Goal: Answer question/provide support: Share knowledge or assist other users

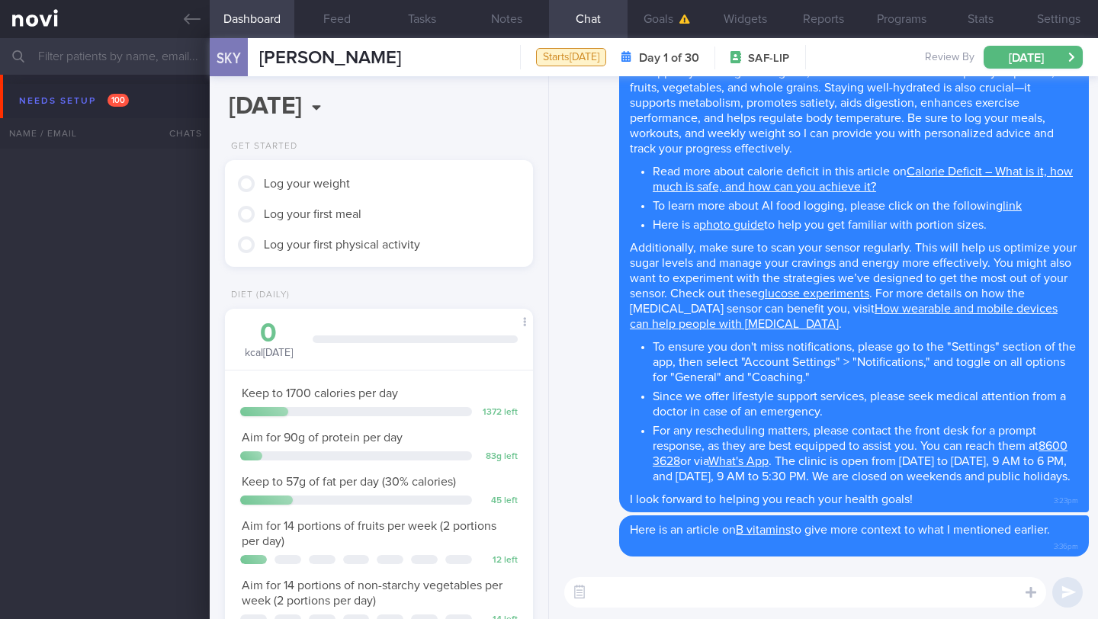
scroll to position [360, 0]
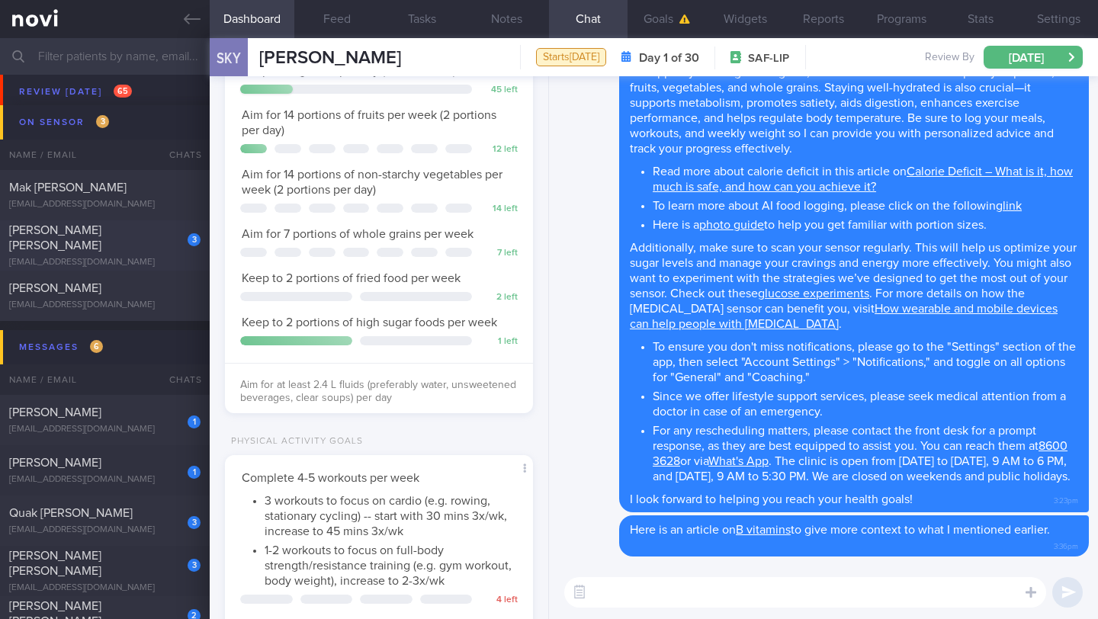
click at [155, 257] on div "[EMAIL_ADDRESS][DOMAIN_NAME]" at bounding box center [104, 262] width 191 height 11
type input "18-19/9 SAF LIP"
type textarea "[How Monitoring Your Glucose Can Help You Stay Energized]([URL][DOMAIN_NAME]) S…"
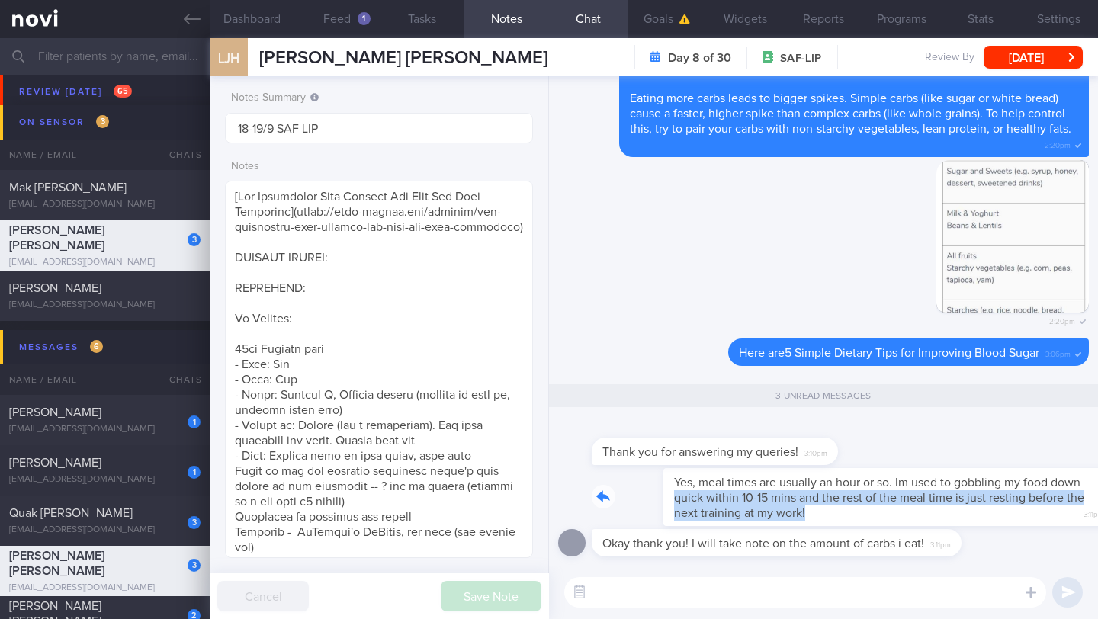
drag, startPoint x: 601, startPoint y: 502, endPoint x: 778, endPoint y: 508, distance: 177.0
click at [778, 508] on div "Yes, meal times are usually an hour or so. Im used to gobbling my food down qui…" at bounding box center [840, 497] width 497 height 58
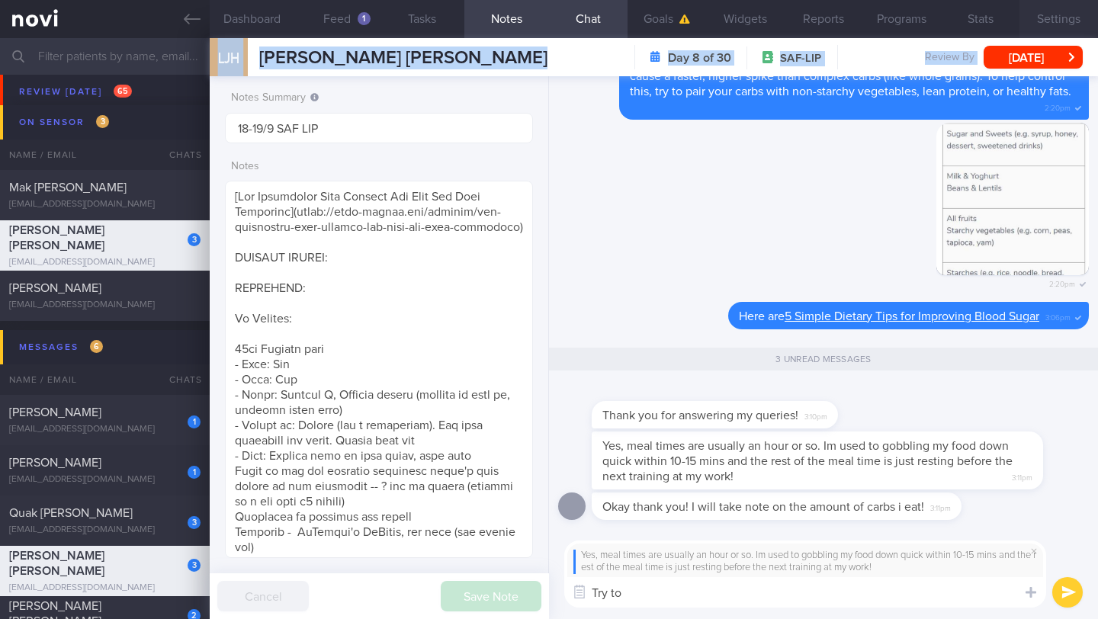
click at [1047, 38] on div "Dashboard Feed 1 Tasks Notes Chat 3 Goals Widgets Reports Programs Stats Settin…" at bounding box center [654, 328] width 888 height 581
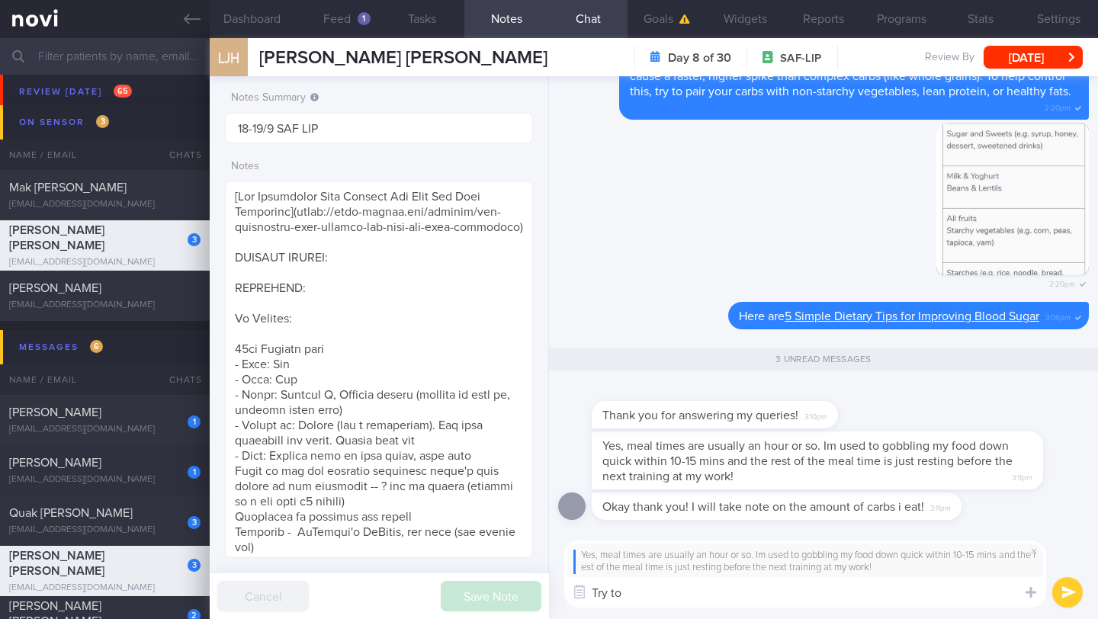
click at [685, 593] on textarea "Try to" at bounding box center [805, 592] width 482 height 30
type textarea "T"
paste textarea "I think it would be helpful for you to practice mindful eating. Such as taking …"
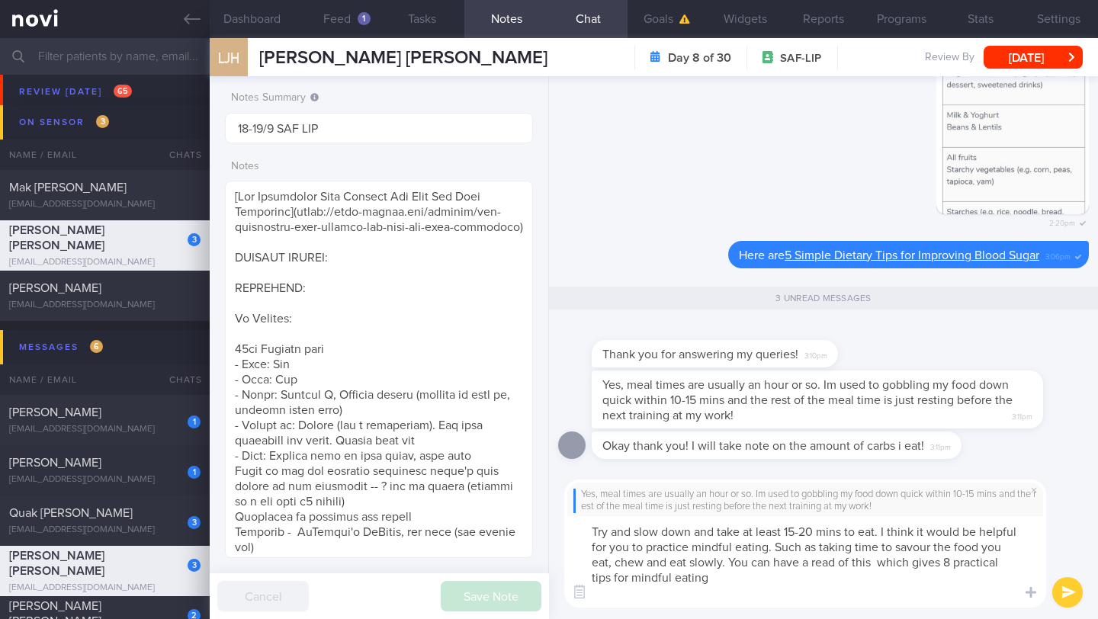
drag, startPoint x: 723, startPoint y: 576, endPoint x: 561, endPoint y: 522, distance: 170.2
click at [561, 522] on div "Yes, meal times are usually an hour or so. Im used to gobbling my food down qui…" at bounding box center [823, 544] width 549 height 152
paste textarea "Slowing down your meals can be a helpful way to practice mindful eating. Try to…"
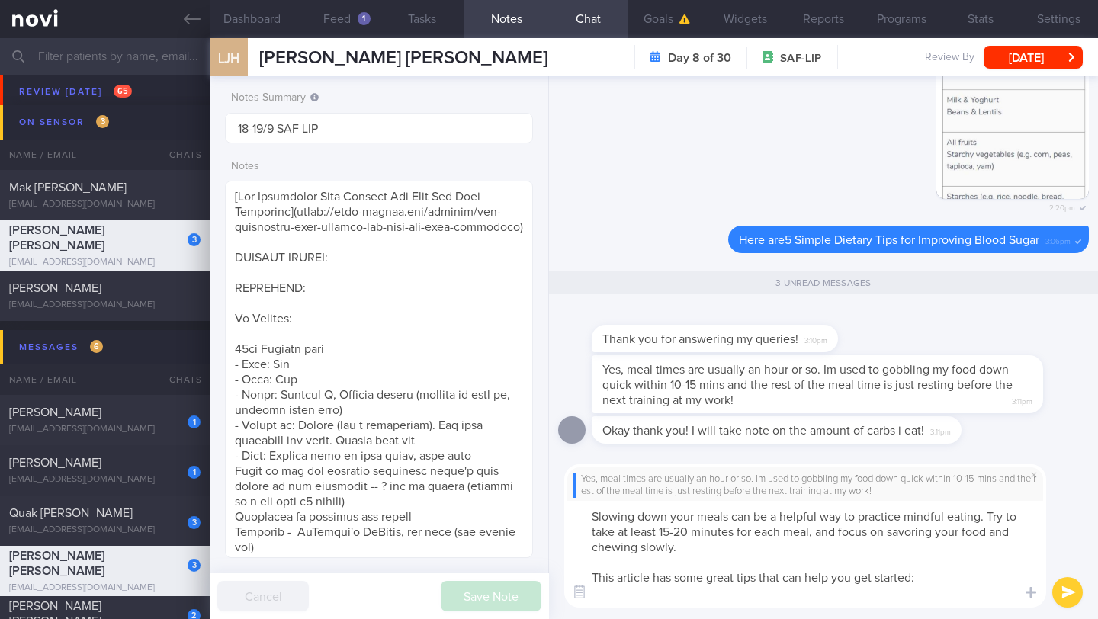
drag, startPoint x: 950, startPoint y: 579, endPoint x: 550, endPoint y: 571, distance: 400.3
click at [550, 571] on div "Yes, meal times are usually an hour or so. Im used to gobbling my food down qui…" at bounding box center [823, 536] width 549 height 167
paste textarea "is a way to help us control what and how much we eat. Here are [8 steps to mind…"
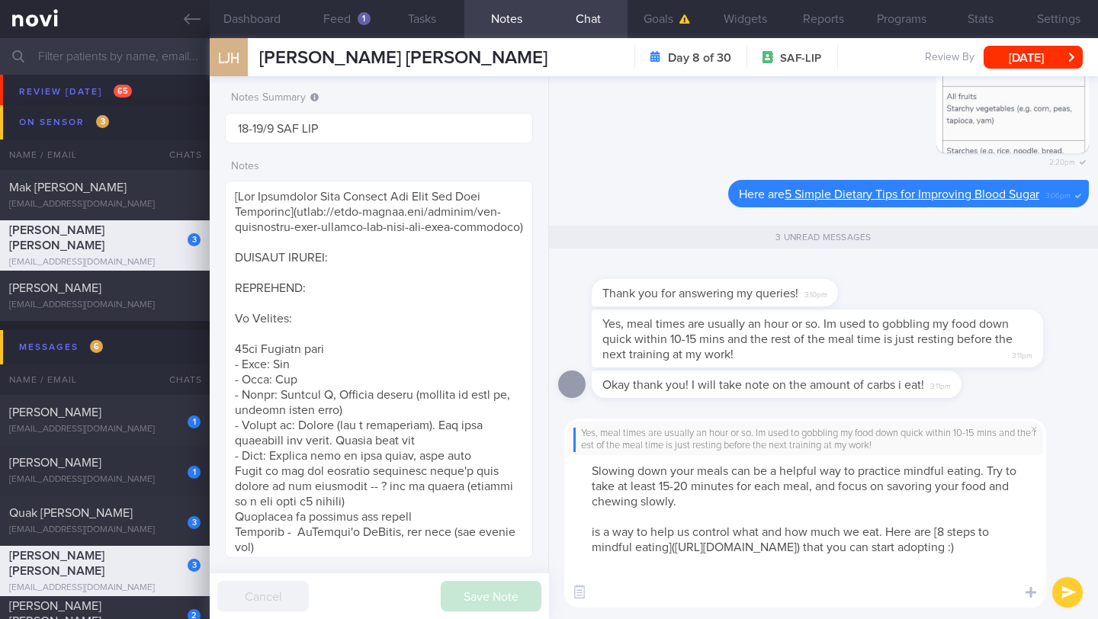
drag, startPoint x: 591, startPoint y: 534, endPoint x: 611, endPoint y: 524, distance: 22.2
click at [591, 533] on textarea "Slowing down your meals can be a helpful way to practice mindful eating. Try to…" at bounding box center [805, 531] width 482 height 152
click at [884, 569] on textarea "Slowing down your meals can be a helpful way to practice mindful eating. Try to…" at bounding box center [805, 531] width 482 height 152
drag, startPoint x: 1068, startPoint y: 590, endPoint x: 956, endPoint y: 561, distance: 115.7
click at [956, 561] on div "Chat Templates Admin [MEDICAL_DATA] Weight Nutrition Physical Activity Infograp…" at bounding box center [823, 513] width 549 height 213
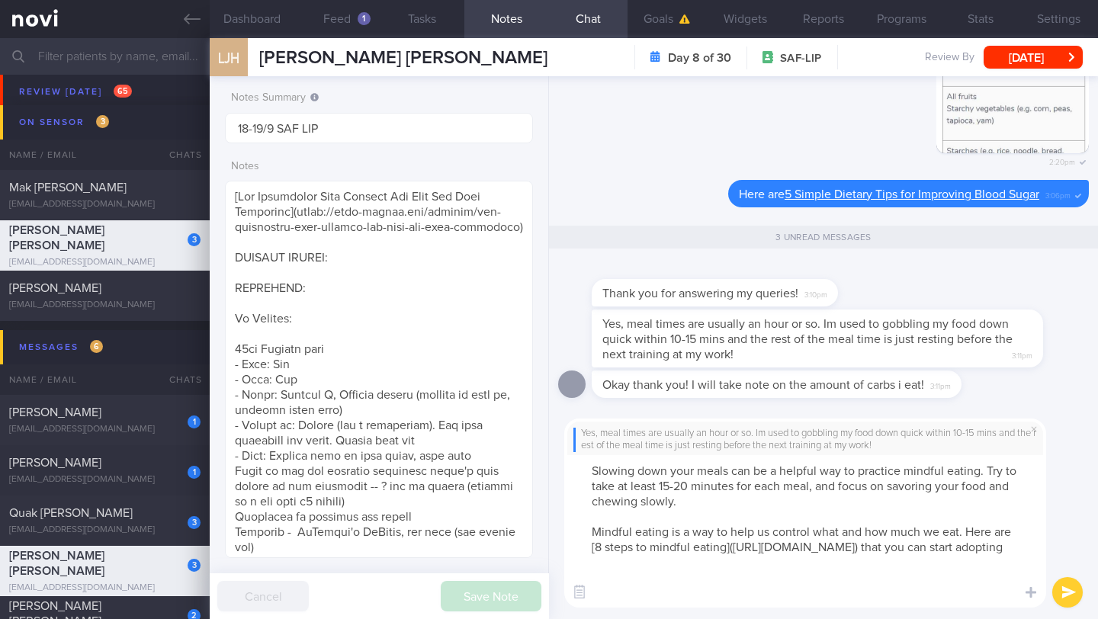
click at [919, 564] on textarea "Slowing down your meals can be a helpful way to practice mindful eating. Try to…" at bounding box center [805, 531] width 482 height 152
type textarea "Slowing down your meals can be a helpful way to practice mindful eating. Try to…"
click at [1076, 589] on button "submit" at bounding box center [1067, 592] width 30 height 30
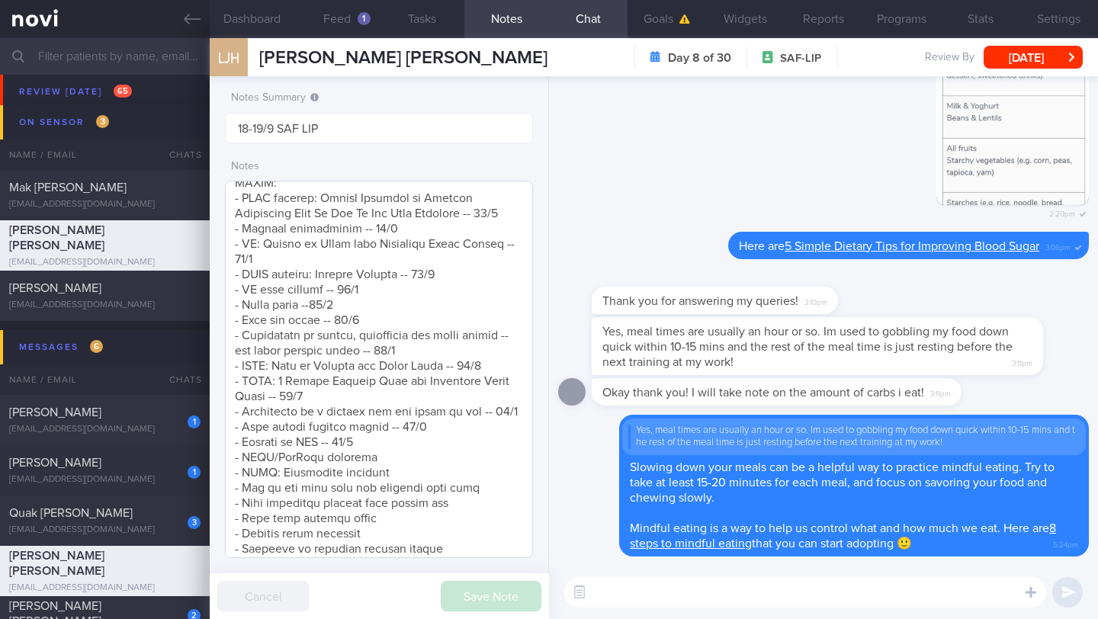
scroll to position [656, 0]
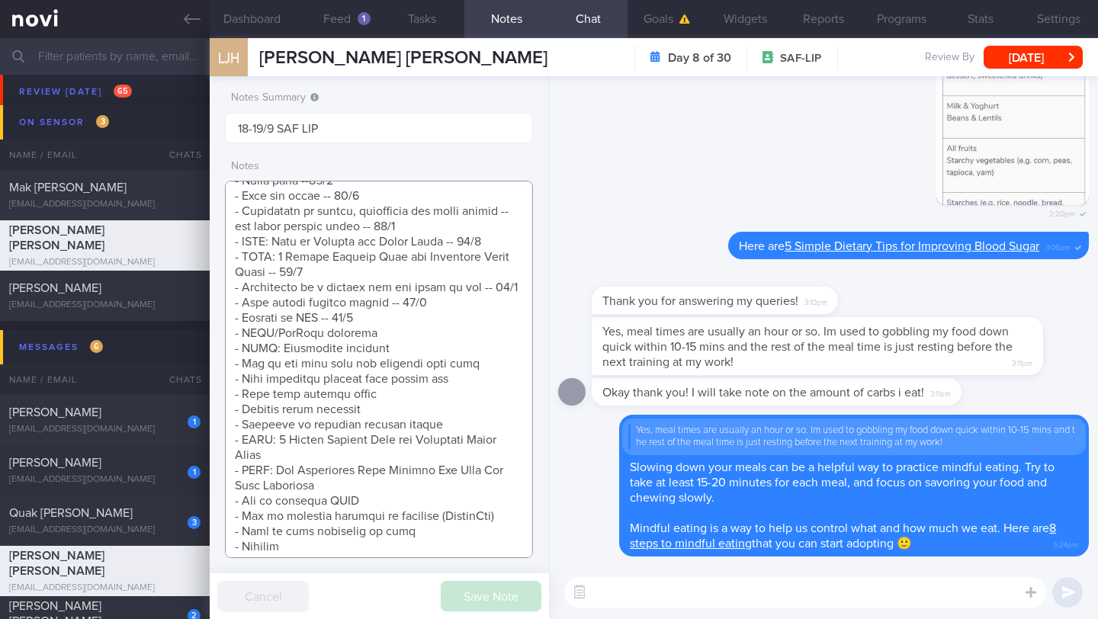
click at [405, 364] on textarea at bounding box center [379, 369] width 308 height 377
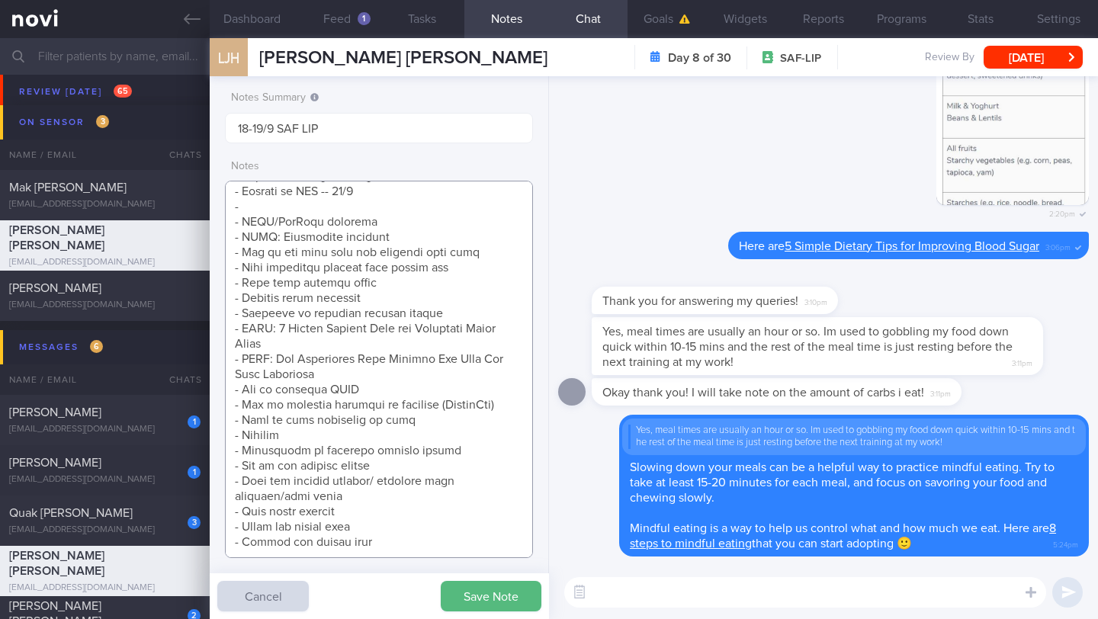
scroll to position [798, 0]
click at [401, 239] on textarea at bounding box center [379, 369] width 308 height 377
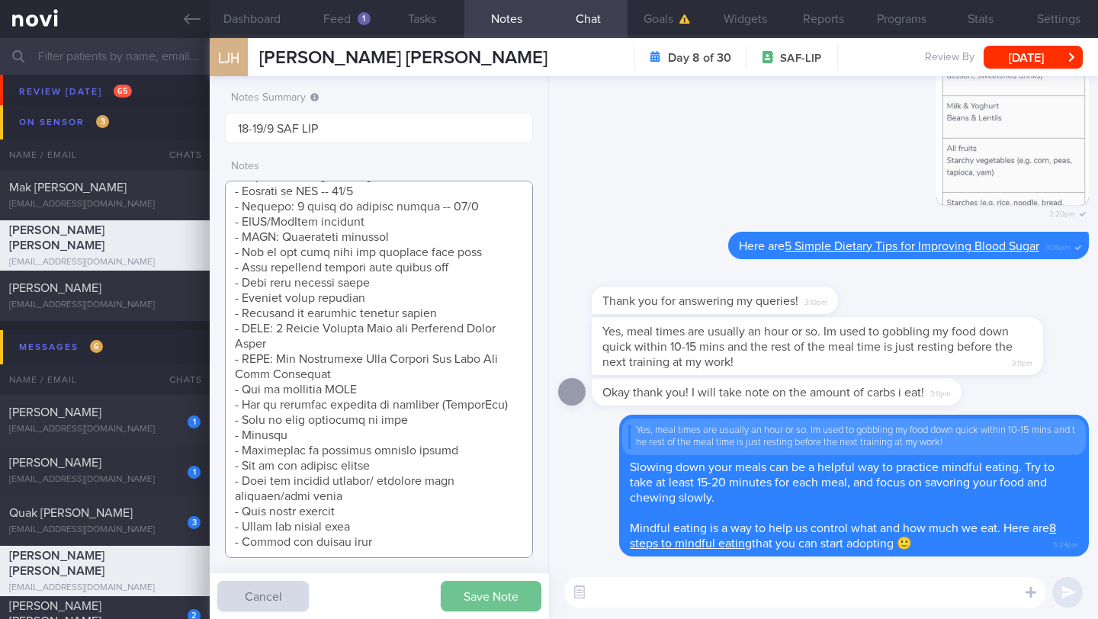
type textarea "[How Monitoring Your Glucose Can Help You Stay Energized]([URL][DOMAIN_NAME]) S…"
click at [462, 592] on button "Save Note" at bounding box center [491, 596] width 101 height 30
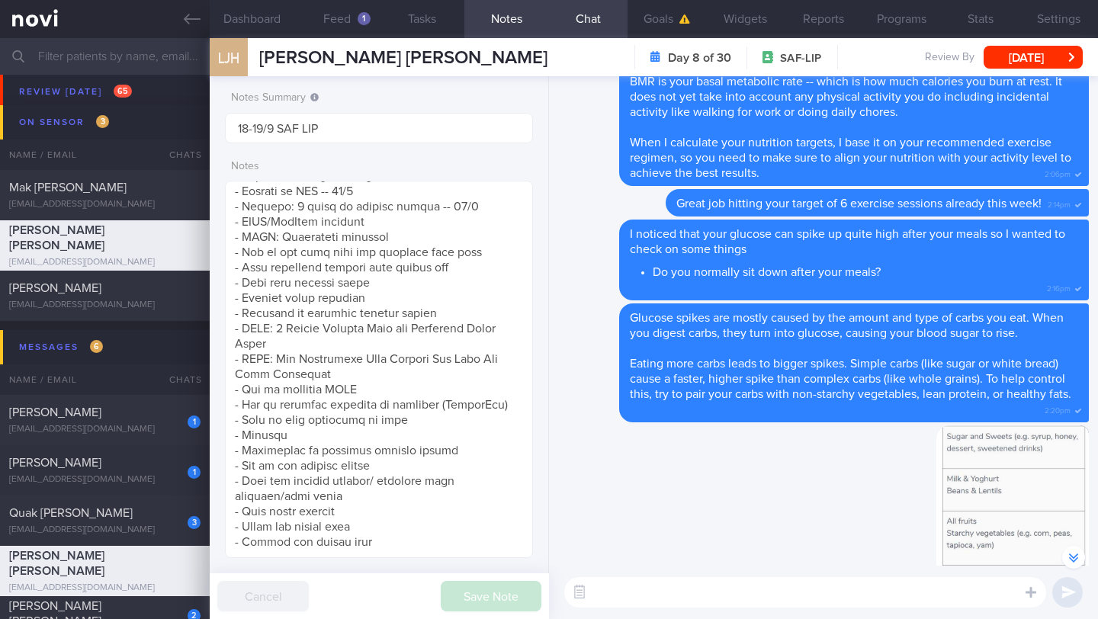
scroll to position [-205, 0]
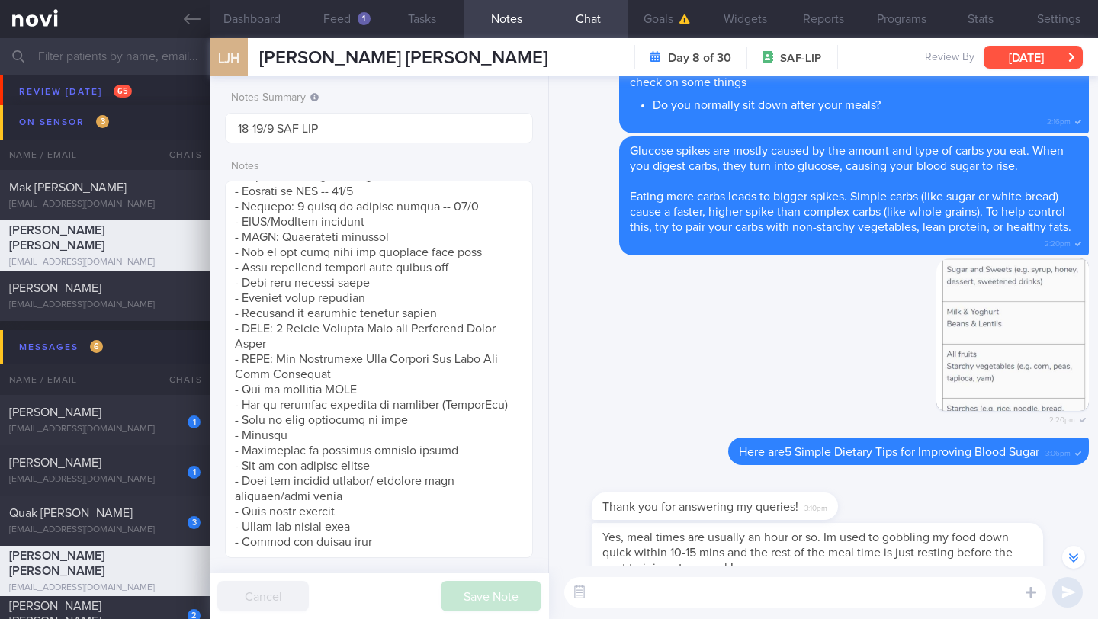
click at [1012, 58] on button "[DATE]" at bounding box center [1032, 57] width 99 height 23
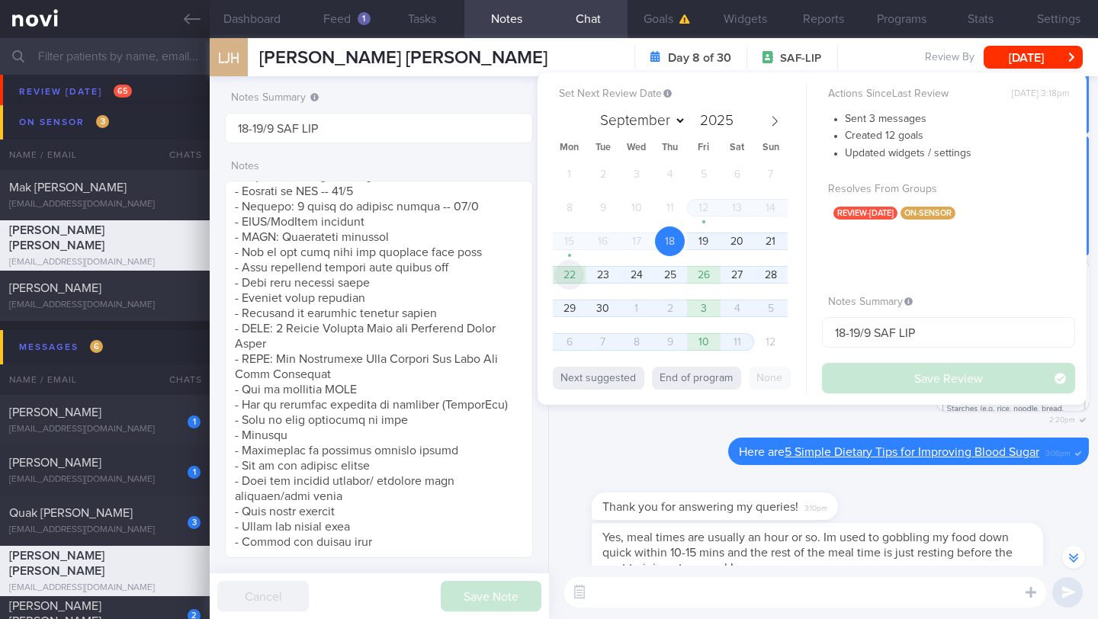
click at [576, 281] on span "22" at bounding box center [569, 275] width 30 height 30
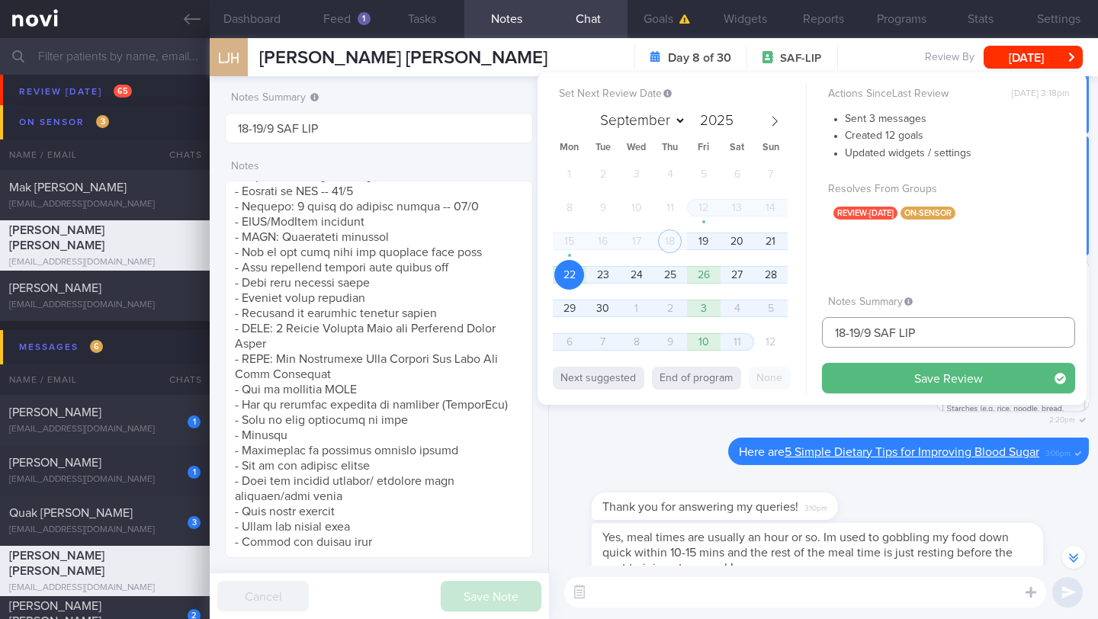
drag, startPoint x: 859, startPoint y: 335, endPoint x: 808, endPoint y: 328, distance: 51.5
click at [809, 332] on div "Set Next Review Date [DATE] September October November [DATE] Mon Tue Wed Thu F…" at bounding box center [811, 238] width 549 height 332
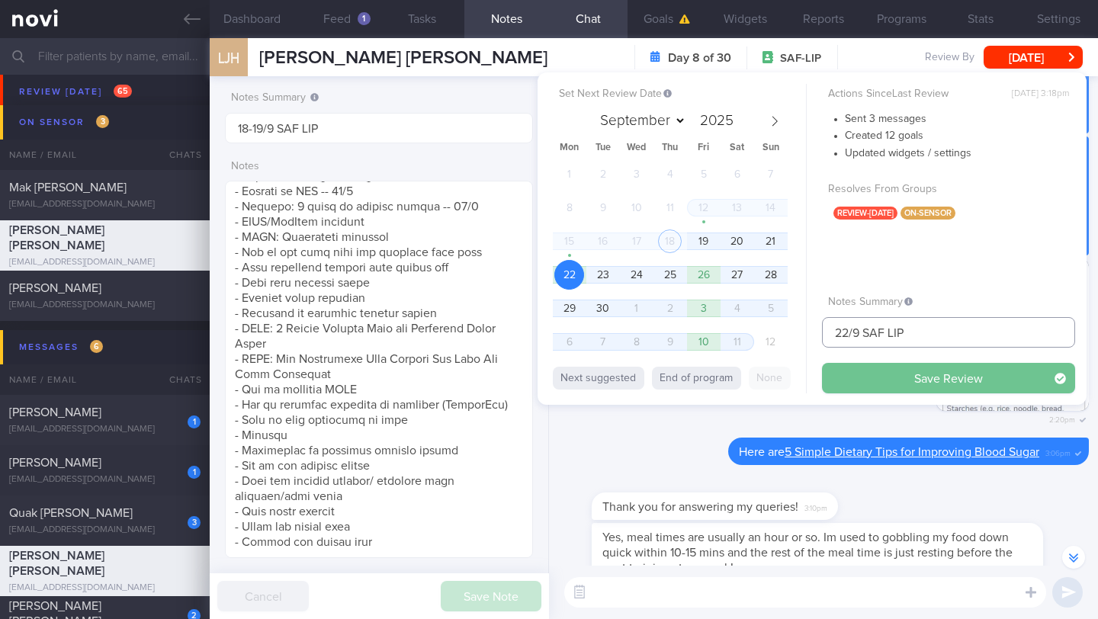
type input "22/9 SAF LIP"
click at [848, 372] on button "Save Review" at bounding box center [948, 378] width 253 height 30
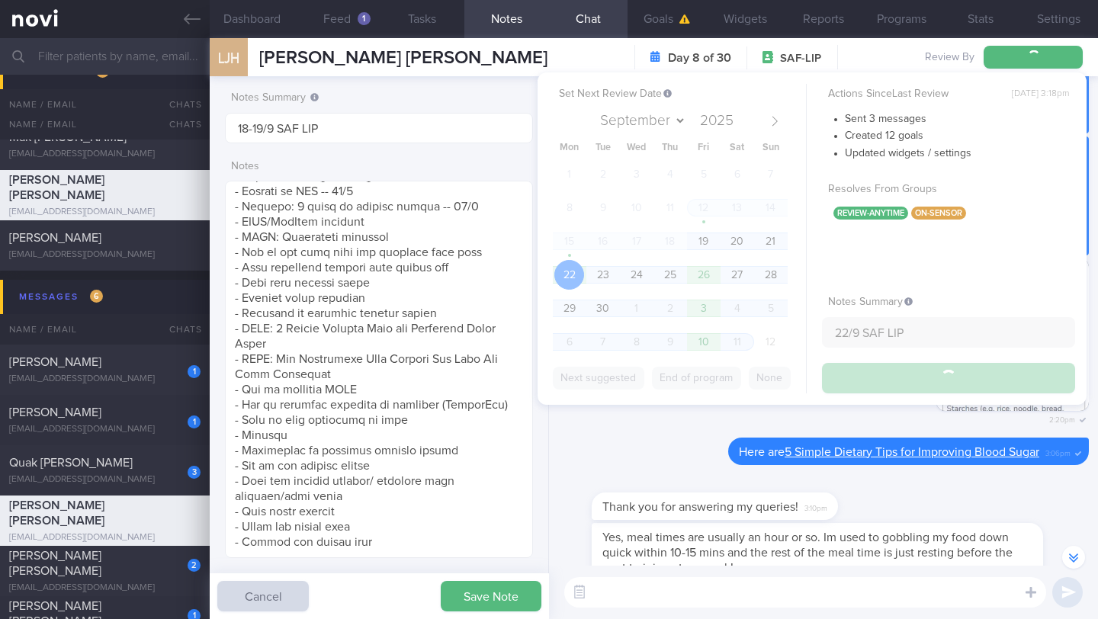
type input "22/9 SAF LIP"
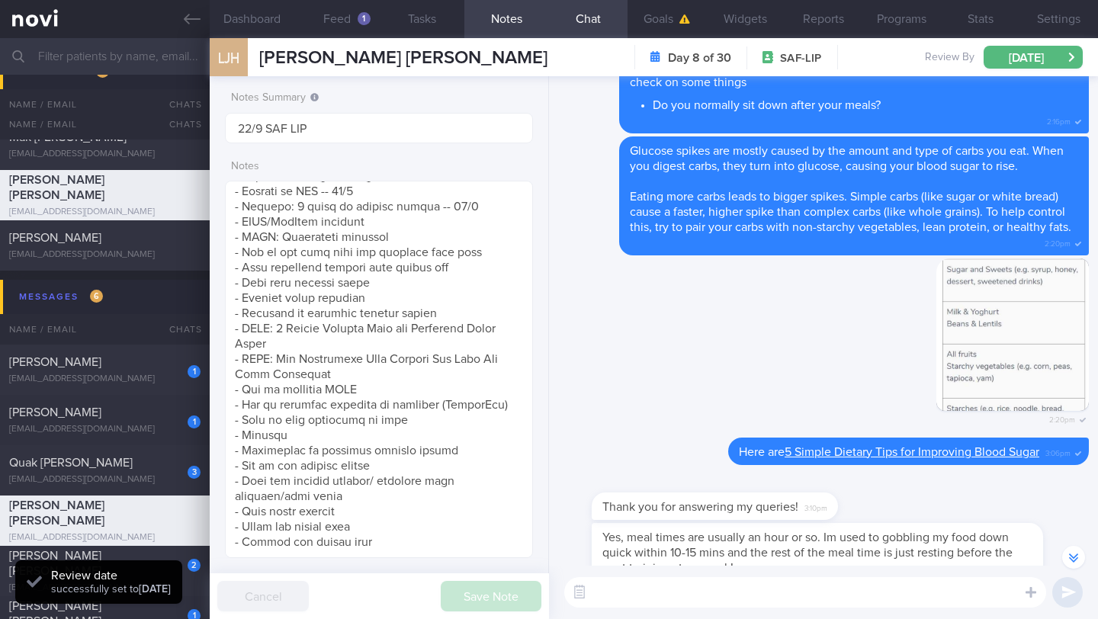
scroll to position [8378, 0]
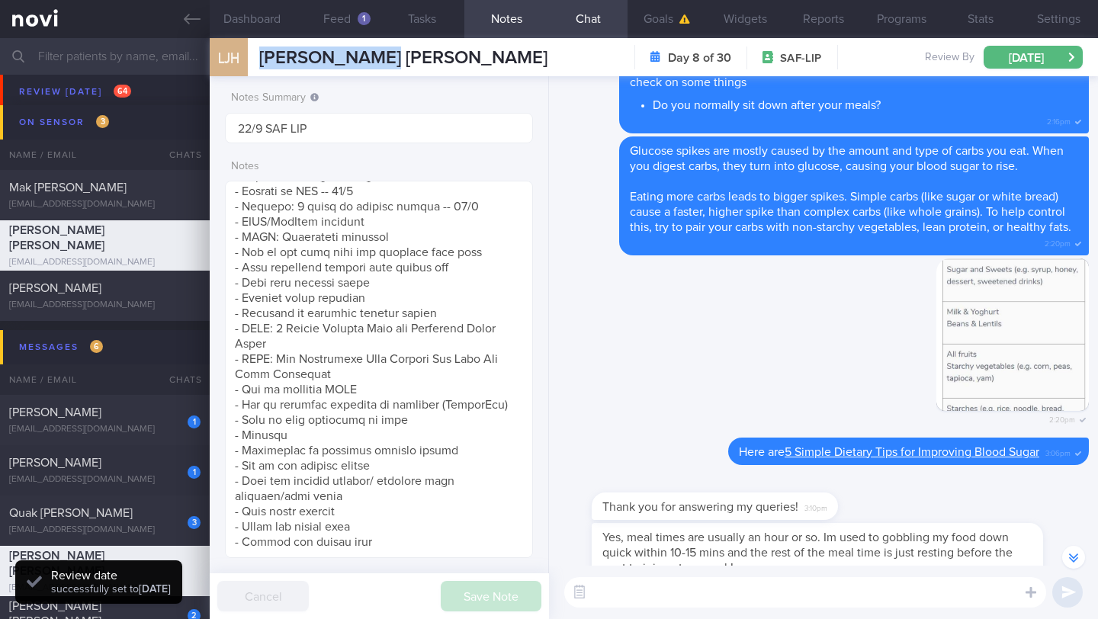
drag, startPoint x: 368, startPoint y: 53, endPoint x: 262, endPoint y: 45, distance: 106.3
click at [262, 45] on div "LJH [PERSON_NAME] [PERSON_NAME] [PERSON_NAME] [EMAIL_ADDRESS][DOMAIN_NAME] Day …" at bounding box center [654, 57] width 888 height 38
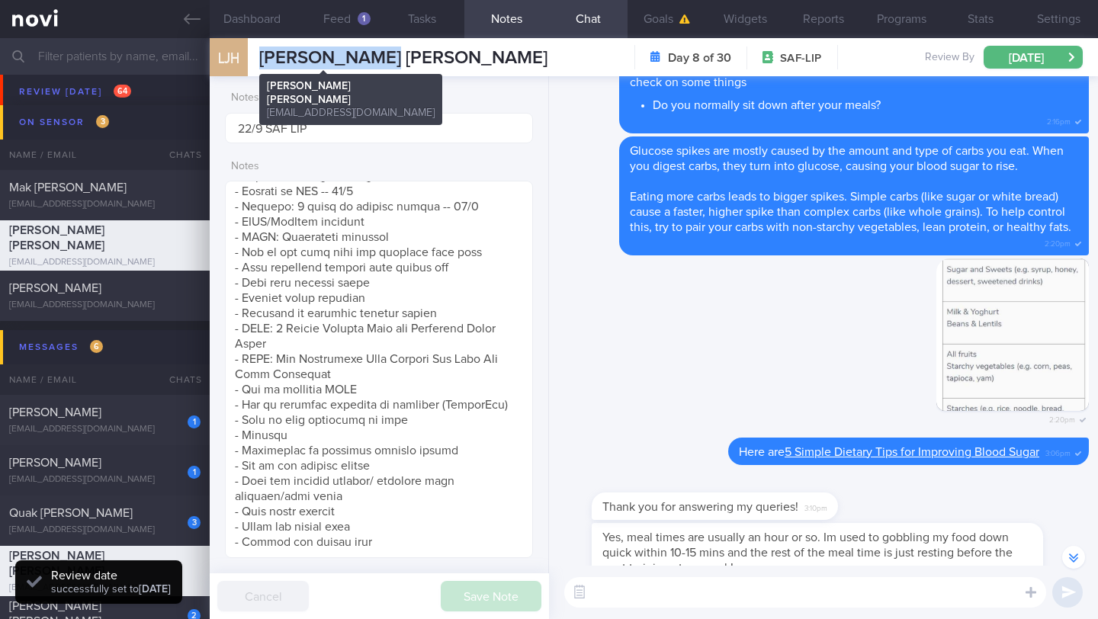
copy span "[PERSON_NAME] [PERSON_NAME]"
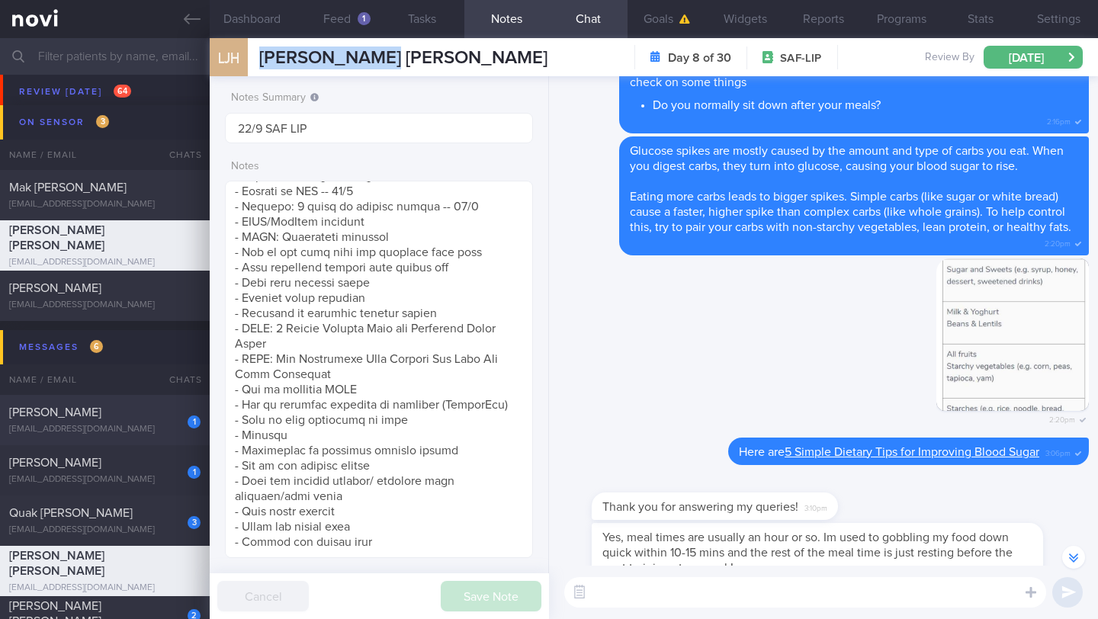
click at [130, 420] on div "[PERSON_NAME]" at bounding box center [103, 412] width 188 height 15
type input "22/9 Check in"
type textarea "SUPPORT NEEDED: CHALLENGE: R/V with JJ: ([DATE]) Tolerated [MEDICAL_DATA] 7mg E…"
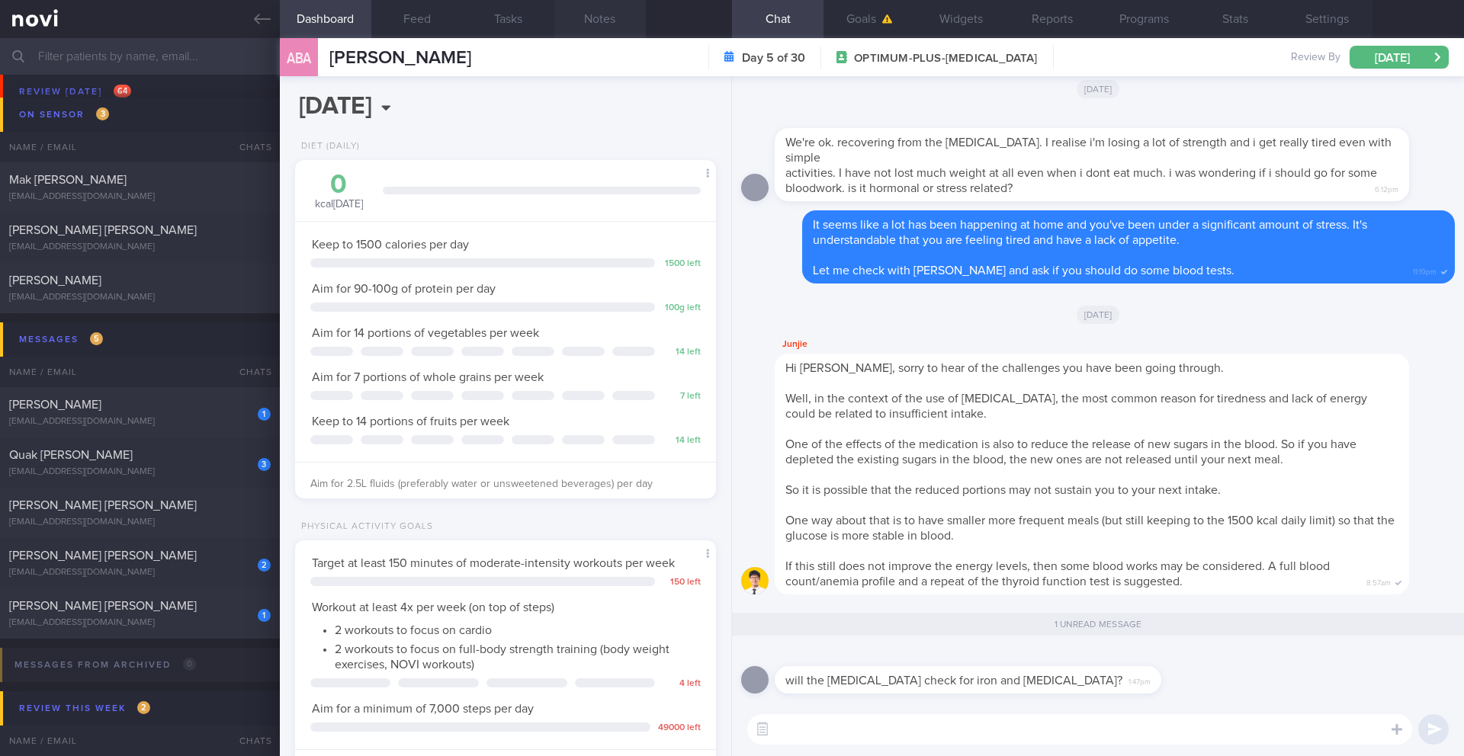
scroll to position [615, 0]
click at [202, 467] on div "[EMAIL_ADDRESS][DOMAIN_NAME]" at bounding box center [139, 472] width 261 height 11
type input "24/9 Check for logs/reply -- KIV check if pref Dig Supp"
type textarea "SUPPORT NEEDED: Feedback on meals and workouts CHALLENGE: Stress eating, Eating…"
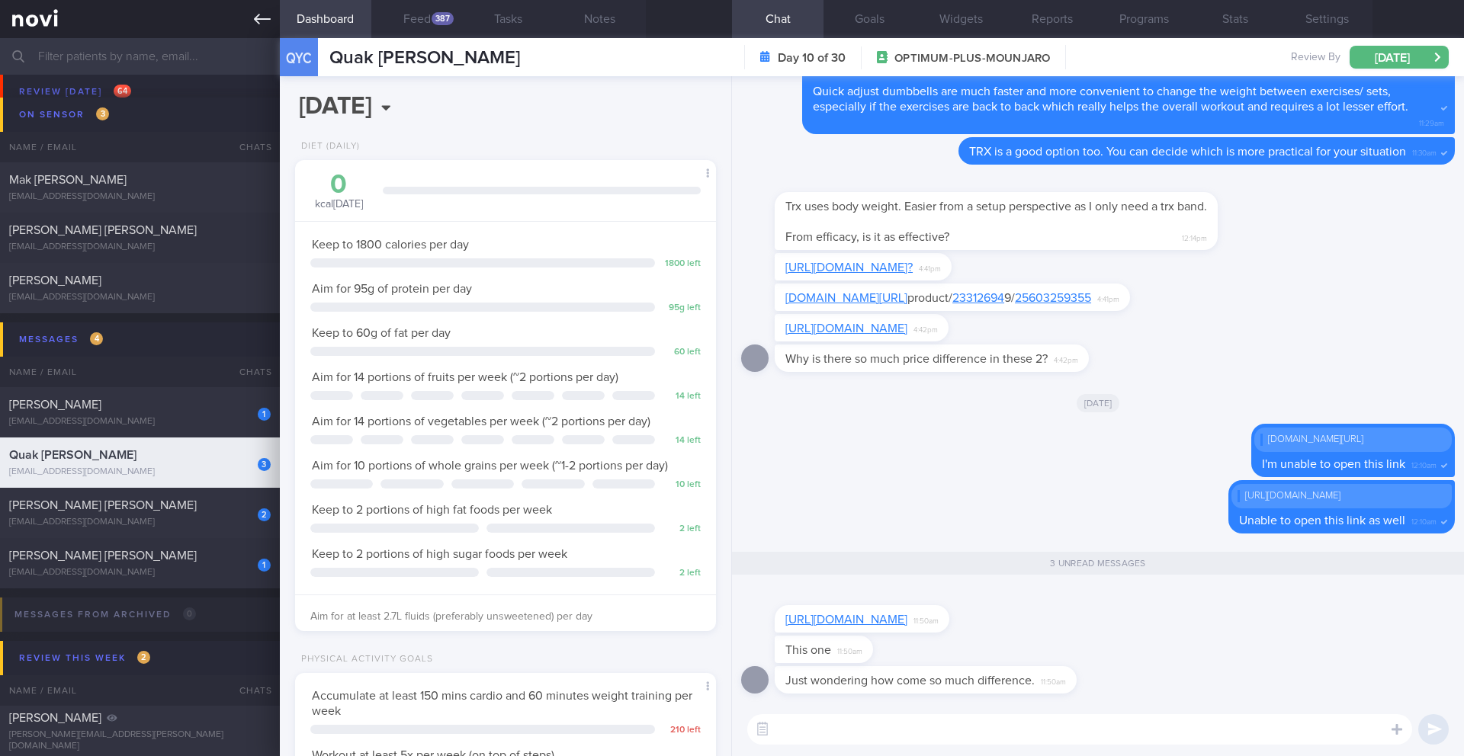
scroll to position [762085, 761916]
click at [832, 618] on textarea at bounding box center [1079, 729] width 665 height 30
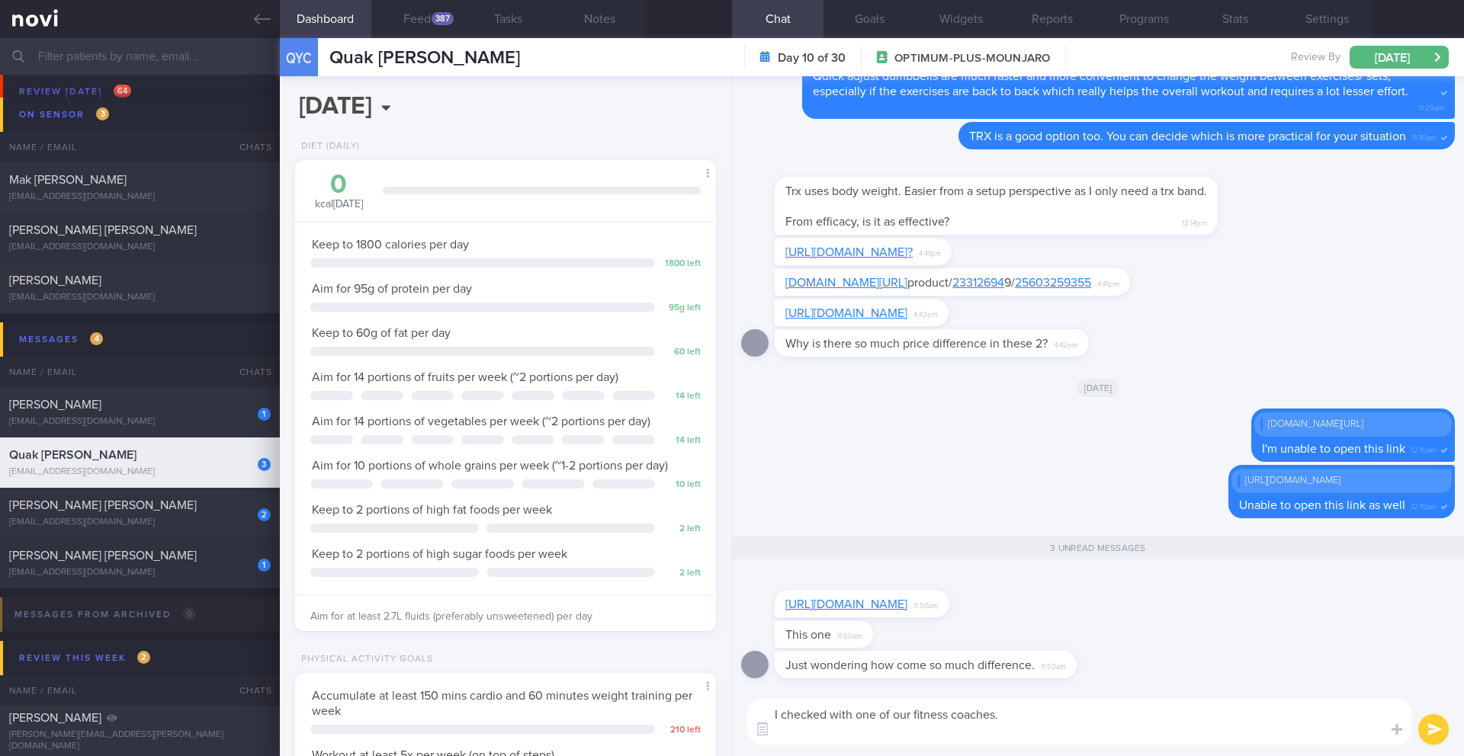
scroll to position [0, 0]
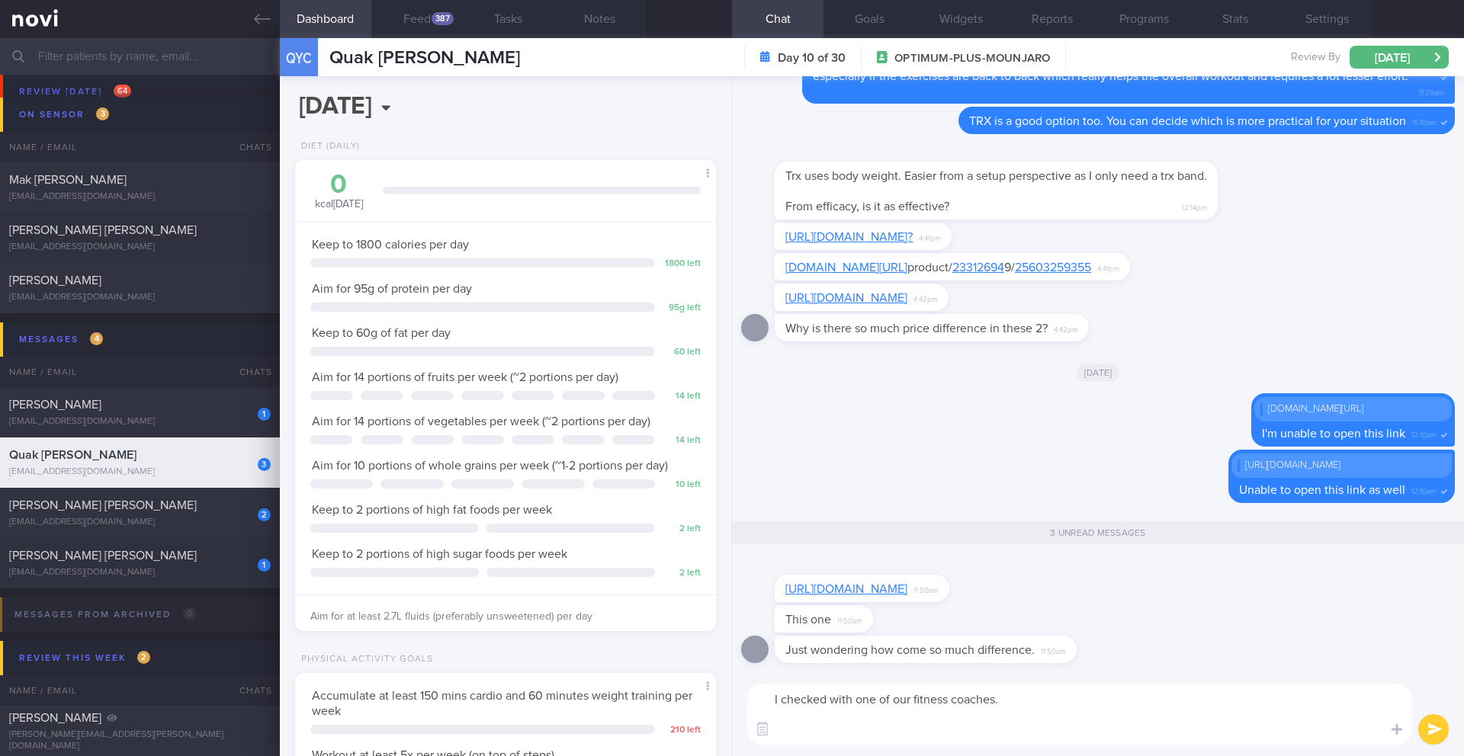
paste textarea "The expensive one seems to be overpriced, as TRX systems are not that expensive…"
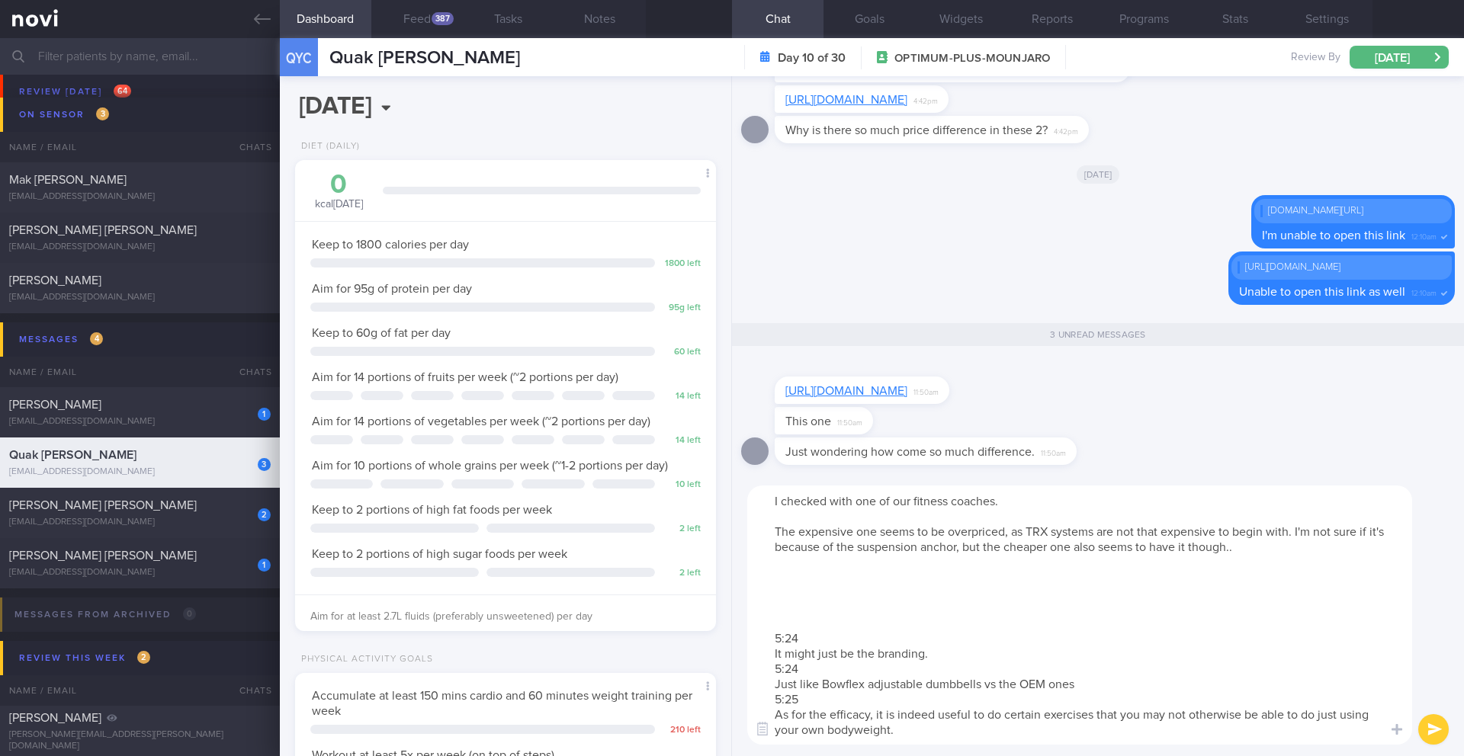
drag, startPoint x: 809, startPoint y: 640, endPoint x: 765, endPoint y: 621, distance: 48.1
click at [765, 618] on textarea "I checked with one of our fitness coaches. The expensive one seems to be overpr…" at bounding box center [1079, 615] width 665 height 259
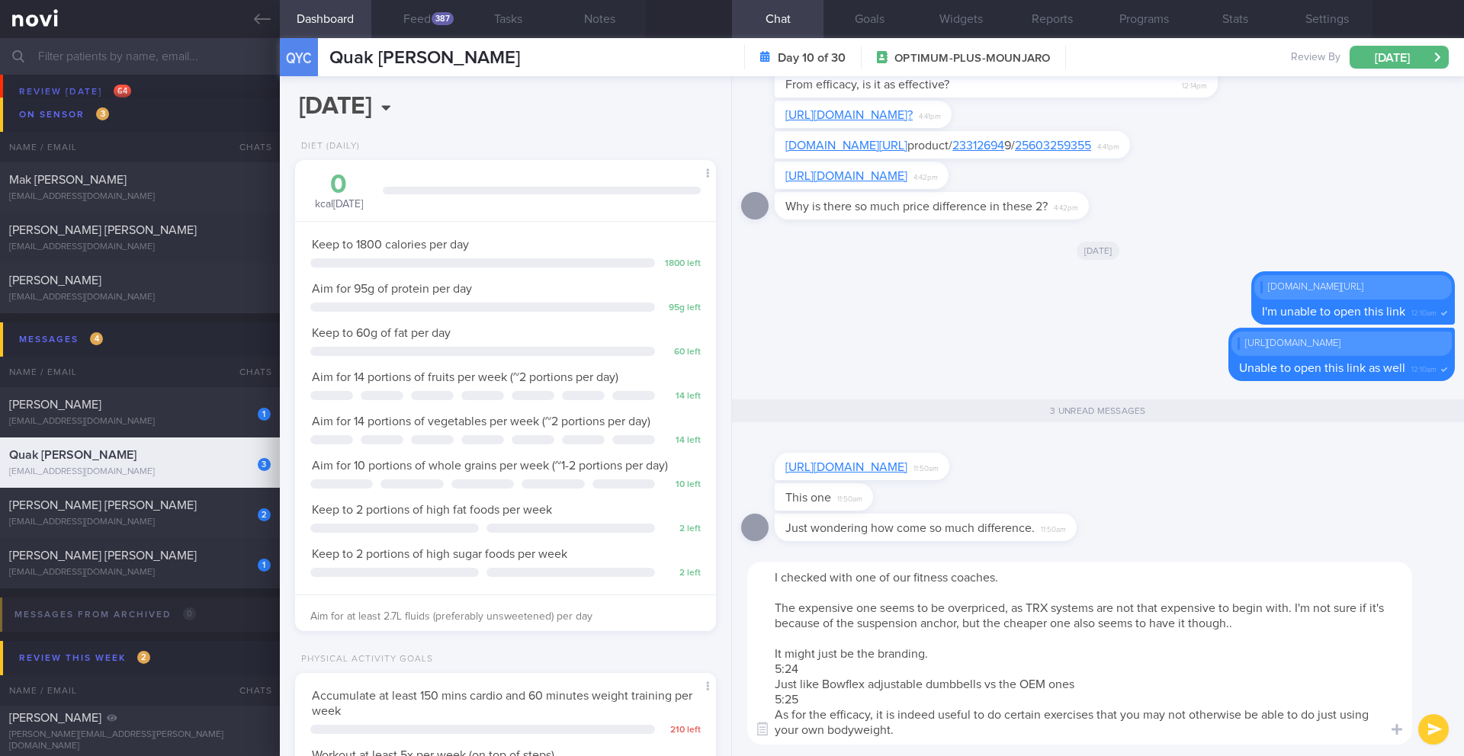
drag, startPoint x: 813, startPoint y: 669, endPoint x: 754, endPoint y: 665, distance: 58.8
click at [754, 618] on textarea "I checked with one of our fitness coaches. The expensive one seems to be overpr…" at bounding box center [1079, 653] width 665 height 183
drag, startPoint x: 804, startPoint y: 697, endPoint x: 748, endPoint y: 694, distance: 56.5
click at [748, 618] on textarea "I checked with one of our fitness coaches. The expensive one seems to be overpr…" at bounding box center [1079, 653] width 665 height 183
drag, startPoint x: 908, startPoint y: 731, endPoint x: 774, endPoint y: 605, distance: 183.9
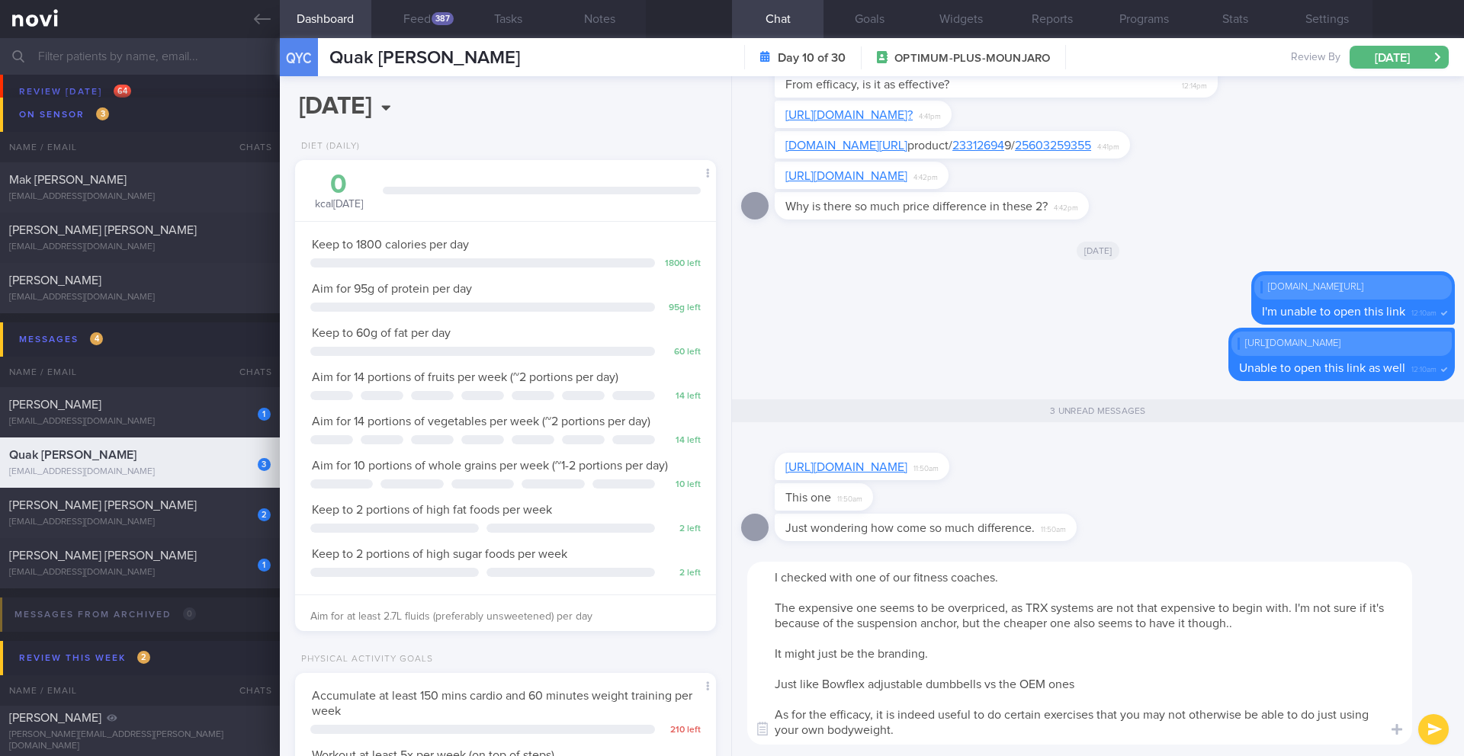
click at [774, 605] on textarea "I checked with one of our fitness coaches. The expensive one seems to be overpr…" at bounding box center [1079, 653] width 665 height 183
paste textarea "Based on the information, the more expensive TRX system seems to be overpriced,…"
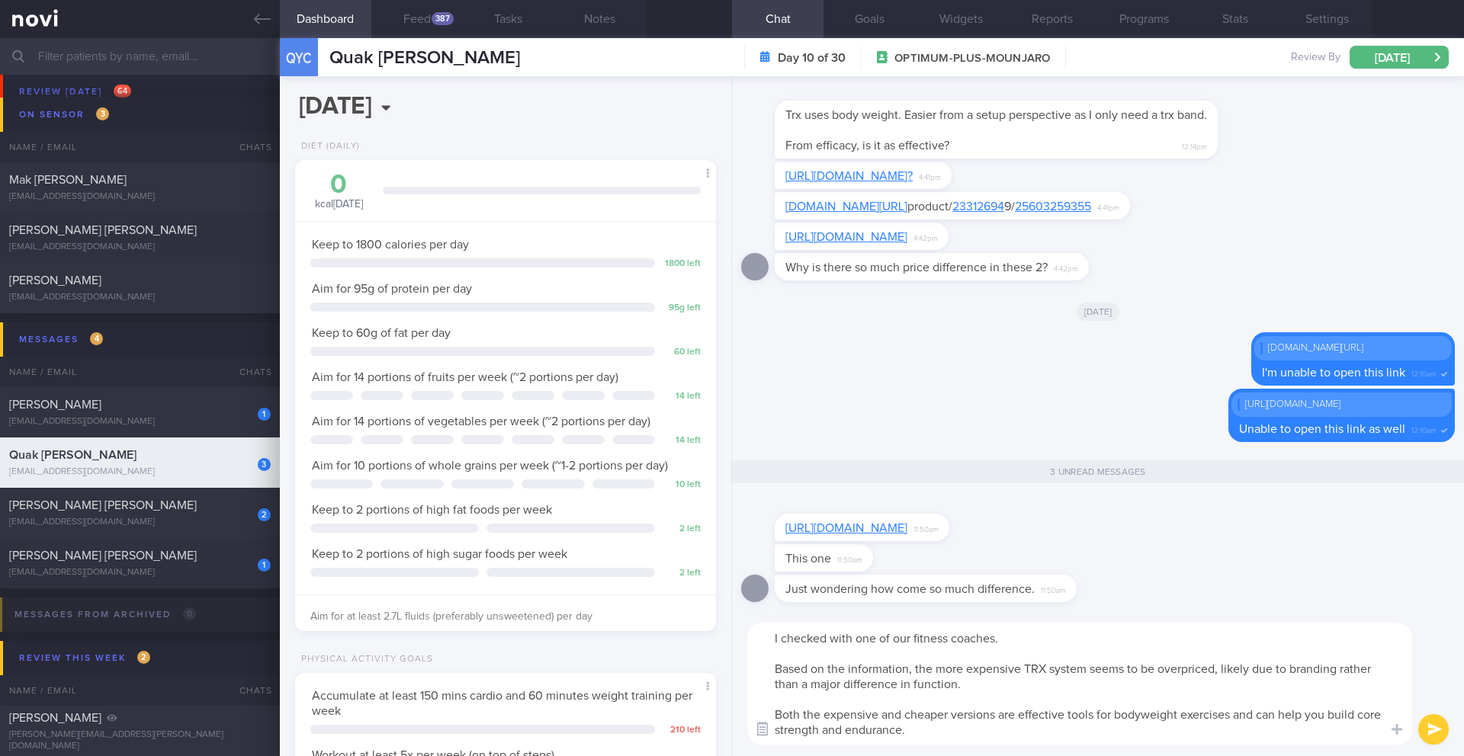
drag, startPoint x: 929, startPoint y: 728, endPoint x: 760, endPoint y: 715, distance: 169.7
click at [760, 618] on div "Chat Templates Admin [MEDICAL_DATA] Weight Nutrition Physical Activity Infograp…" at bounding box center [1098, 683] width 732 height 145
paste textarea "A TRX system is a great way to do exercises that you can't normally do with jus…"
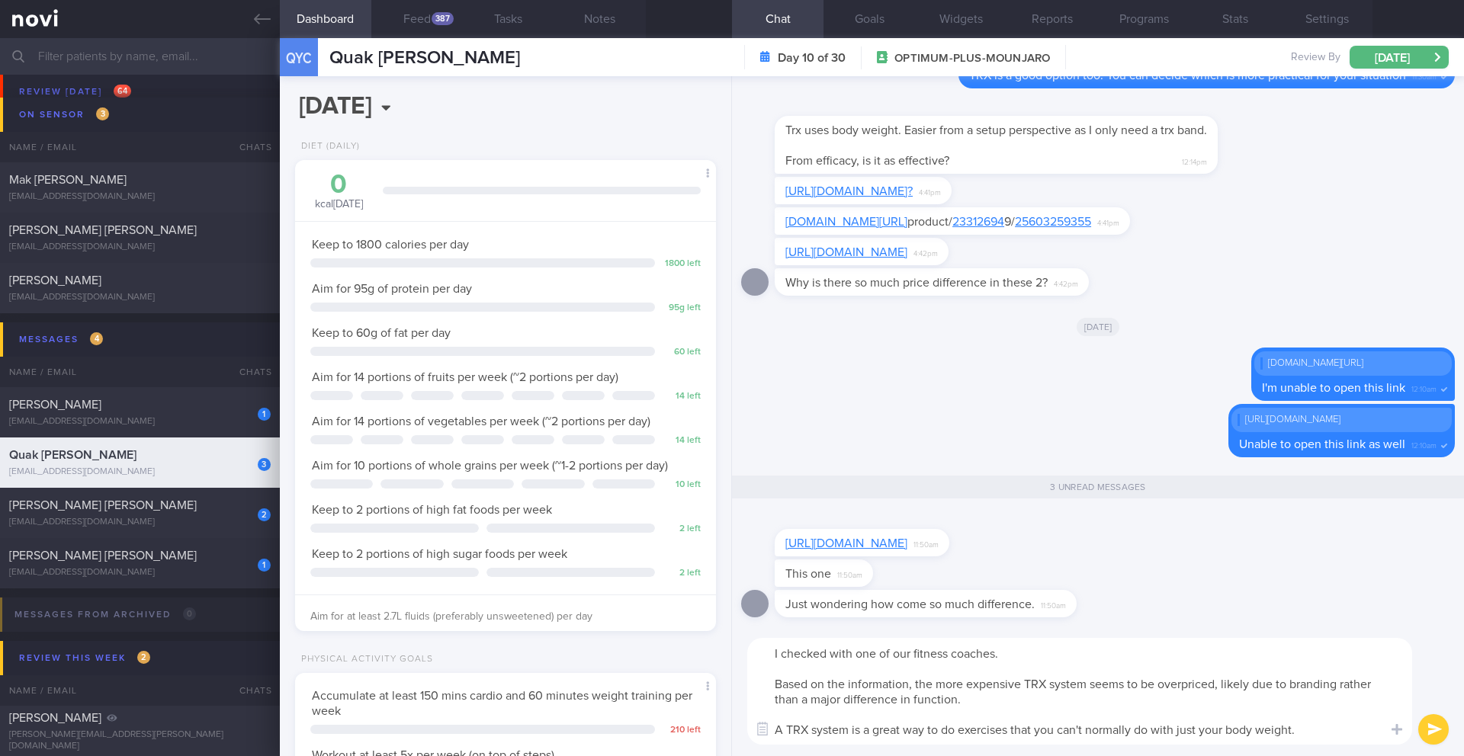
drag, startPoint x: 851, startPoint y: 730, endPoint x: 793, endPoint y: 729, distance: 58.0
click at [793, 618] on textarea "I checked with one of our fitness coaches. Based on the information, the more e…" at bounding box center [1079, 691] width 665 height 107
click at [825, 618] on textarea "I checked with one of our fitness coaches. Based on the information, the more e…" at bounding box center [1079, 691] width 665 height 107
click at [851, 618] on textarea "I checked with one of our fitness coaches. Based on the information, the more e…" at bounding box center [1079, 691] width 665 height 107
type textarea "I checked with one of our fitness coaches. Based on the information, the more e…"
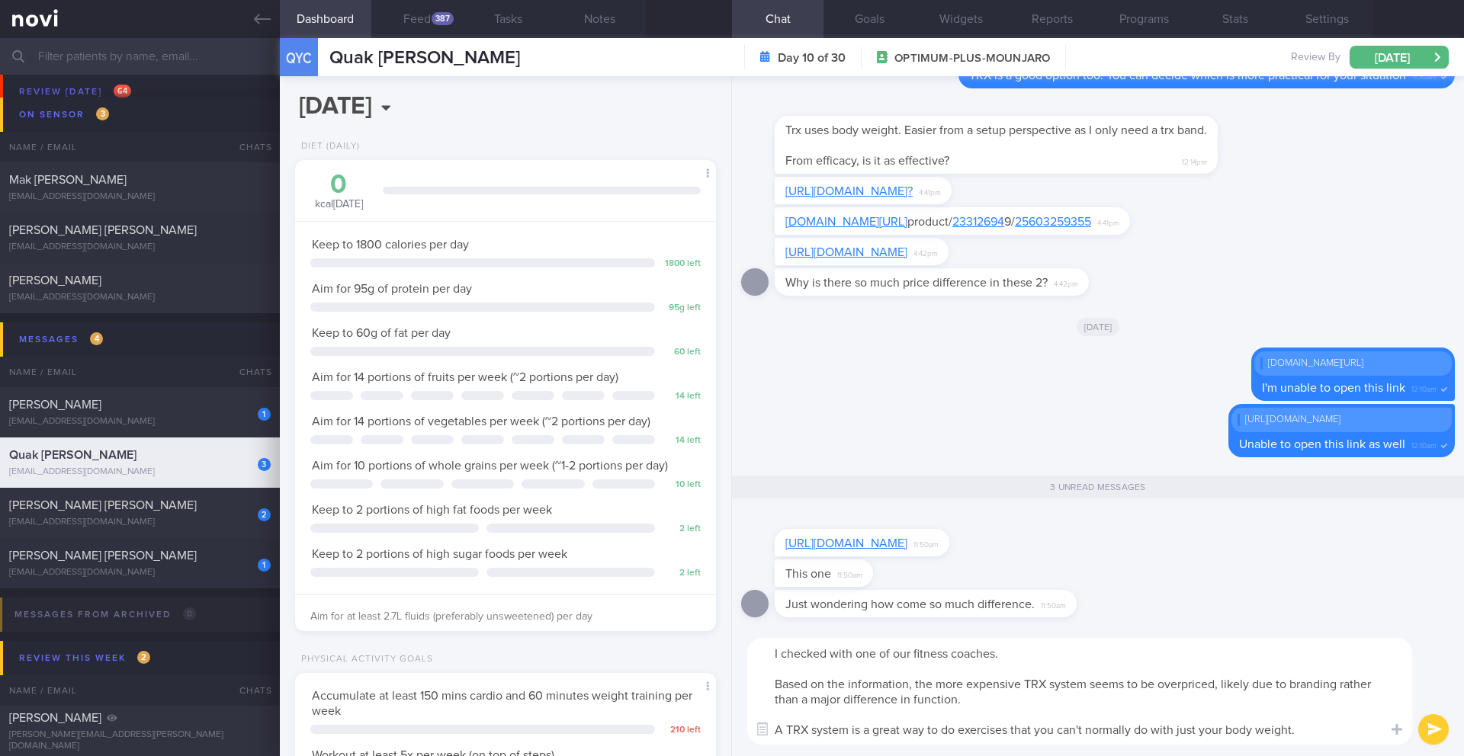
click at [1097, 618] on button "submit" at bounding box center [1433, 729] width 30 height 30
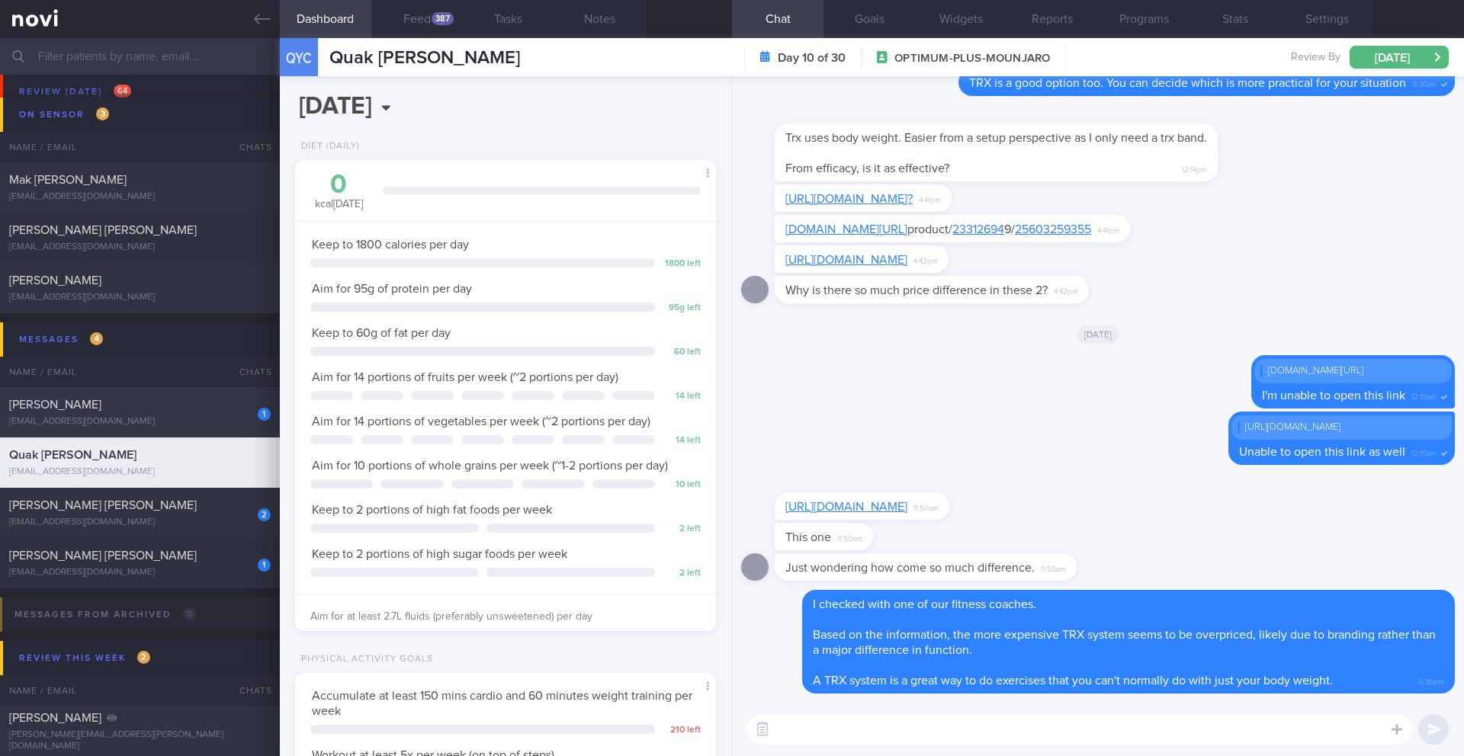
click at [135, 406] on div "[PERSON_NAME]" at bounding box center [138, 404] width 258 height 15
type input "23-24/9 Check if tried any TFX classes"
type textarea "NOTE: May find articles too long. Send summaries intstead Protein Powder Used: …"
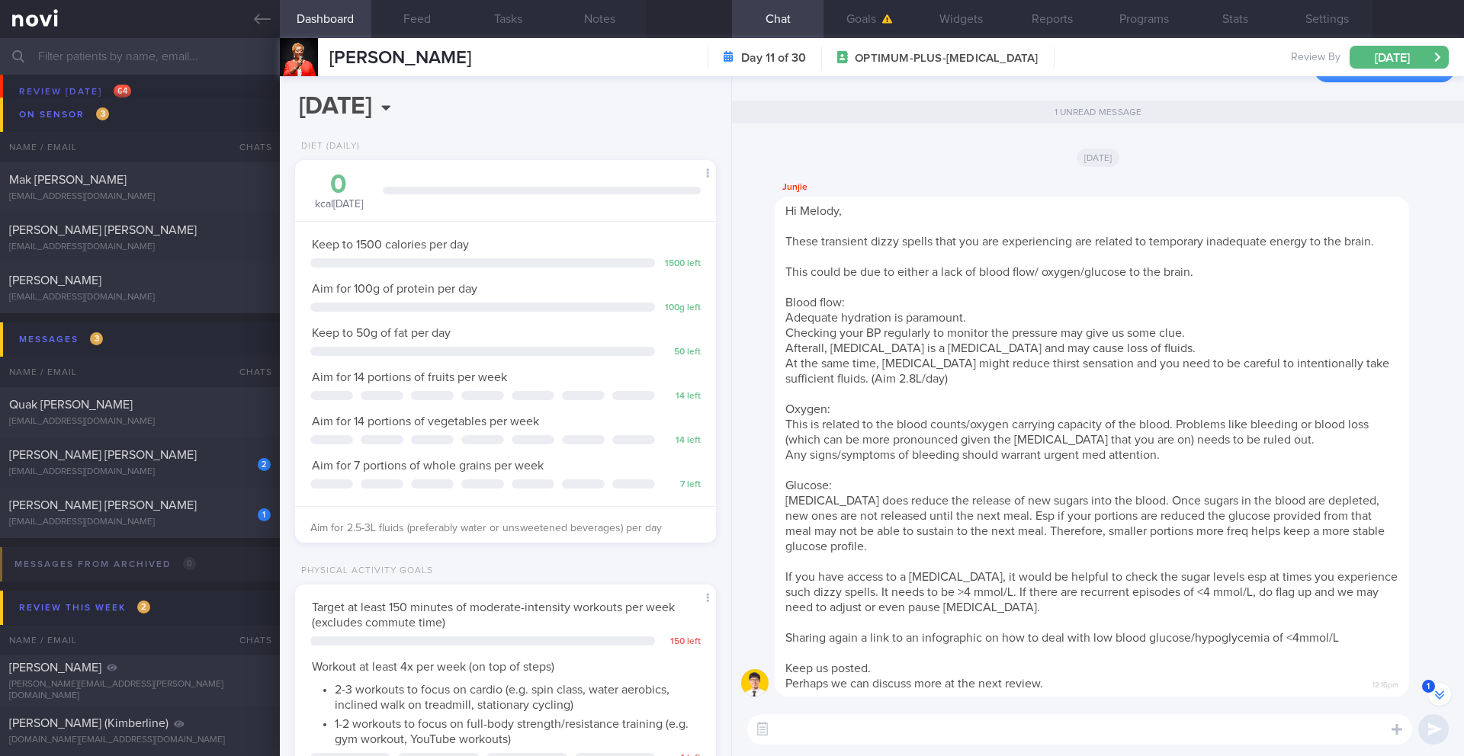
scroll to position [1, 0]
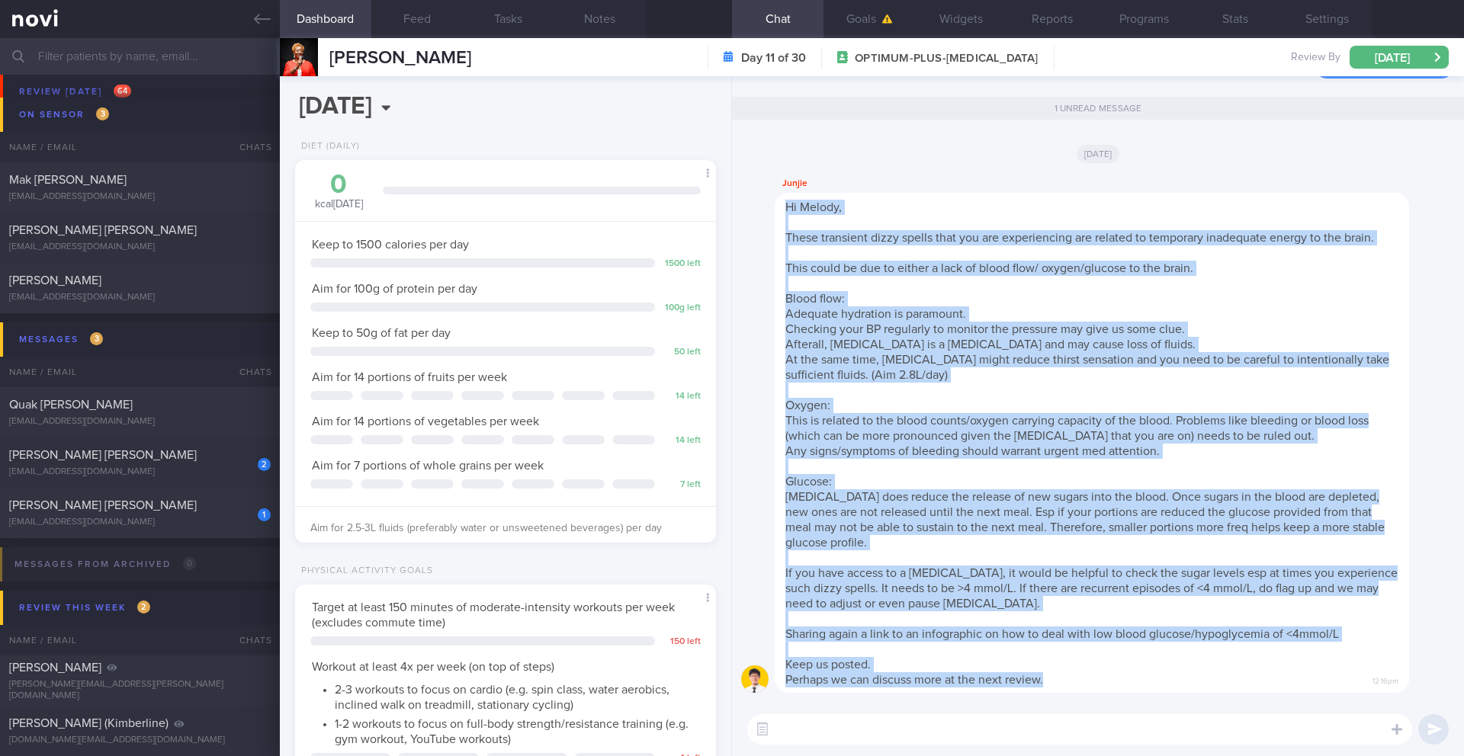
drag, startPoint x: 786, startPoint y: 207, endPoint x: 888, endPoint y: 402, distance: 220.3
click at [1088, 618] on div "Junjie Hi [PERSON_NAME], These transient dizzy spells that you are experiencing…" at bounding box center [1098, 439] width 714 height 528
copy span "Hi [PERSON_NAME], These transient dizzy spells that you are experiencing are re…"
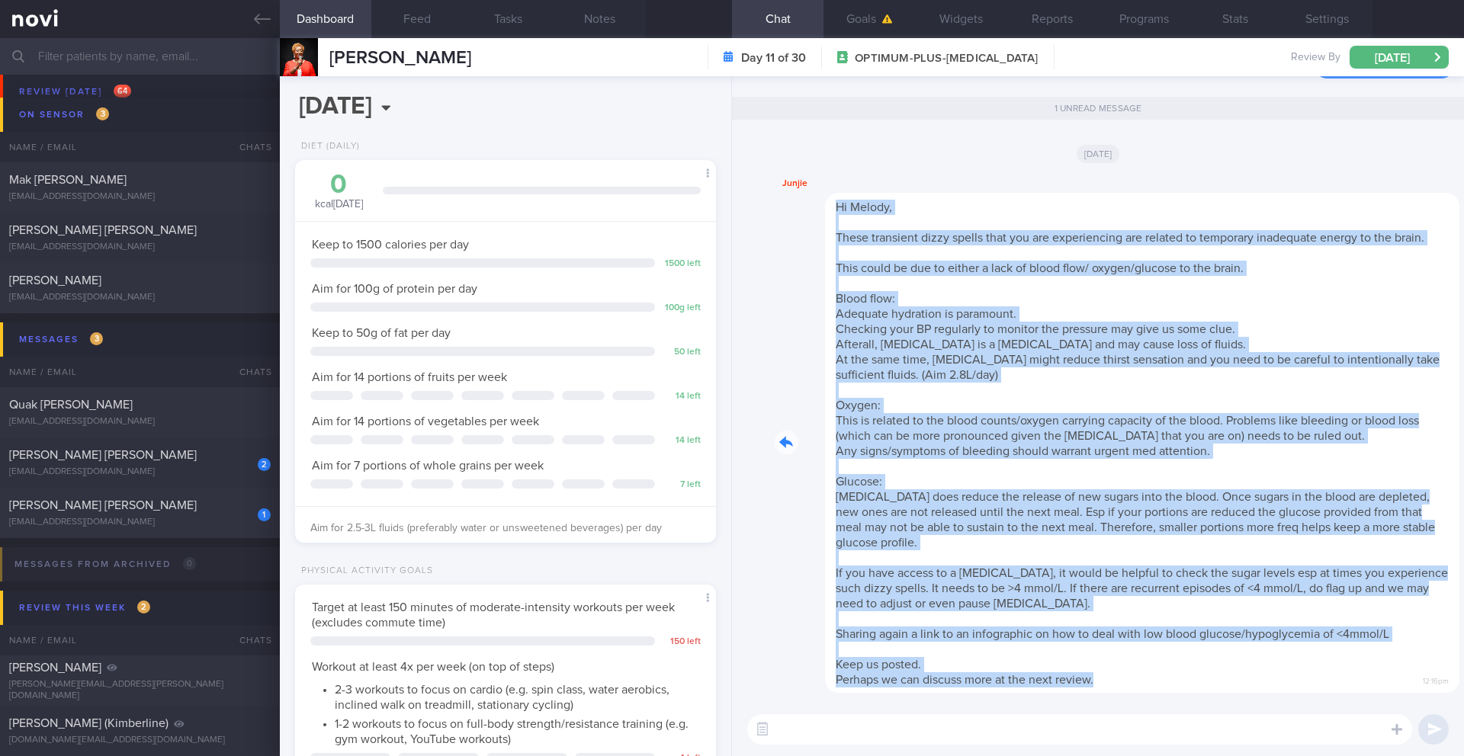
click at [1032, 461] on div "Junjie Hi [PERSON_NAME], These transient dizzy spells that you are experiencing…" at bounding box center [1114, 434] width 680 height 518
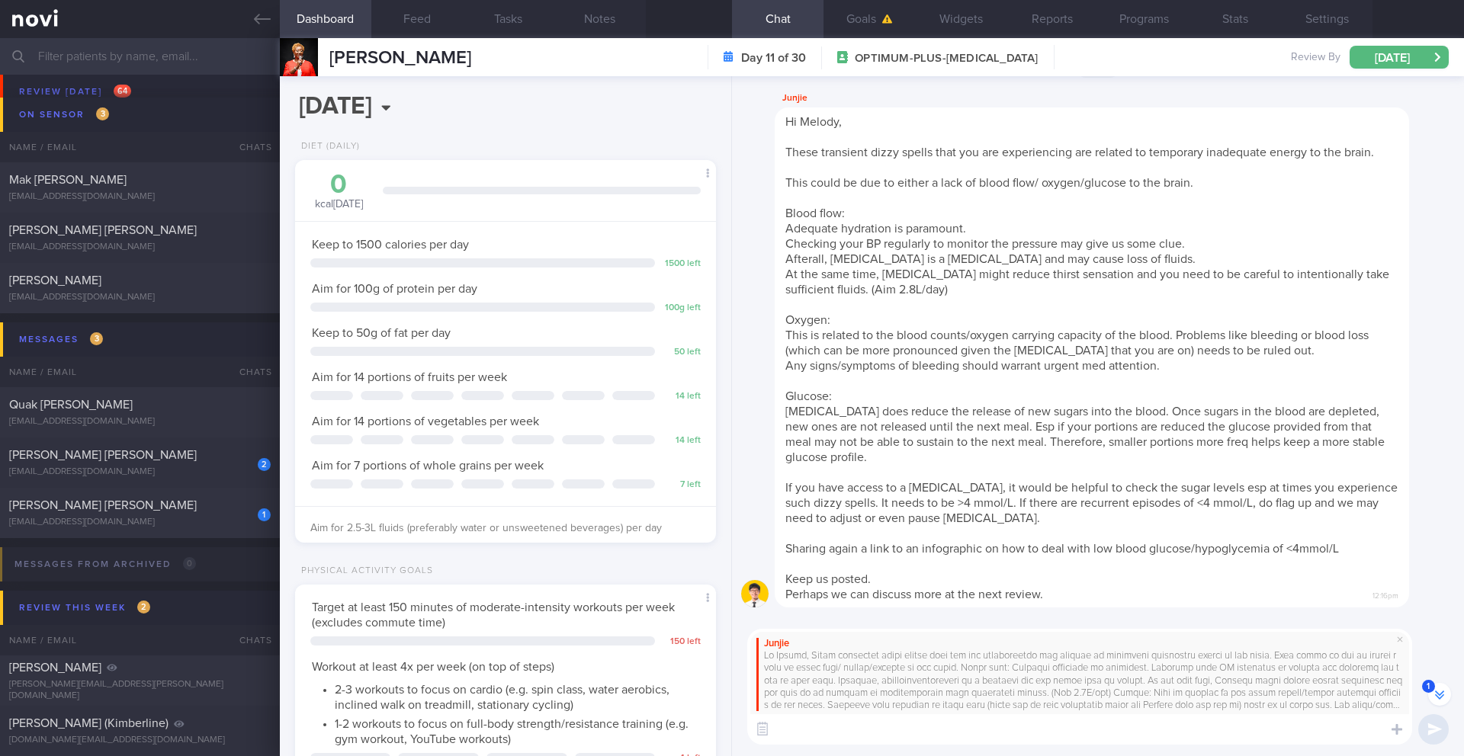
scroll to position [-85, 0]
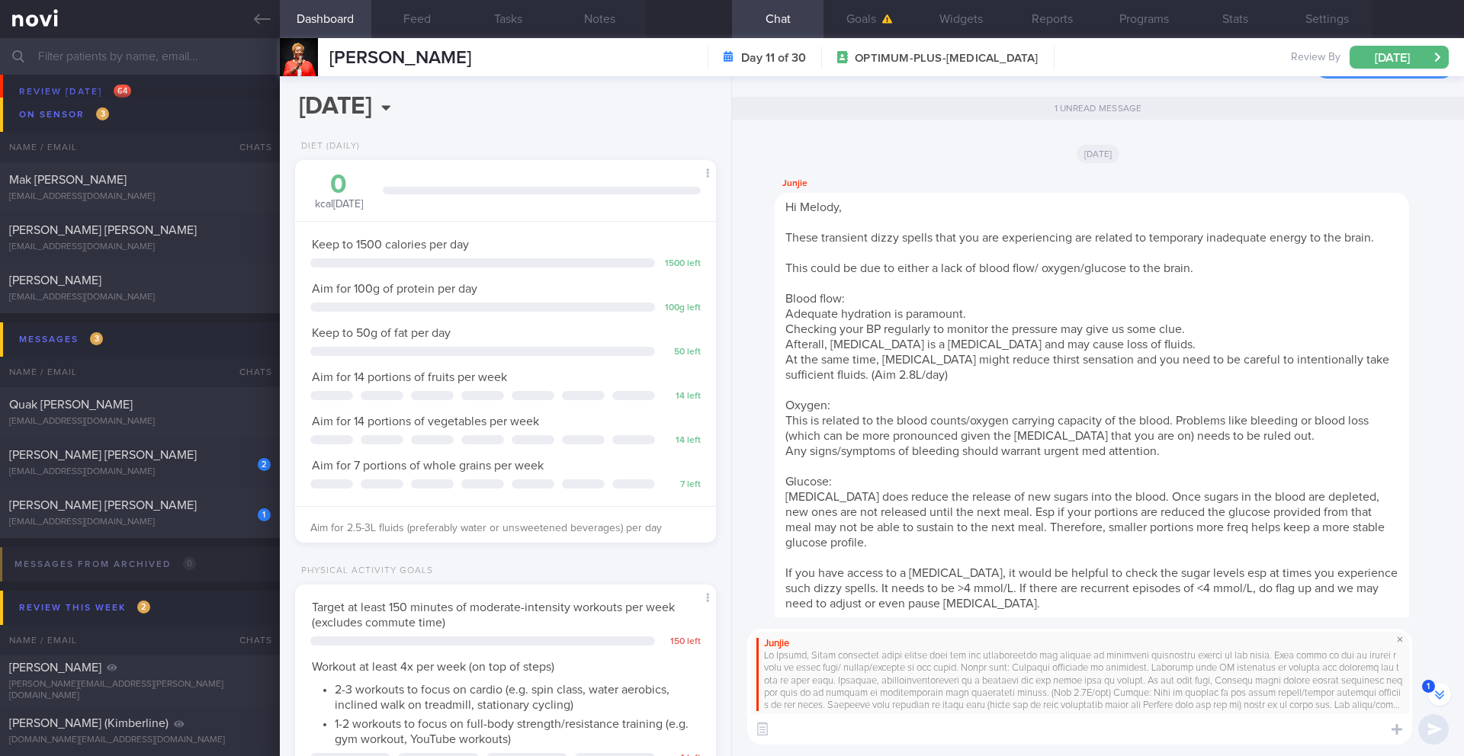
click at [1097, 618] on span at bounding box center [1399, 639] width 18 height 18
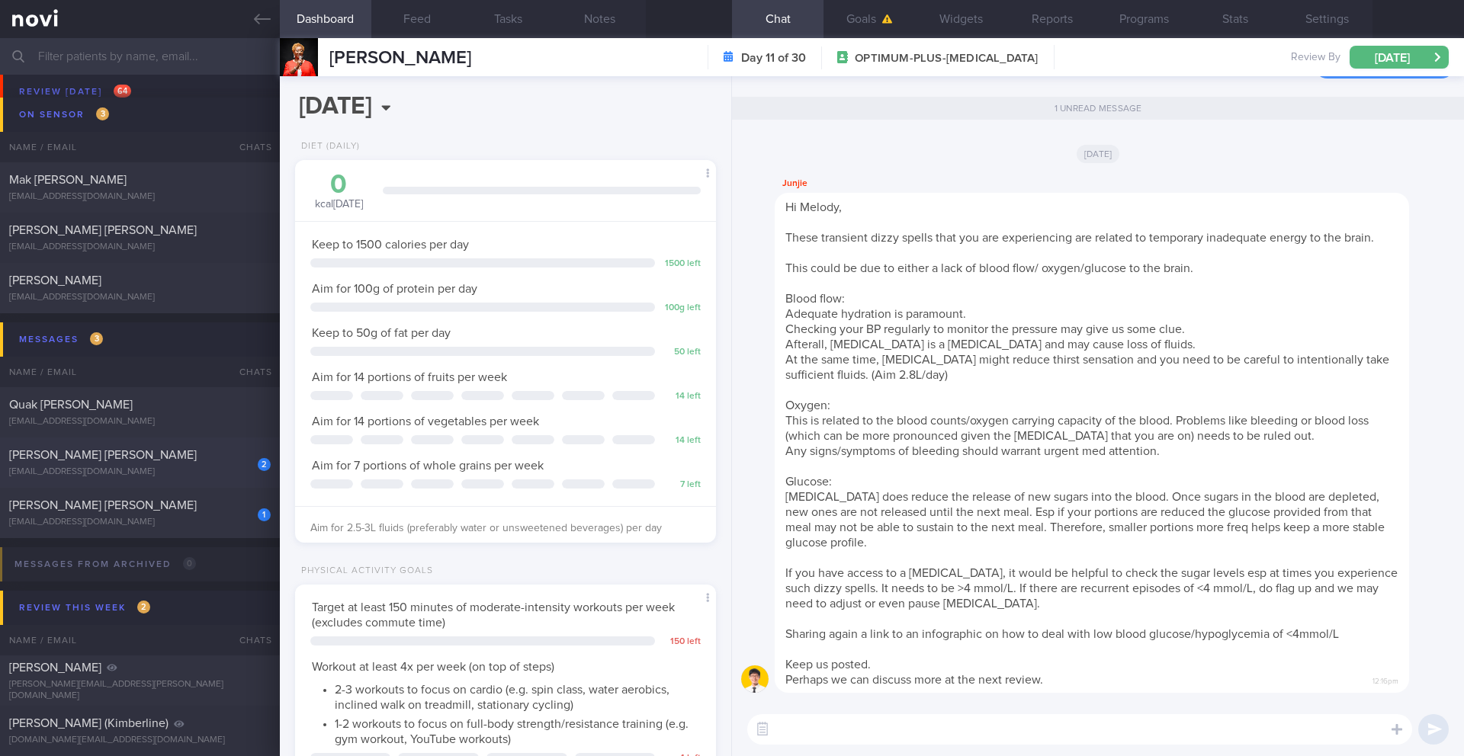
click at [147, 470] on div "[EMAIL_ADDRESS][DOMAIN_NAME]" at bounding box center [139, 472] width 261 height 11
type input "30/9 Check for logs and coach"
type textarea "**Wants to avoid whey products** SUPPORT NEEDED: Food suggestions for healthier…"
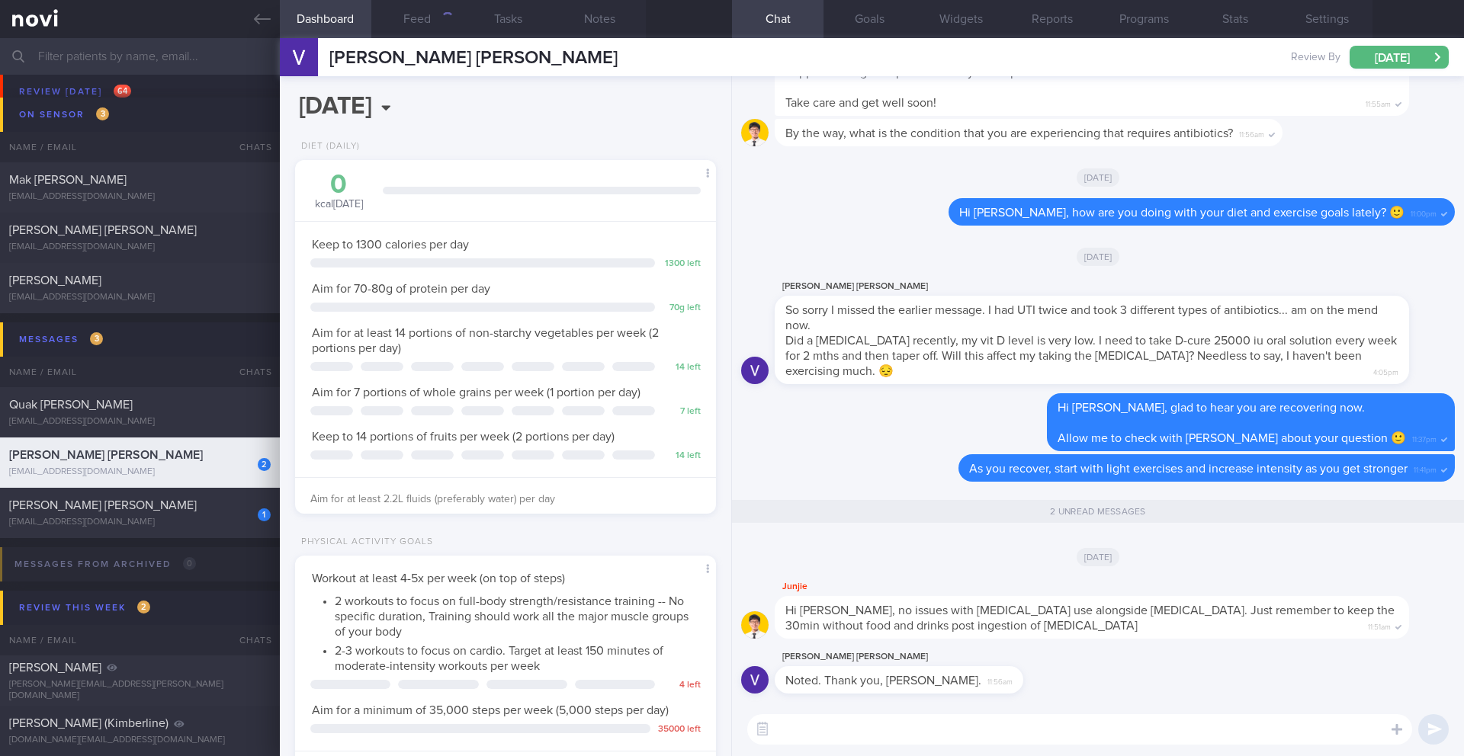
scroll to position [213, 383]
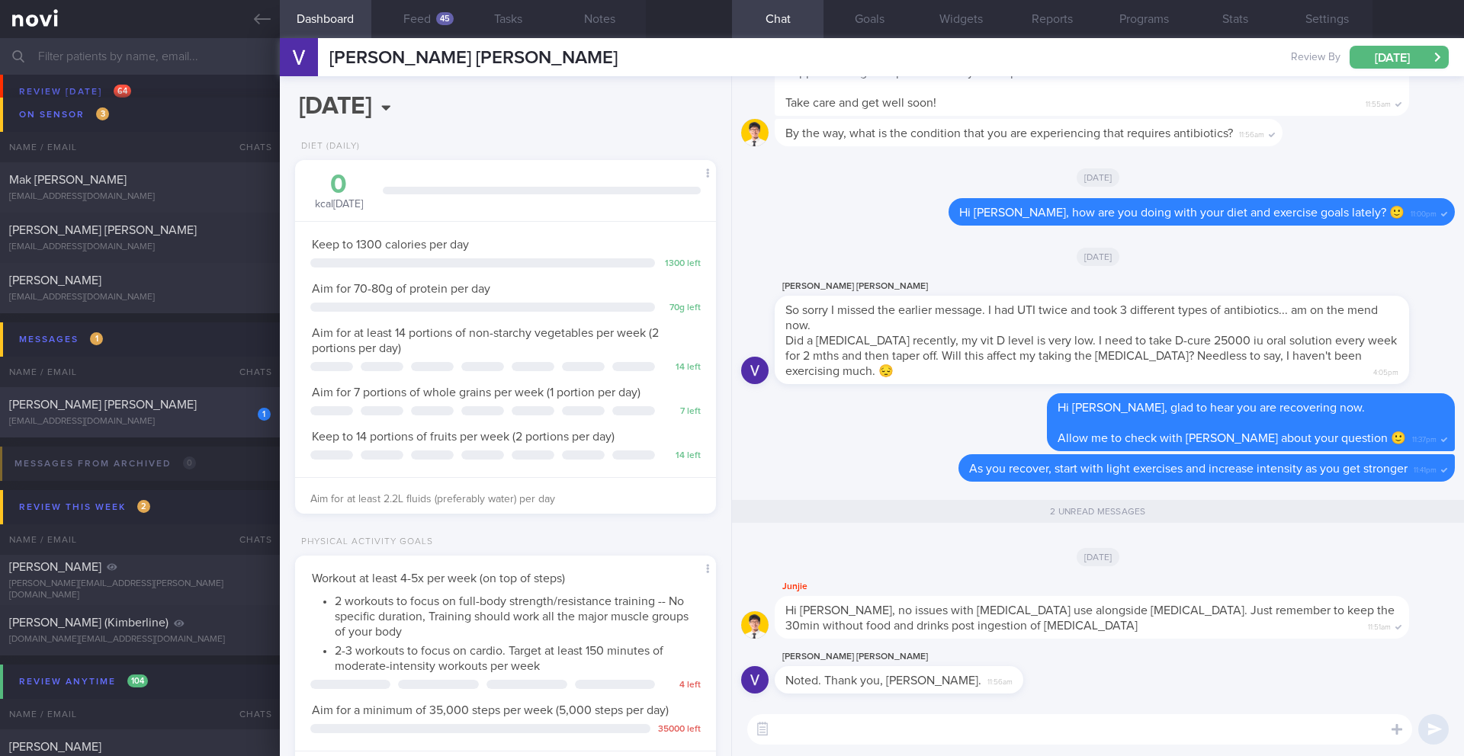
click at [154, 417] on div "[EMAIL_ADDRESS][DOMAIN_NAME]" at bounding box center [139, 421] width 261 height 11
type input "22/9 SAF LIP (send healthy BF ideas)"
type textarea "SUPPORT NEEDED: CHALLENGE: Wt Targets: - Pmhx: - Meds: - Social hx: - Diet: - E…"
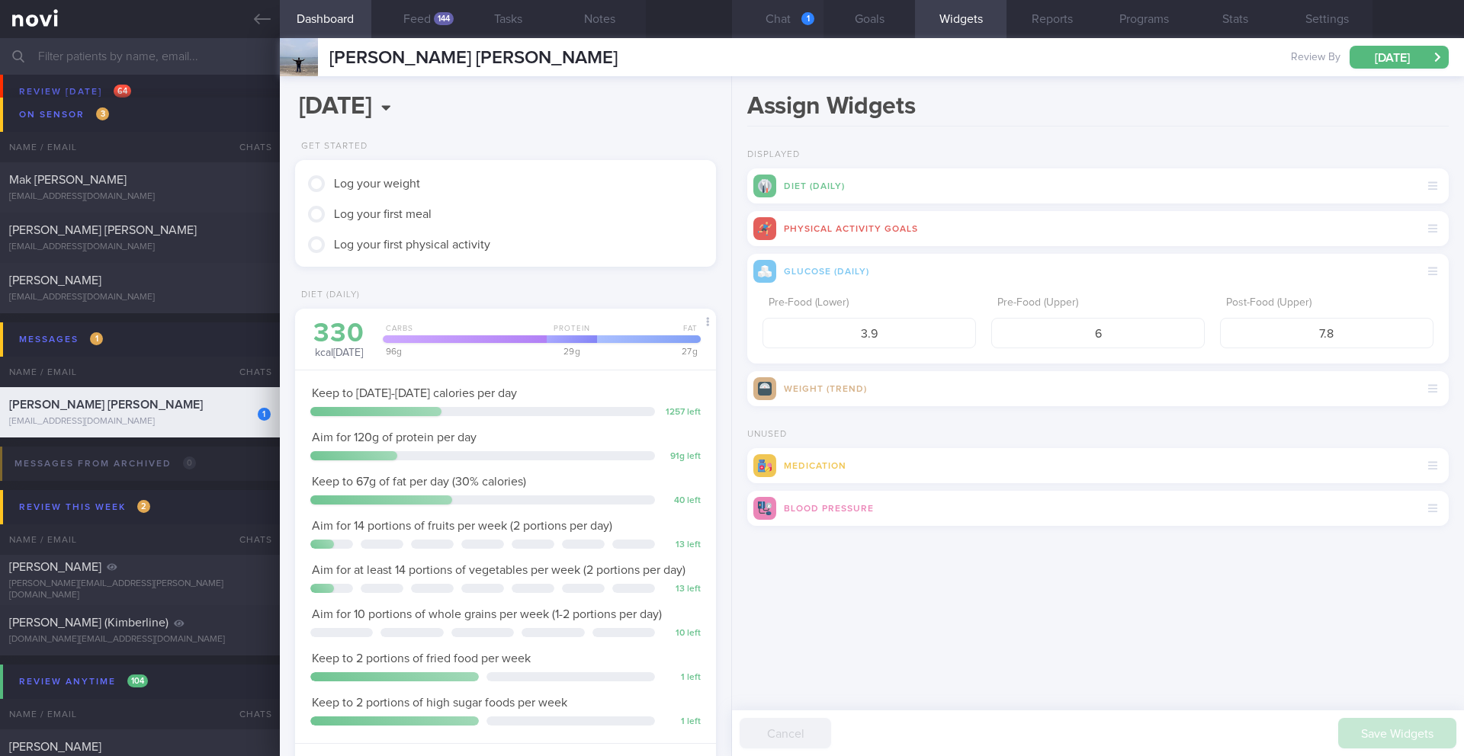
scroll to position [234, 389]
click at [799, 21] on button "Chat 1" at bounding box center [777, 19] width 91 height 38
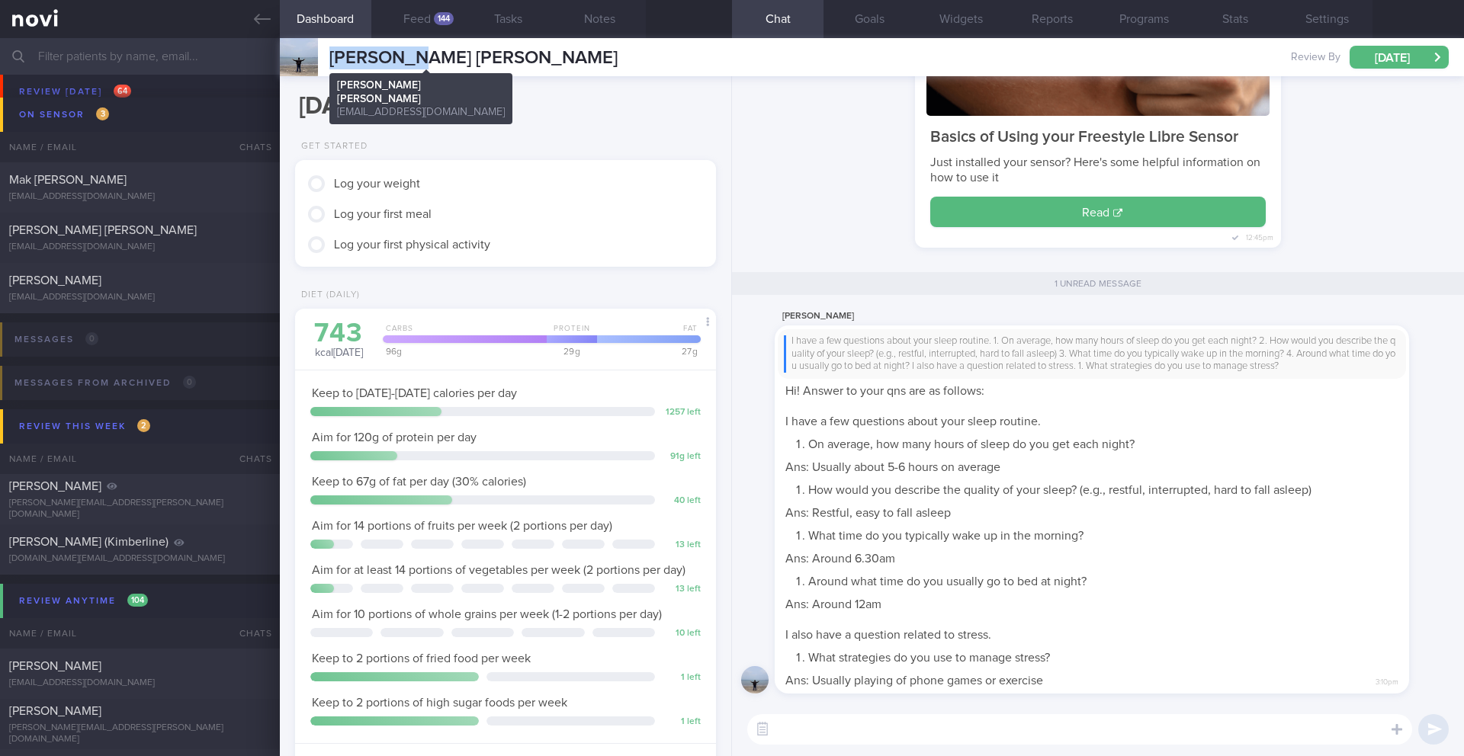
drag, startPoint x: 335, startPoint y: 63, endPoint x: 427, endPoint y: 61, distance: 92.3
click at [427, 61] on span "[PERSON_NAME] [PERSON_NAME]" at bounding box center [473, 58] width 288 height 18
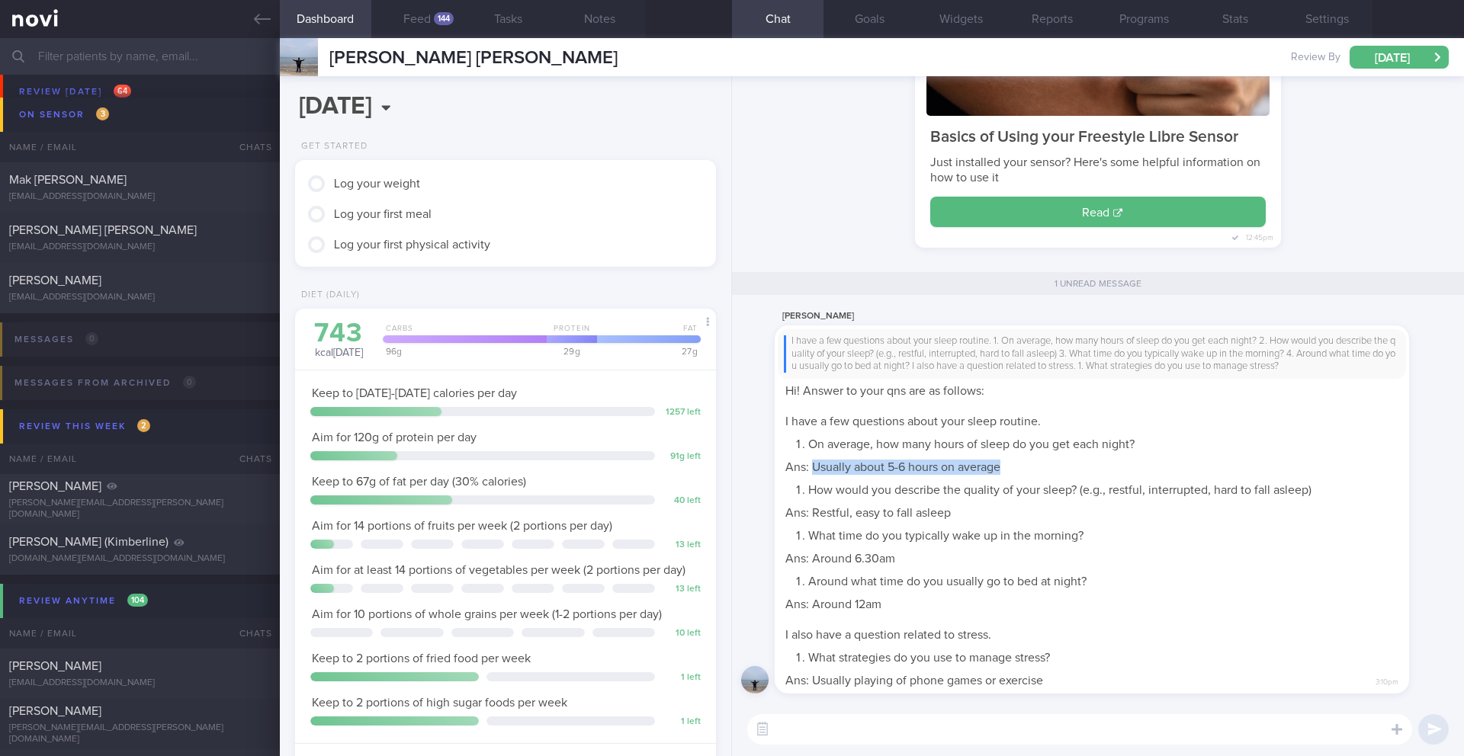
drag, startPoint x: 814, startPoint y: 466, endPoint x: 1003, endPoint y: 469, distance: 189.1
click at [1003, 469] on div "I have a few questions about your sleep routine. 1. On average, how many hours …" at bounding box center [1091, 510] width 634 height 368
copy span "Usually about 5-6 hours on average"
drag, startPoint x: 810, startPoint y: 515, endPoint x: 955, endPoint y: 514, distance: 144.8
click at [955, 514] on div "I have a few questions about your sleep routine. 1. On average, how many hours …" at bounding box center [1091, 510] width 634 height 368
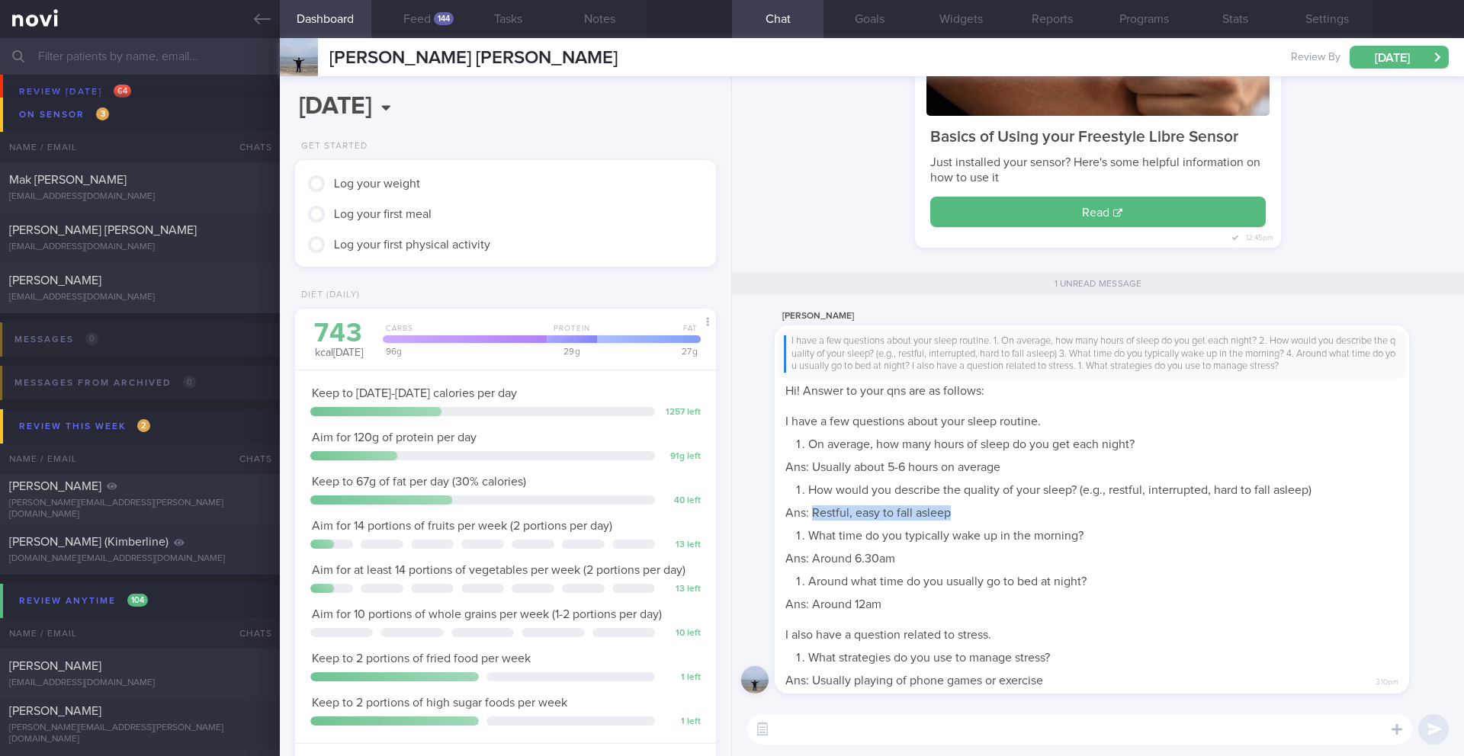
copy span "Restful, easy to fall asleep"
drag, startPoint x: 812, startPoint y: 679, endPoint x: 1005, endPoint y: 690, distance: 193.9
click at [1005, 618] on div "I have a few questions about your sleep routine. 1. On average, how many hours …" at bounding box center [1091, 510] width 634 height 368
copy span "Usually playing of phone games or exercise"
click at [860, 618] on textarea at bounding box center [1079, 729] width 665 height 30
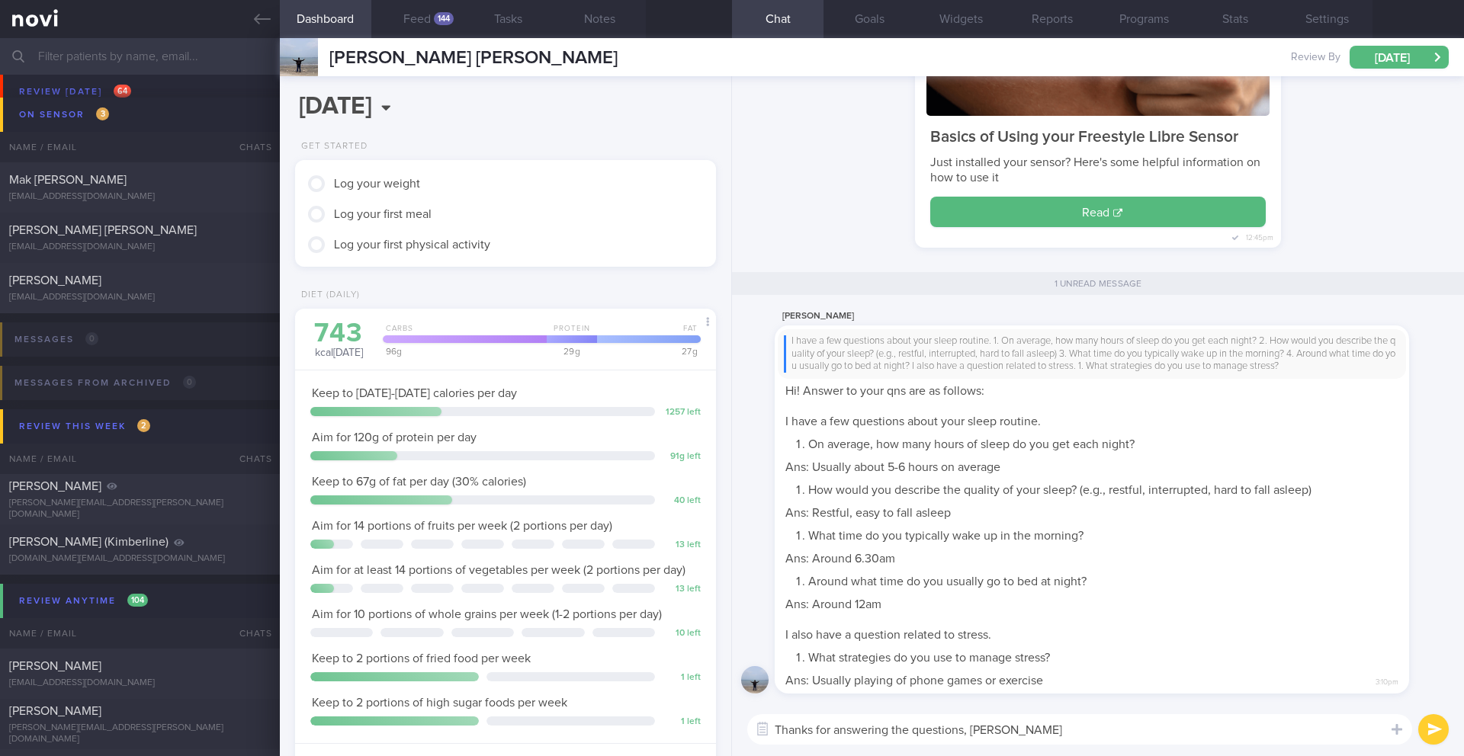
type textarea "Thanks for answering the questions, Valent"
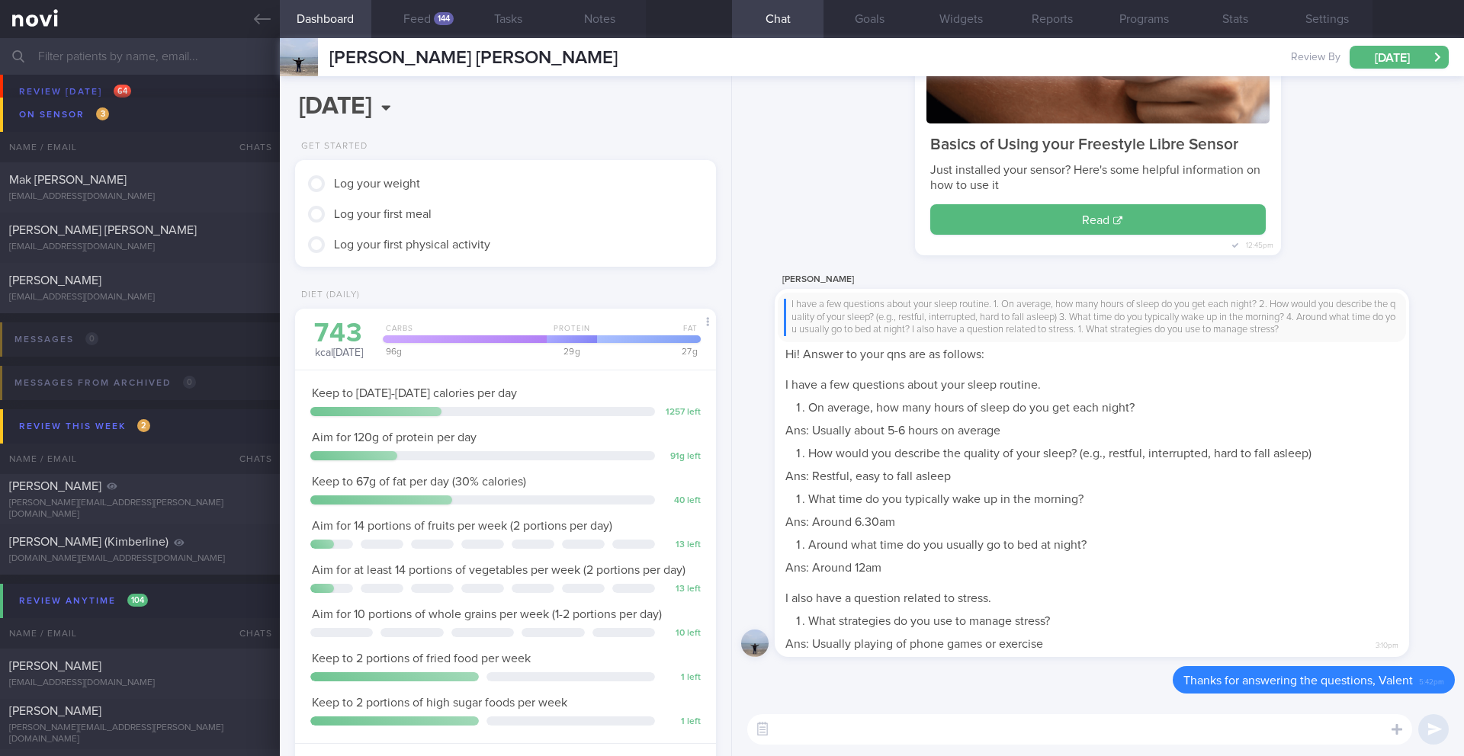
paste textarea "Here are your Goals: - Short-term Target: ____kg (5% weight loss), decrease in …"
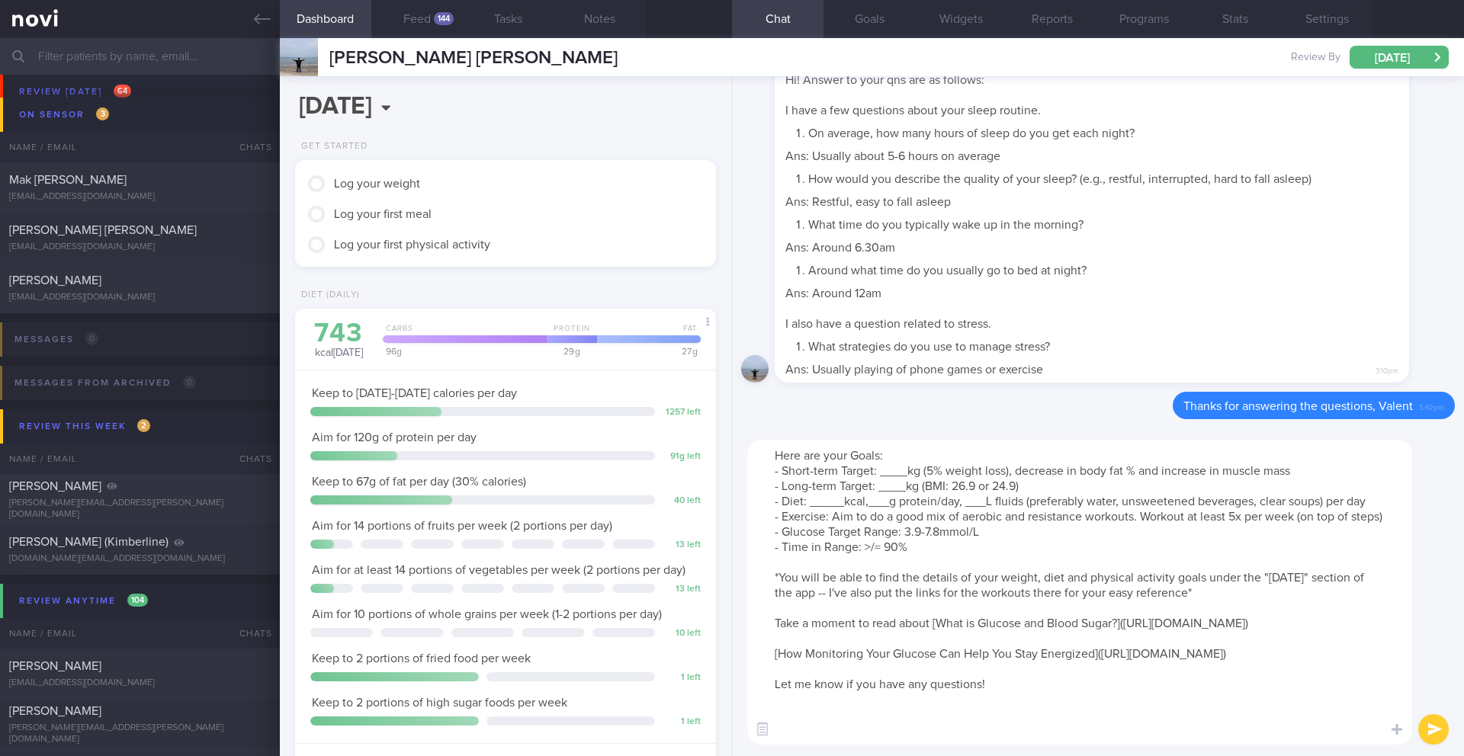
drag, startPoint x: 1046, startPoint y: 481, endPoint x: 770, endPoint y: 485, distance: 276.0
click at [770, 485] on textarea "Here are your Goals: - Short-term Target: ____kg (5% weight loss), decrease in …" at bounding box center [1079, 592] width 665 height 305
paste textarea "Short term target wt: 104kg (5% body weight over 3 months) Long term target wt:…"
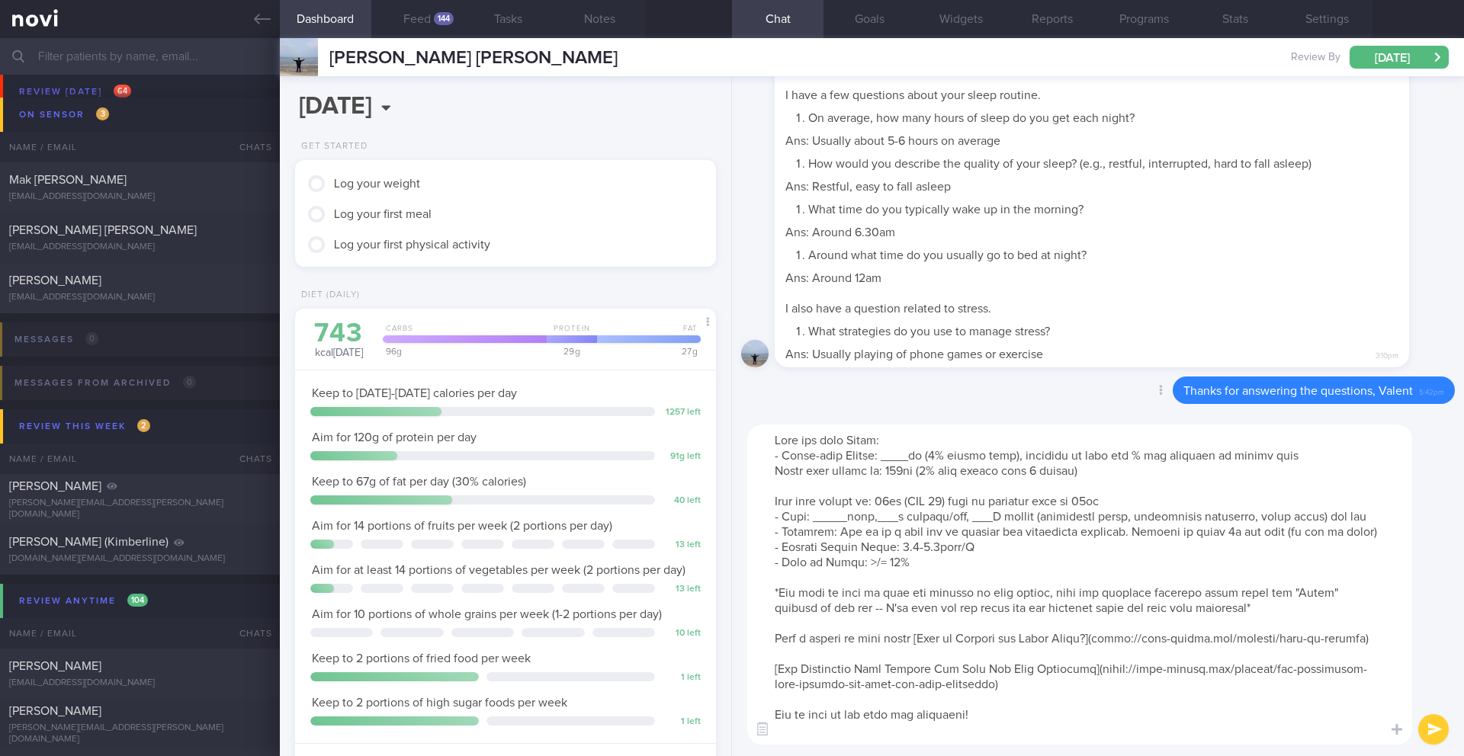
drag, startPoint x: 905, startPoint y: 458, endPoint x: 919, endPoint y: 412, distance: 48.7
click at [905, 458] on textarea at bounding box center [1079, 585] width 665 height 320
drag, startPoint x: 1079, startPoint y: 466, endPoint x: 722, endPoint y: 464, distance: 357.5
click at [722, 464] on div "Dashboard Feed 144 Tasks Notes Chat Goals Widgets Reports Programs Stats Settin…" at bounding box center [872, 397] width 1184 height 718
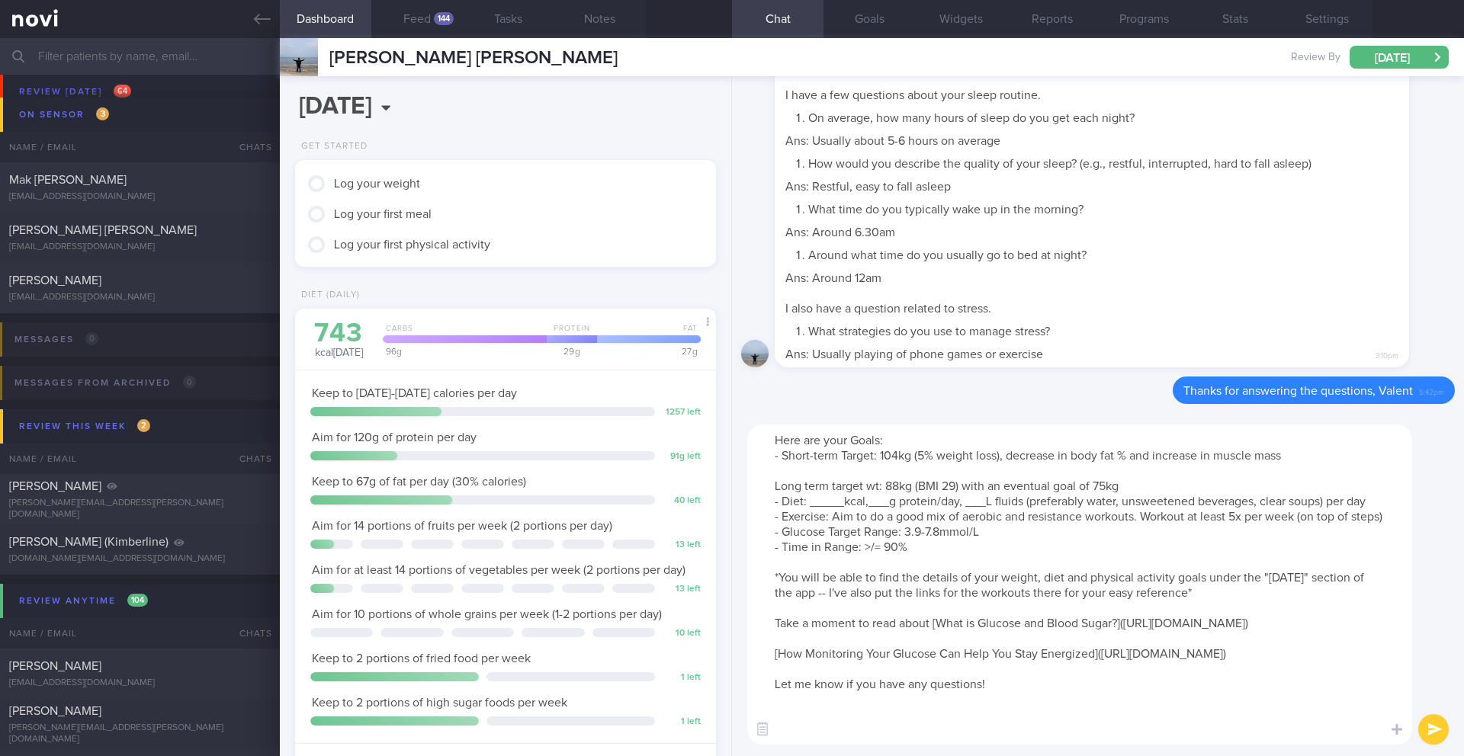
click at [772, 489] on textarea "Here are your Goals: - Short-term Target: 104kg (5% weight loss), decrease in b…" at bounding box center [1079, 585] width 665 height 320
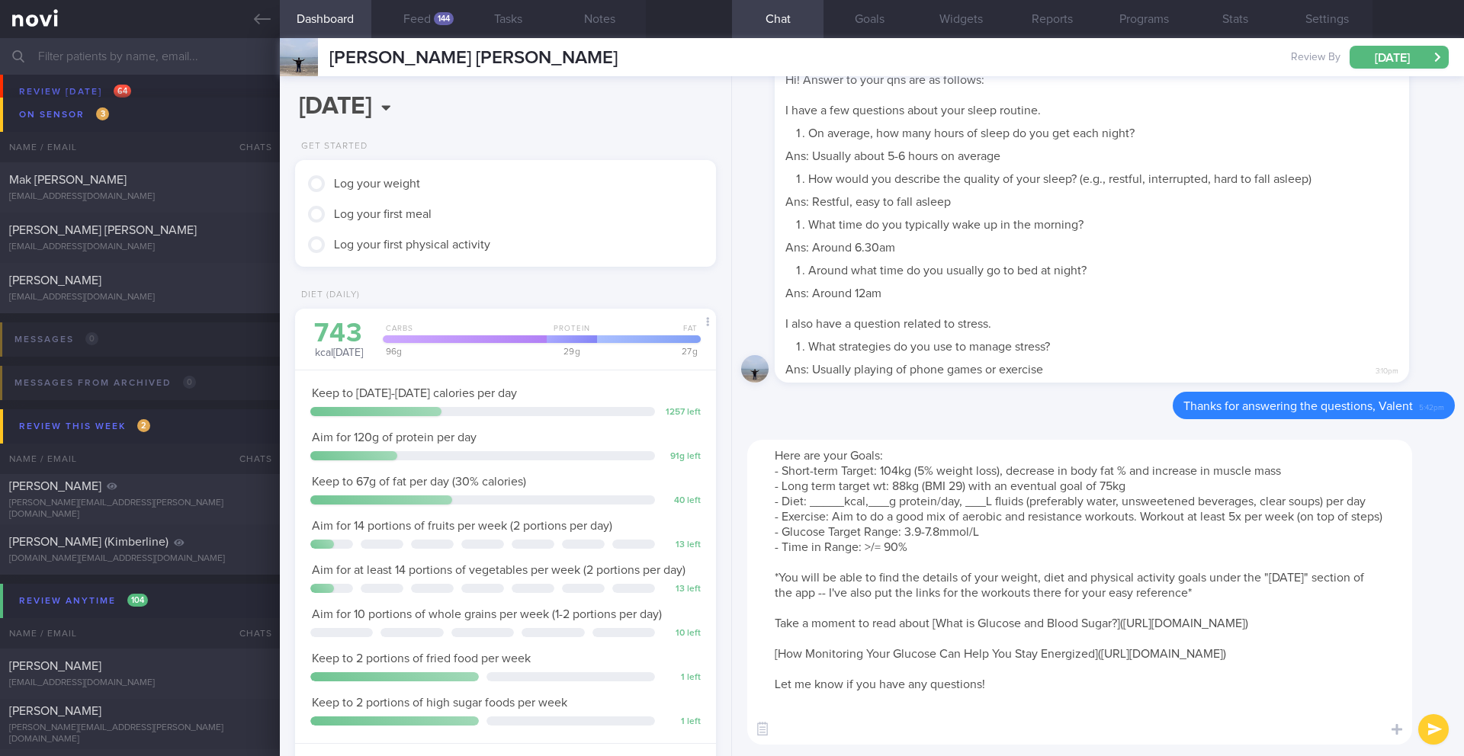
click at [813, 487] on textarea "Here are your Goals: - Short-term Target: 104kg (5% weight loss), decrease in b…" at bounding box center [1079, 592] width 665 height 305
click at [842, 489] on textarea "Here are your Goals: - Short-term Target: 104kg (5% weight loss), decrease in b…" at bounding box center [1079, 592] width 665 height 305
drag, startPoint x: 843, startPoint y: 505, endPoint x: 810, endPoint y: 504, distance: 33.5
click at [810, 504] on textarea "Here are your Goals: - Short-term Target: 104kg (5% weight loss), decrease in b…" at bounding box center [1079, 592] width 665 height 305
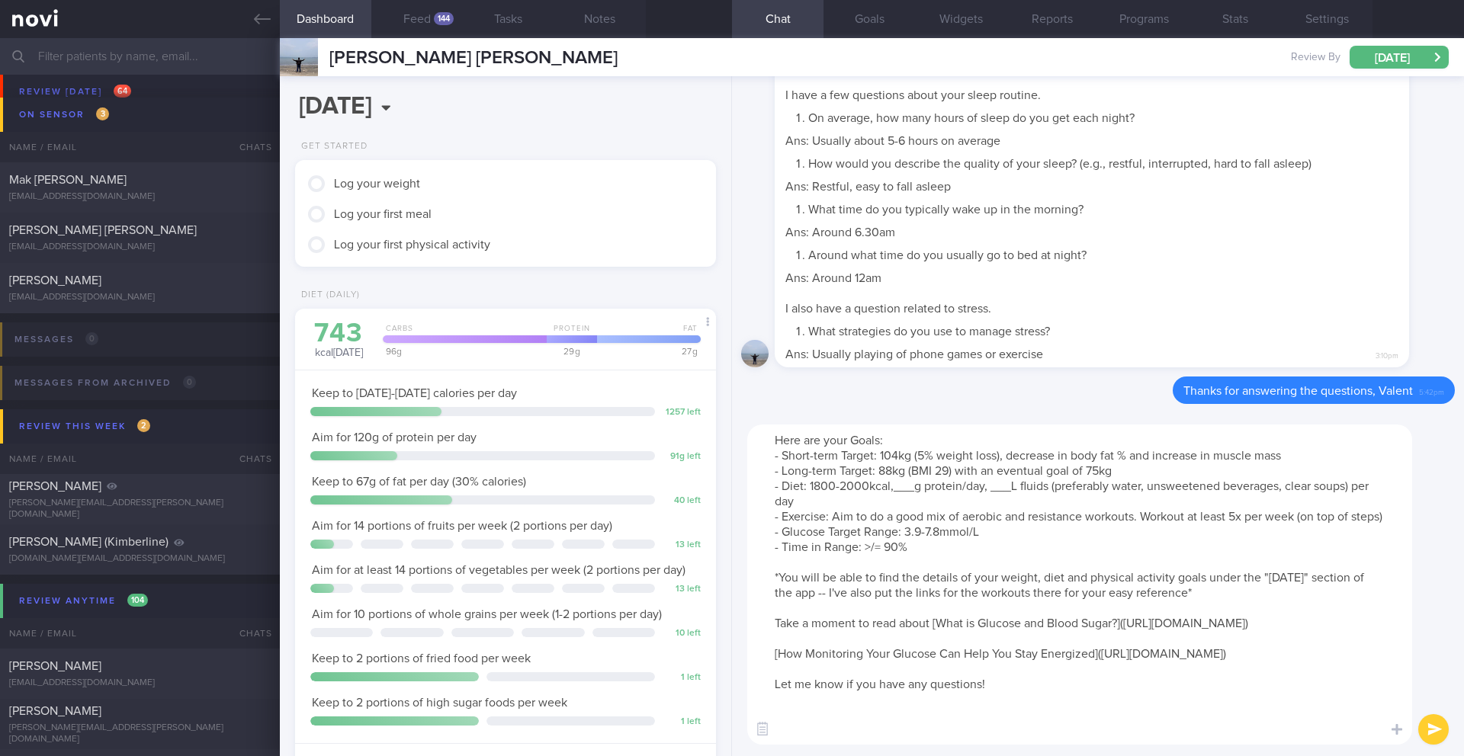
drag, startPoint x: 914, startPoint y: 490, endPoint x: 917, endPoint y: 431, distance: 59.5
click at [914, 490] on textarea "Here are your Goals: - Short-term Target: 104kg (5% weight loss), decrease in b…" at bounding box center [1079, 585] width 665 height 320
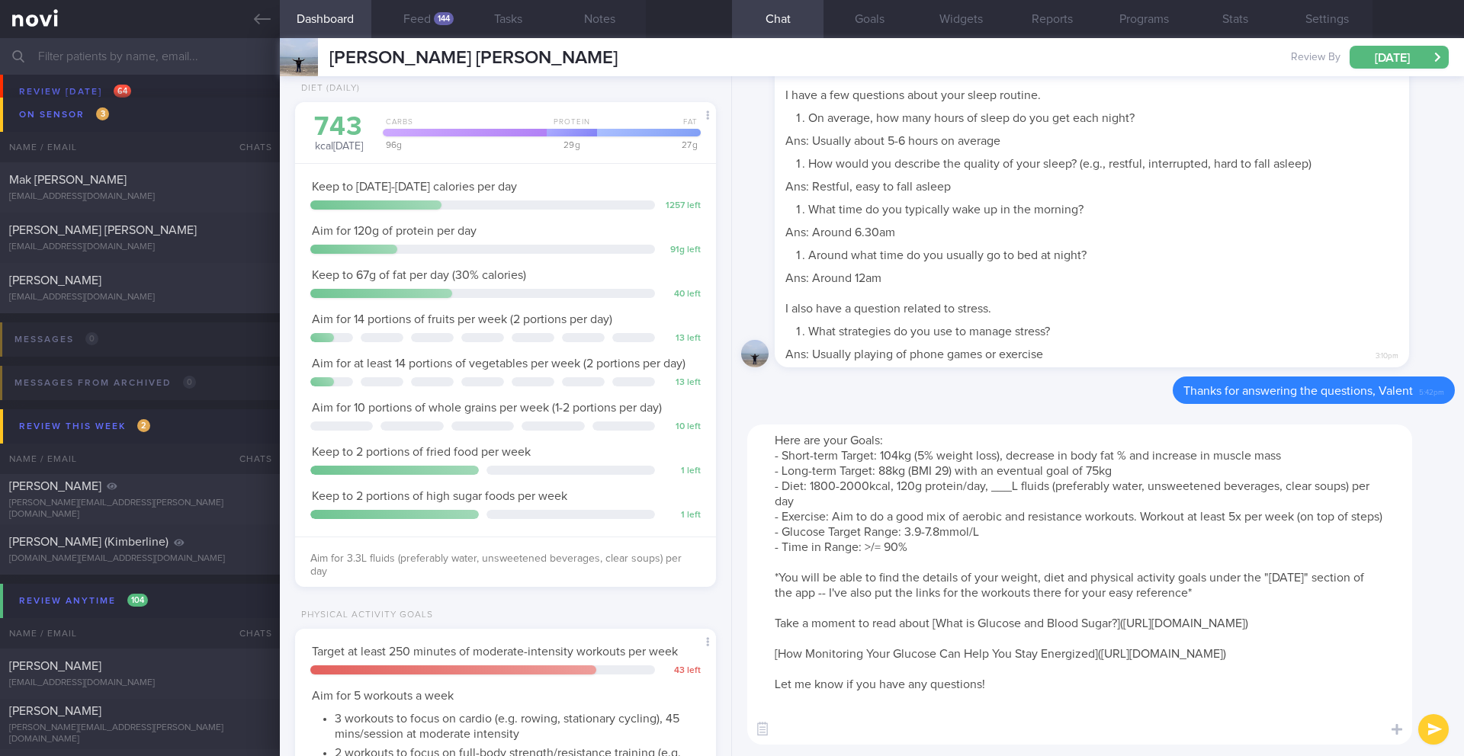
scroll to position [251, 0]
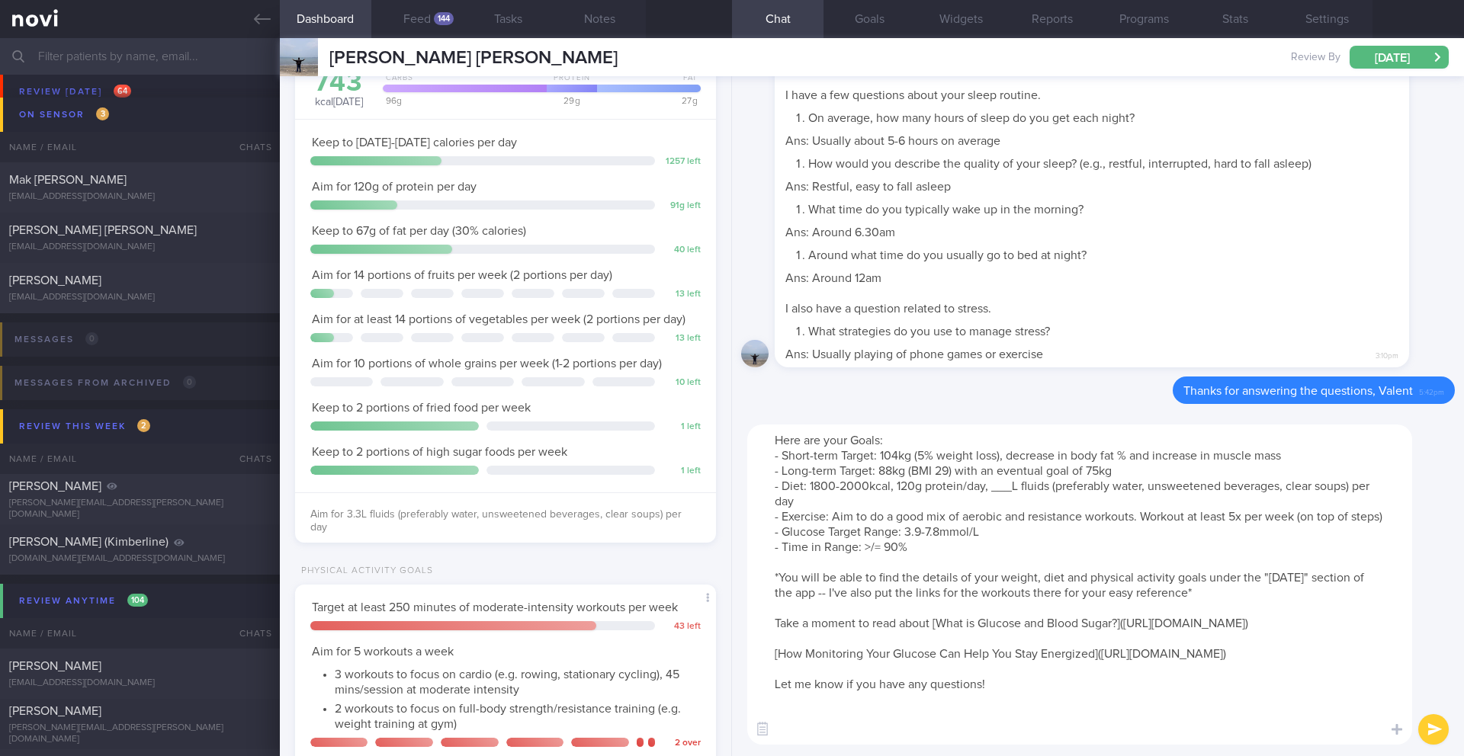
drag, startPoint x: 1012, startPoint y: 487, endPoint x: 992, endPoint y: 487, distance: 20.6
click at [992, 487] on textarea "Here are your Goals: - Short-term Target: 104kg (5% weight loss), decrease in b…" at bounding box center [1079, 585] width 665 height 320
drag, startPoint x: 308, startPoint y: 670, endPoint x: 479, endPoint y: 670, distance: 171.5
click at [479, 618] on div "Target at least 250 minutes of moderate-intensity workouts per week 43 left Aim…" at bounding box center [505, 697] width 421 height 224
copy span "Aim for 5 workouts a week"
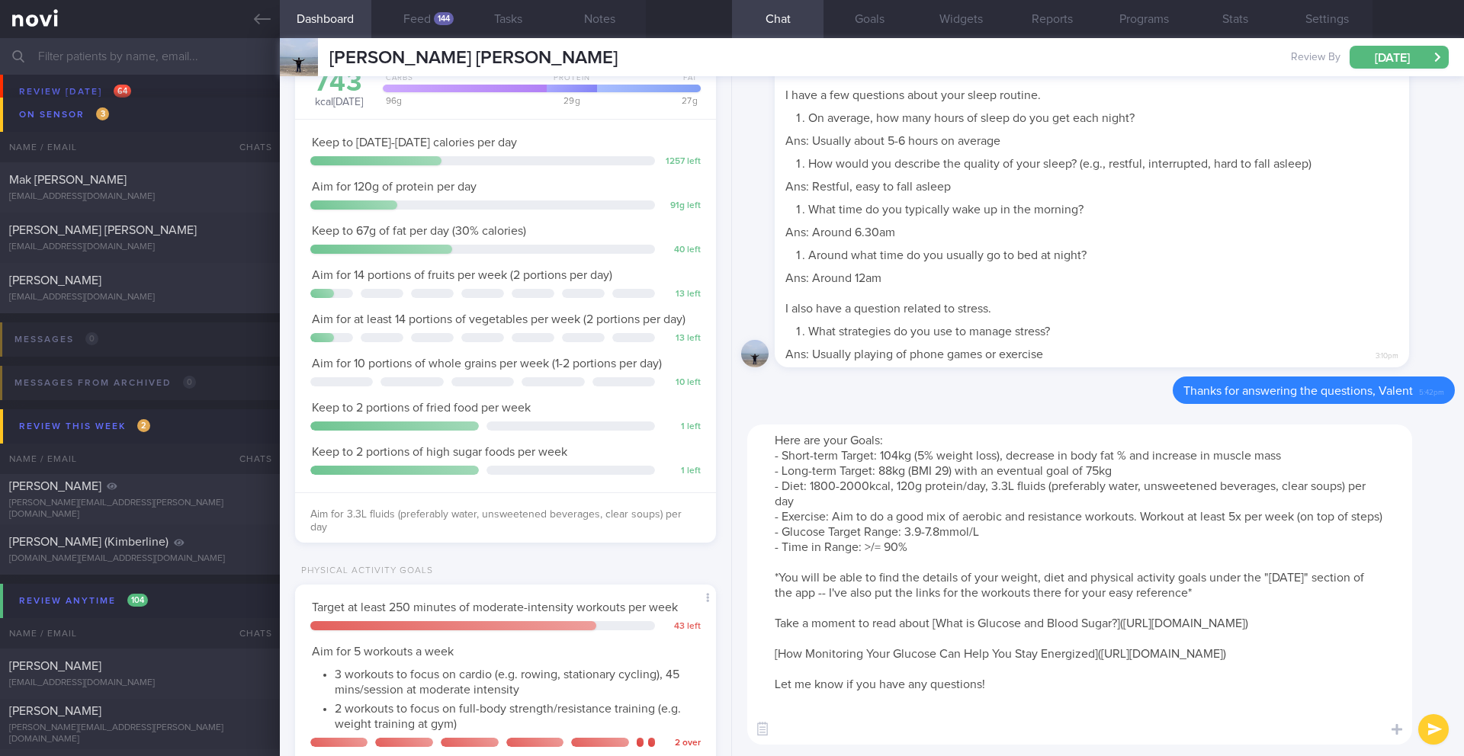
drag, startPoint x: 1143, startPoint y: 521, endPoint x: 1297, endPoint y: 517, distance: 154.0
click at [1097, 517] on textarea "Here are your Goals: - Short-term Target: 104kg (5% weight loss), decrease in b…" at bounding box center [1079, 585] width 665 height 320
click at [1097, 556] on textarea "Here are your Goals: - Short-term Target: 104kg (5% weight loss), decrease in b…" at bounding box center [1079, 585] width 665 height 320
drag, startPoint x: 1146, startPoint y: 516, endPoint x: 1153, endPoint y: 531, distance: 15.7
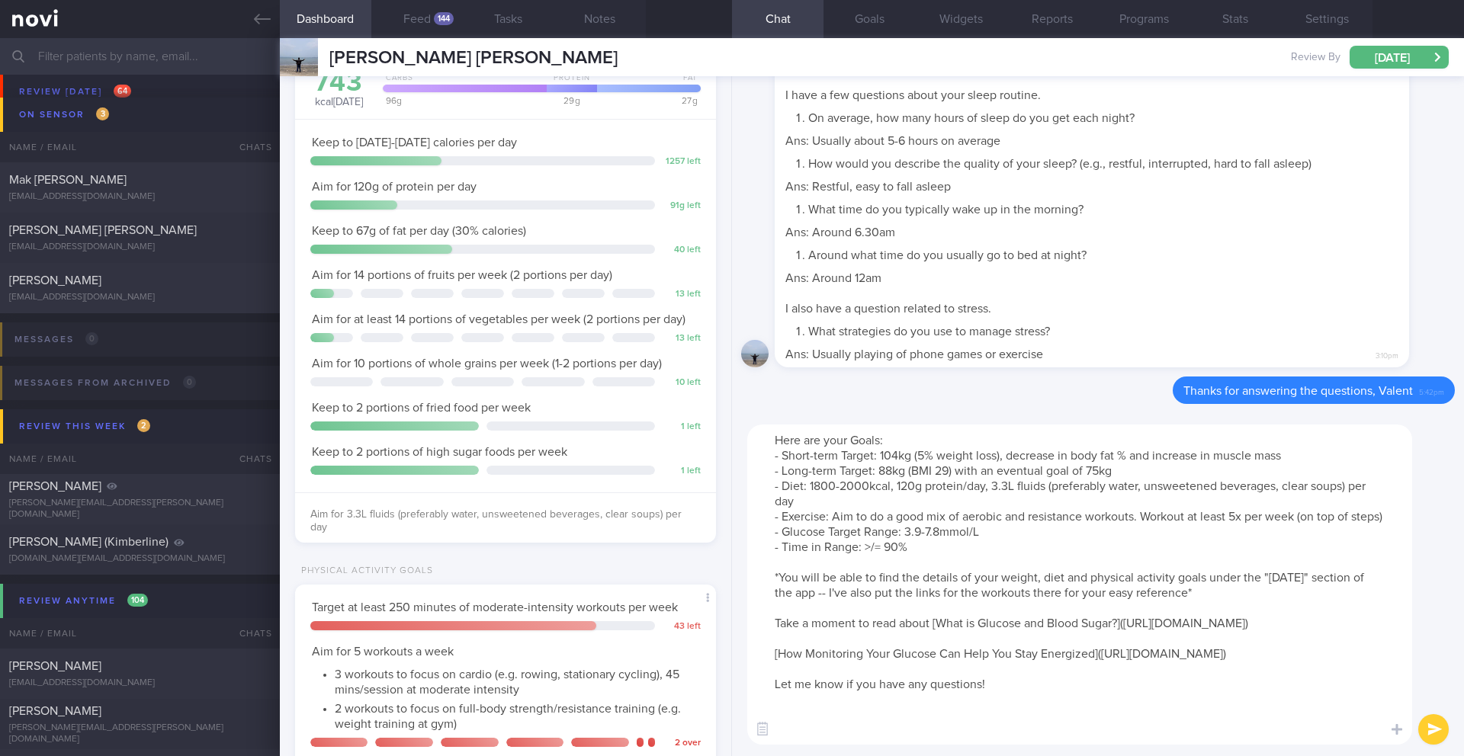
click at [1097, 531] on textarea "Here are your Goals: - Short-term Target: 104kg (5% weight loss), decrease in b…" at bounding box center [1079, 585] width 665 height 320
paste textarea "Aim for 5 workouts a week"
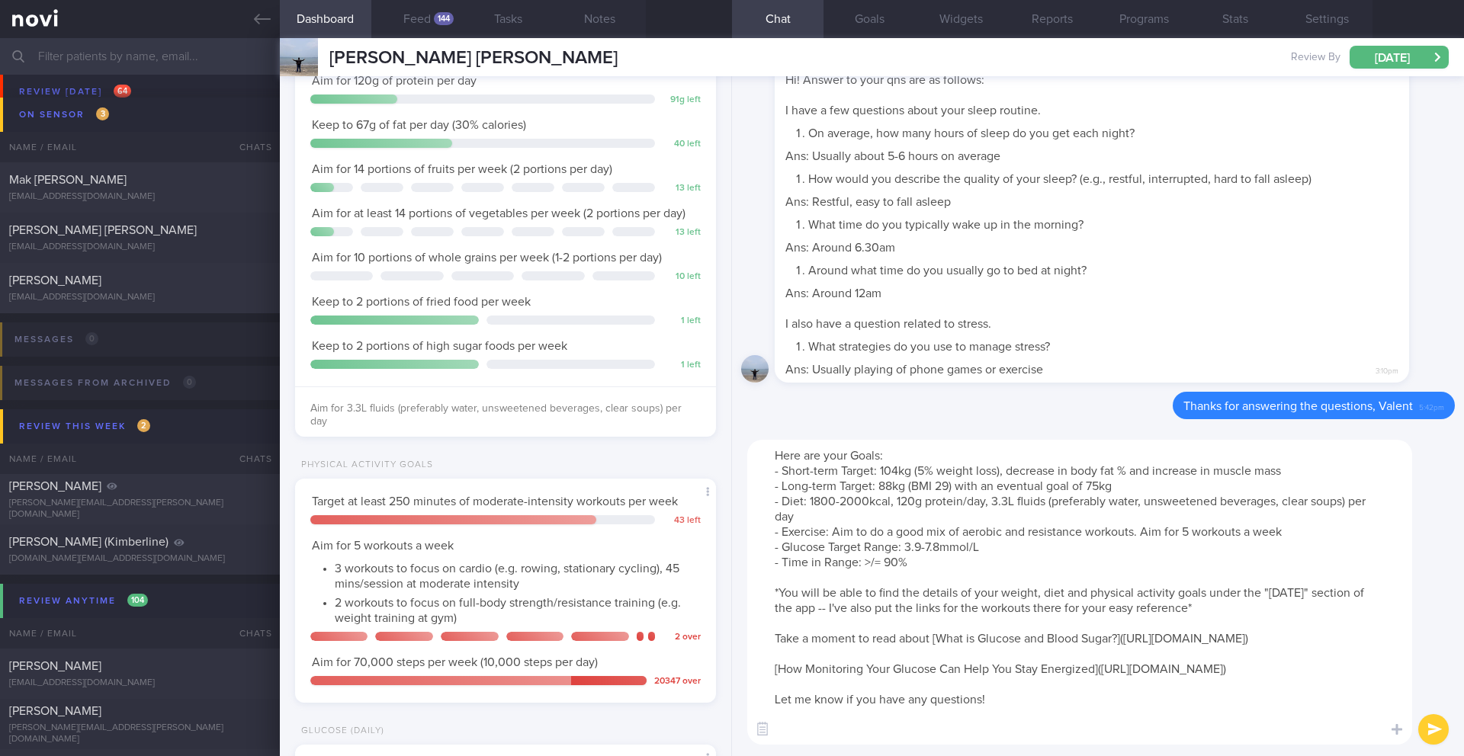
scroll to position [572, 0]
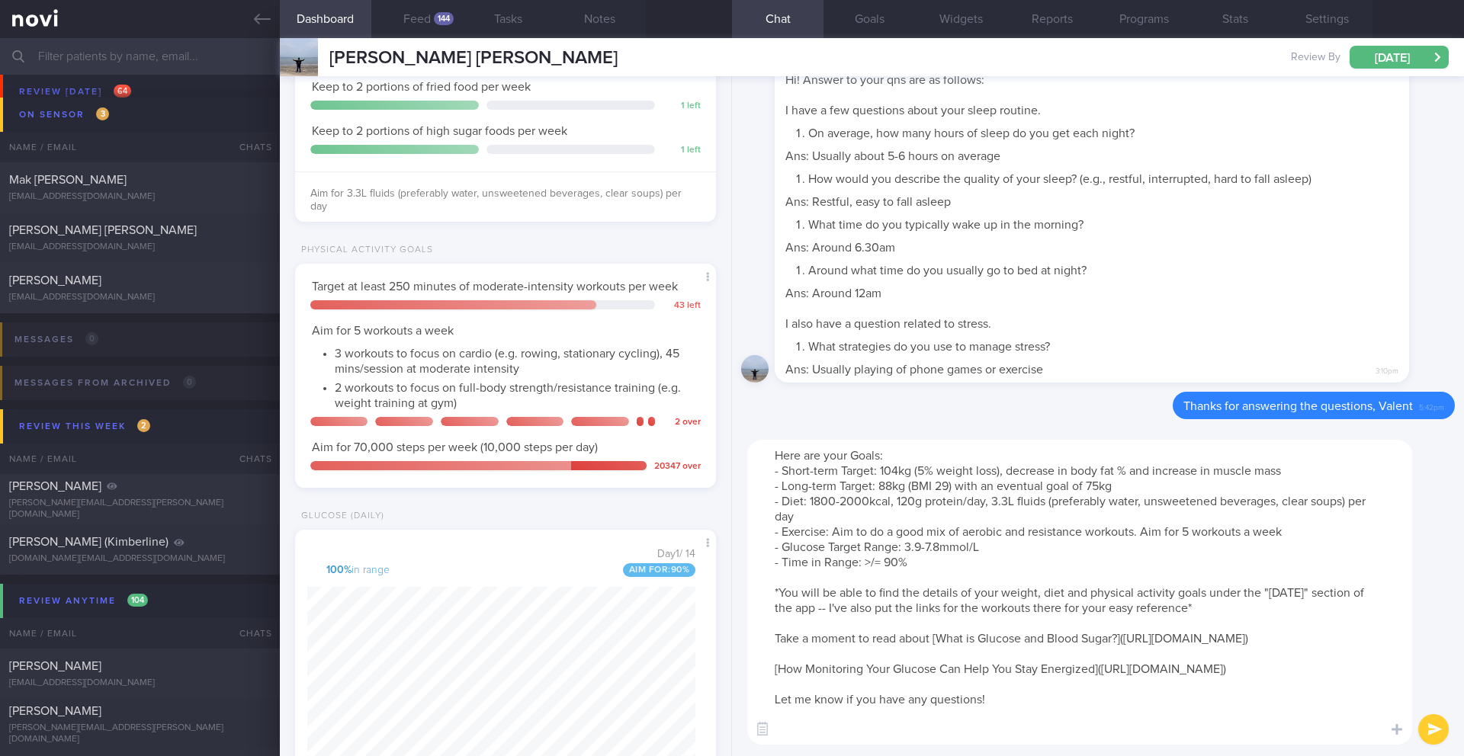
drag, startPoint x: 798, startPoint y: 608, endPoint x: 1166, endPoint y: 611, distance: 368.2
click at [1097, 611] on textarea "Here are your Goals: - Short-term Target: 104kg (5% weight loss), decrease in b…" at bounding box center [1079, 592] width 665 height 305
type textarea "Here are your Goals: - Short-term Target: 104kg (5% weight loss), decrease in b…"
click at [1097, 618] on button "submit" at bounding box center [1433, 729] width 30 height 30
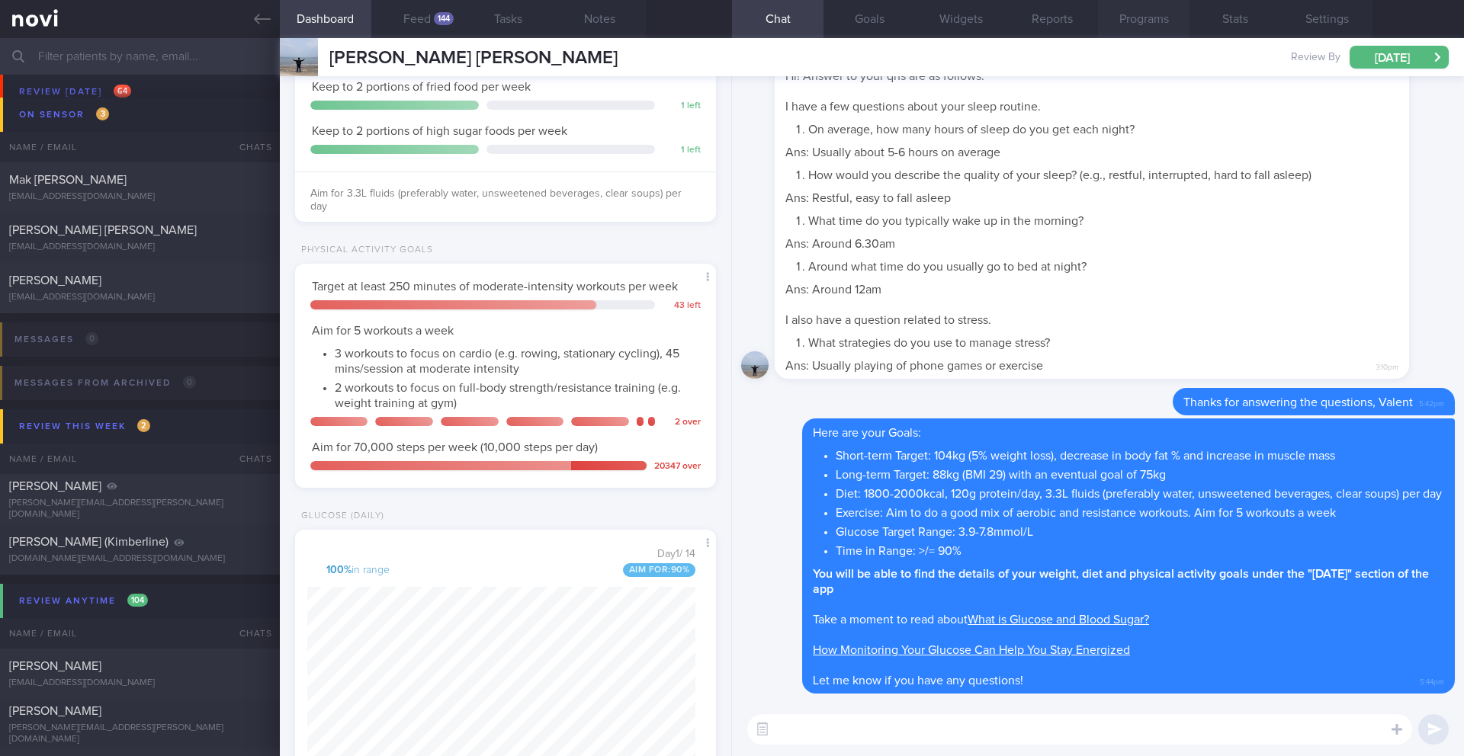
click at [1097, 16] on button "Programs" at bounding box center [1143, 19] width 91 height 38
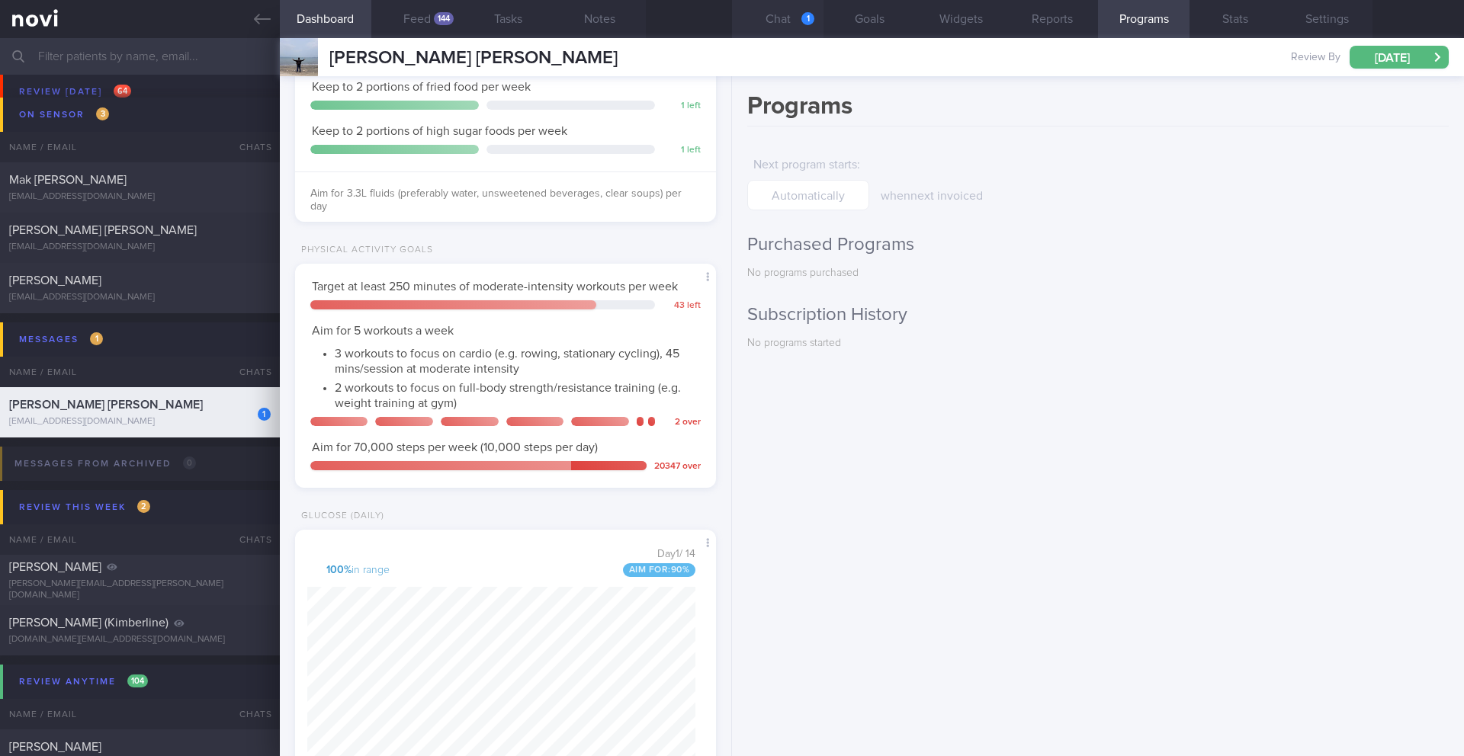
click at [771, 27] on button "Chat 1" at bounding box center [777, 19] width 91 height 38
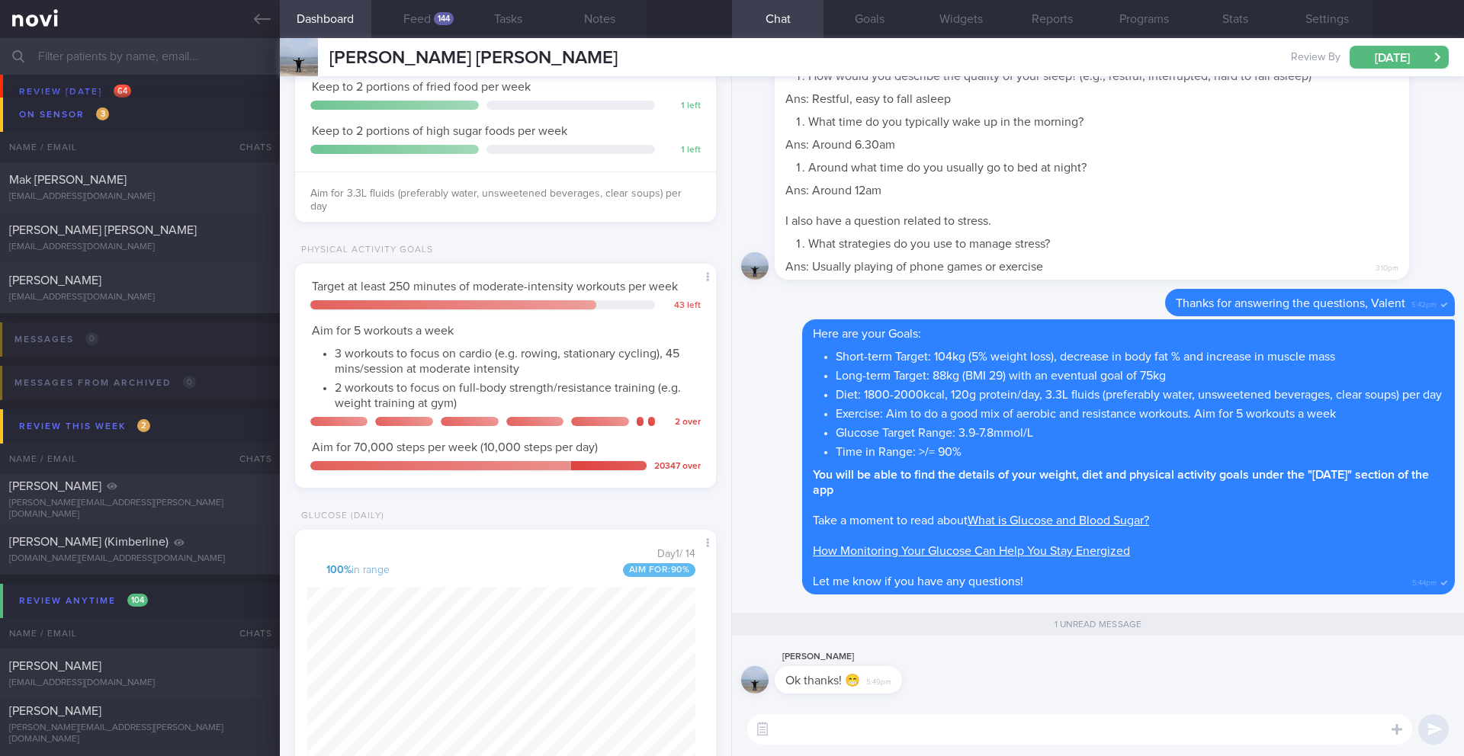
click at [168, 60] on input "text" at bounding box center [732, 56] width 1464 height 37
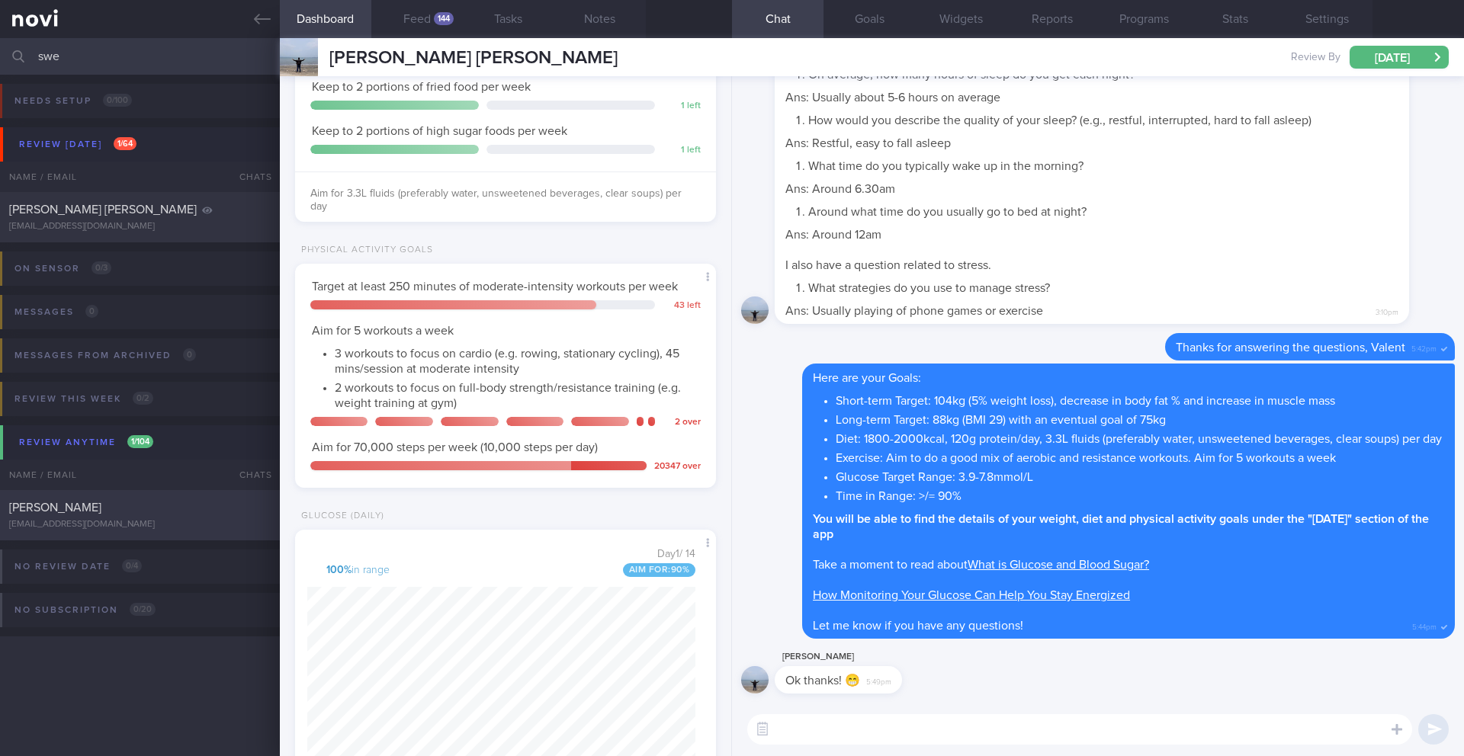
type input "swe"
click at [113, 519] on div "[EMAIL_ADDRESS][DOMAIN_NAME]" at bounding box center [139, 524] width 261 height 11
type input "22/9 SAF LIP"
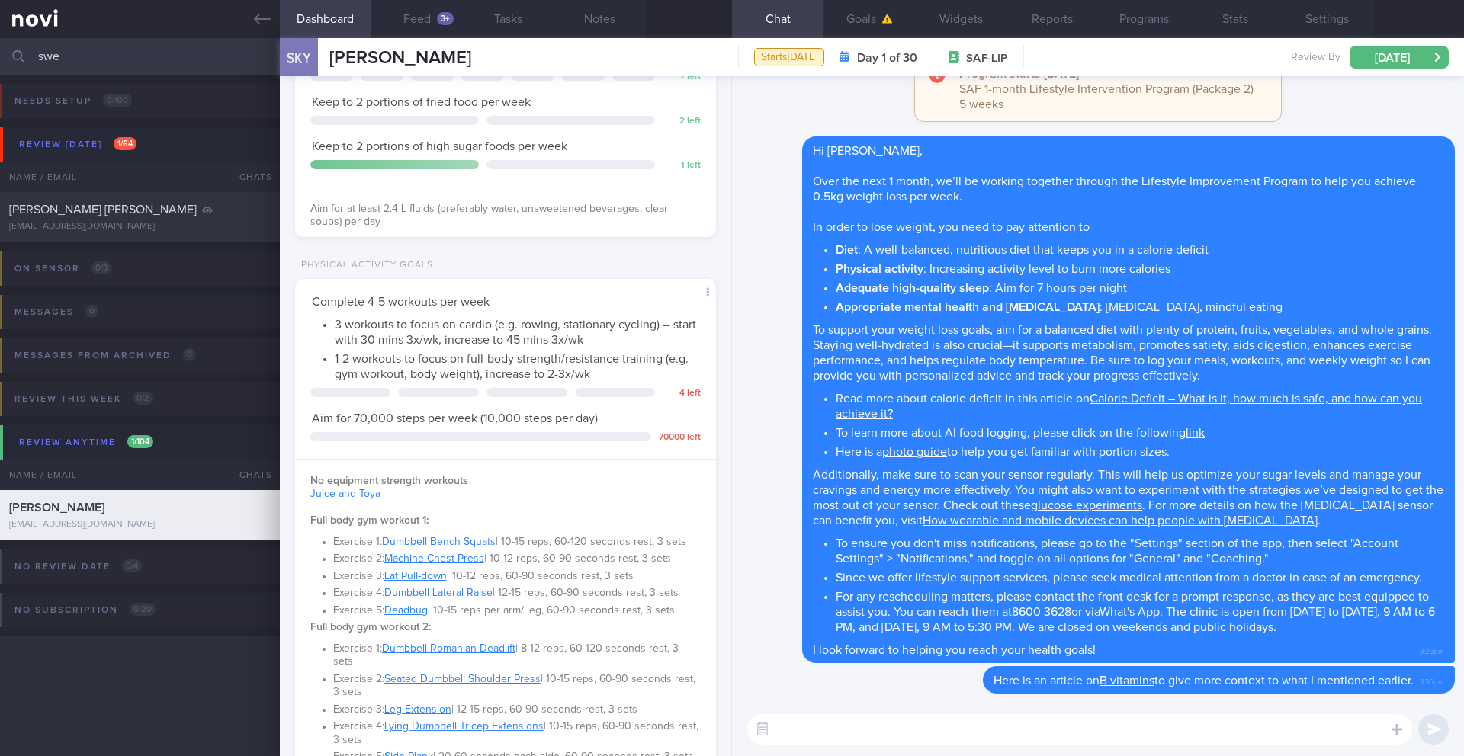
scroll to position [194, 389]
click at [793, 618] on textarea at bounding box center [1079, 729] width 665 height 30
paste textarea "Here are your Goals: - Short-term Target: ____kg (5% weight loss), decrease in …"
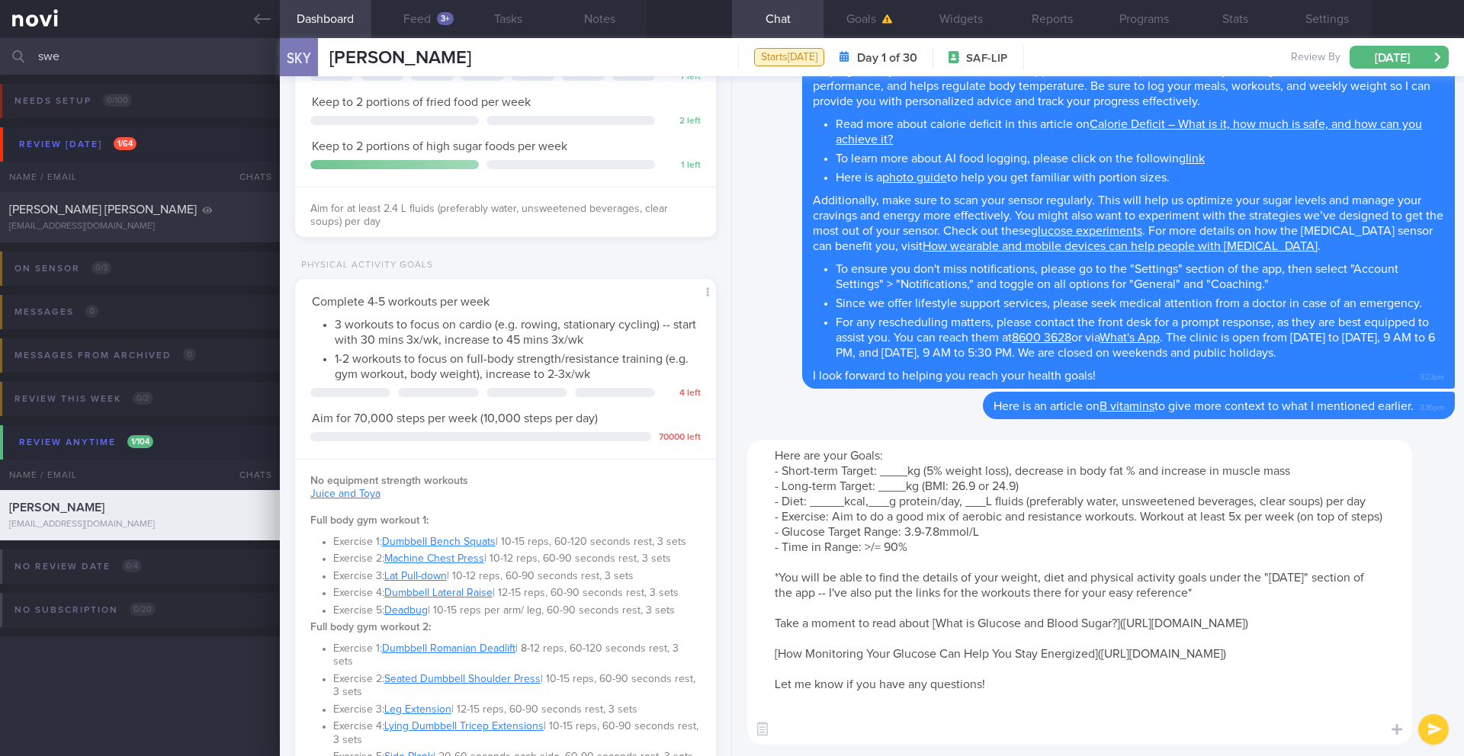
scroll to position [0, 0]
type textarea "Here are your Goals: - Short-term Target: ____kg (5% weight loss), decrease in …"
click at [613, 19] on button "Notes" at bounding box center [599, 19] width 91 height 38
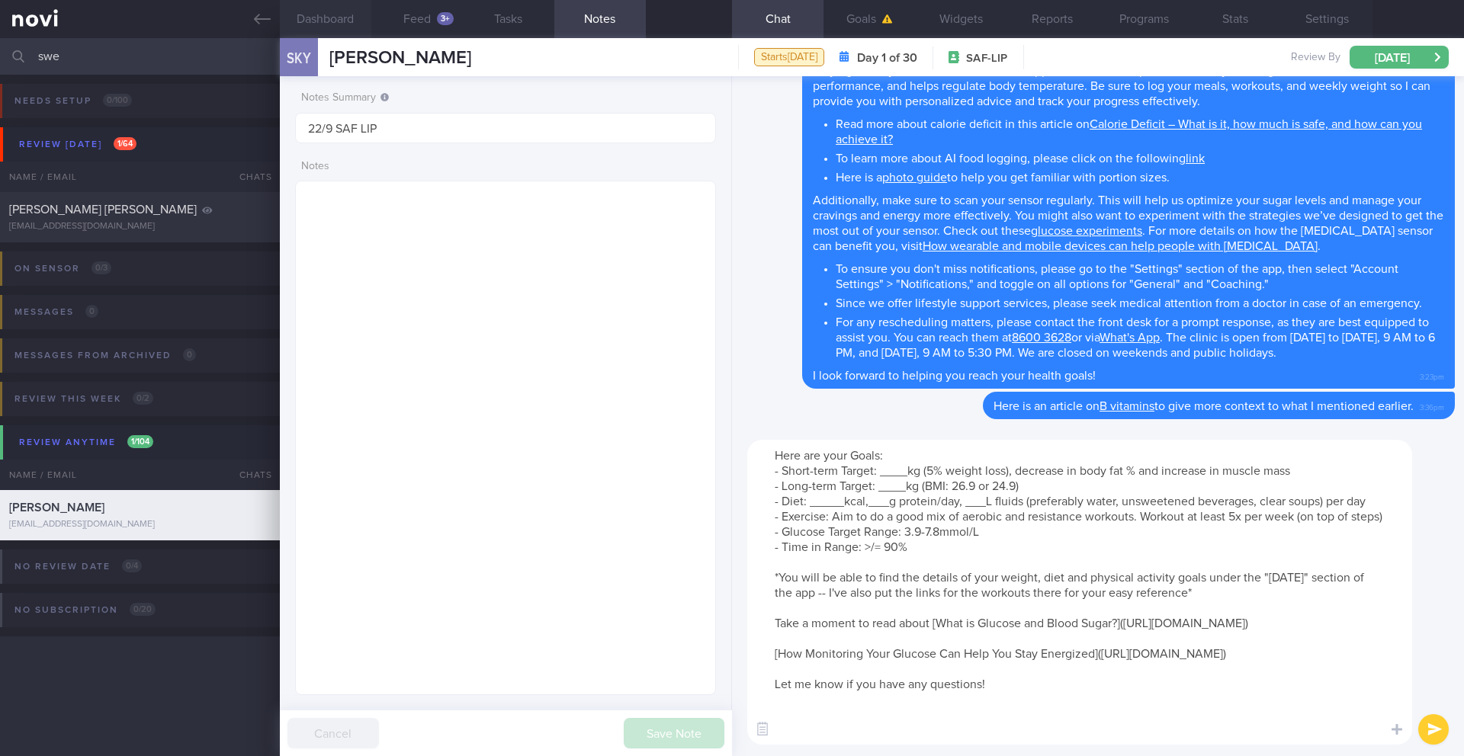
click at [334, 15] on button "Dashboard" at bounding box center [325, 19] width 91 height 38
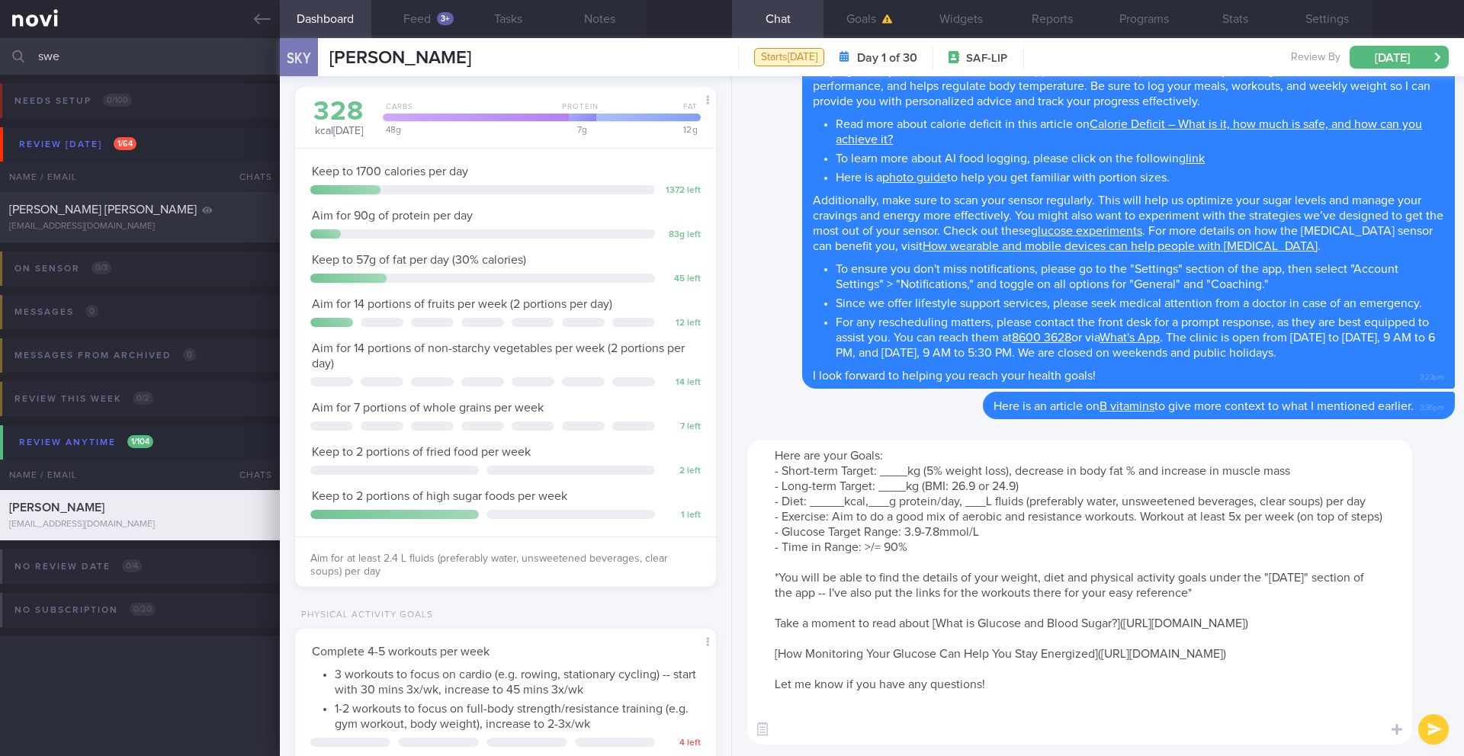
scroll to position [319, 0]
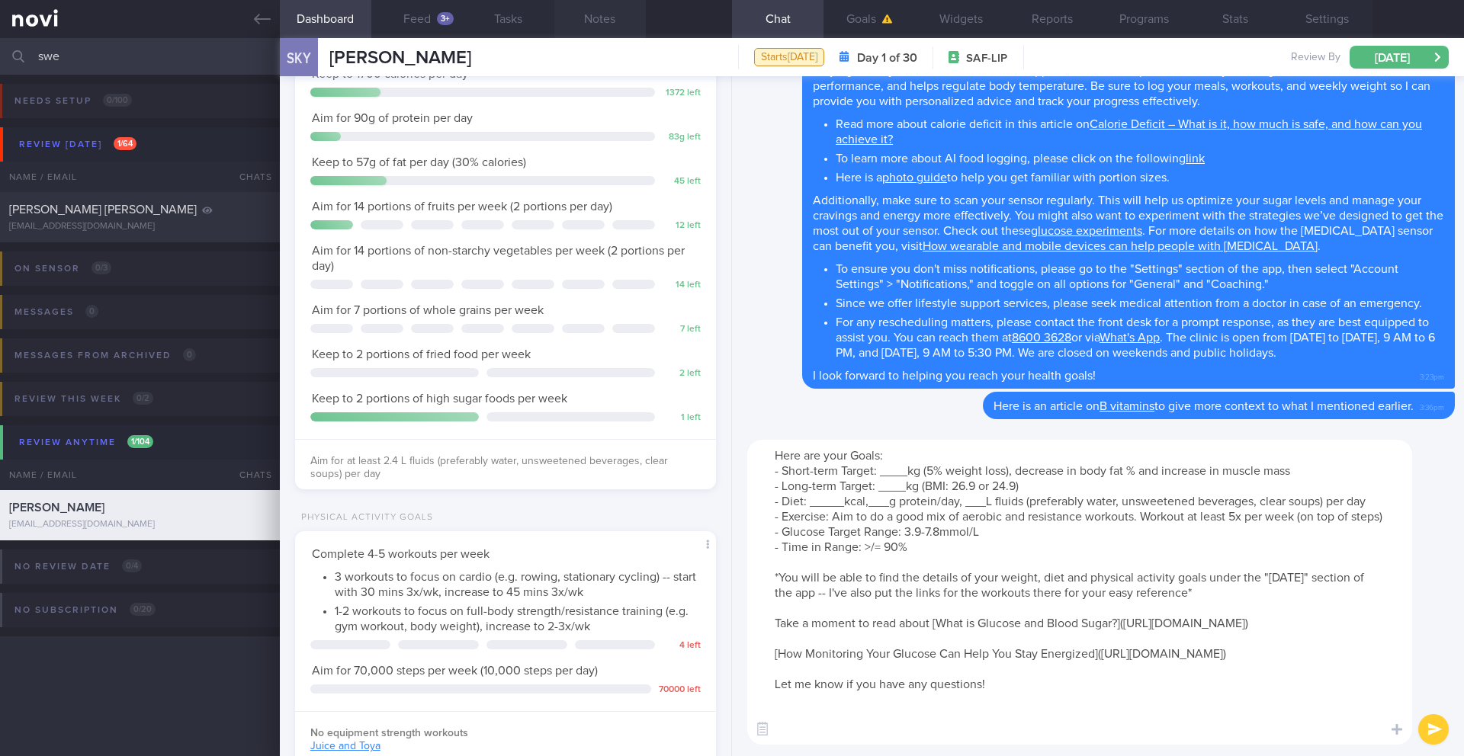
click at [596, 24] on button "Notes" at bounding box center [599, 19] width 91 height 38
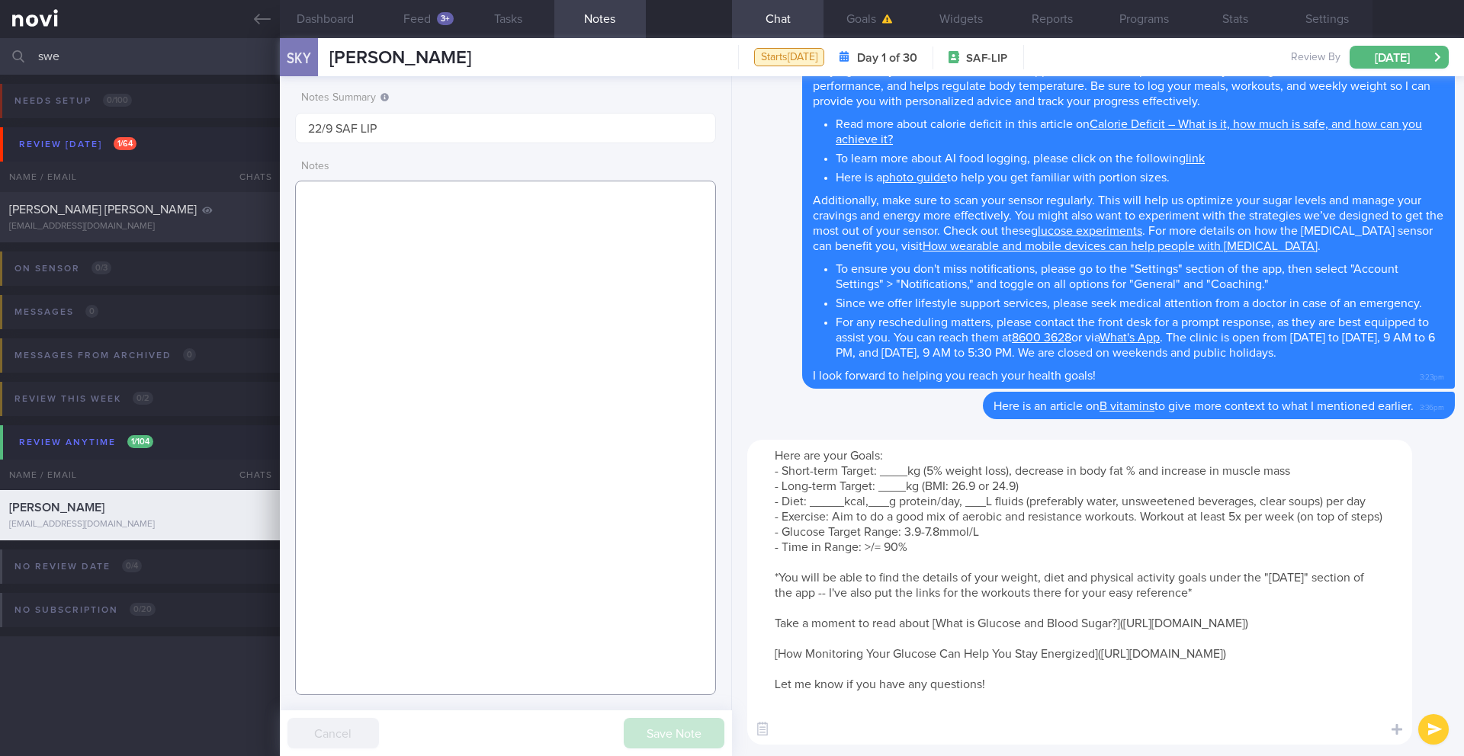
paste textarea "Short term target wt: 78kg (BMI 24.9) Long term target wt: 72kg (BMI 22.9)"
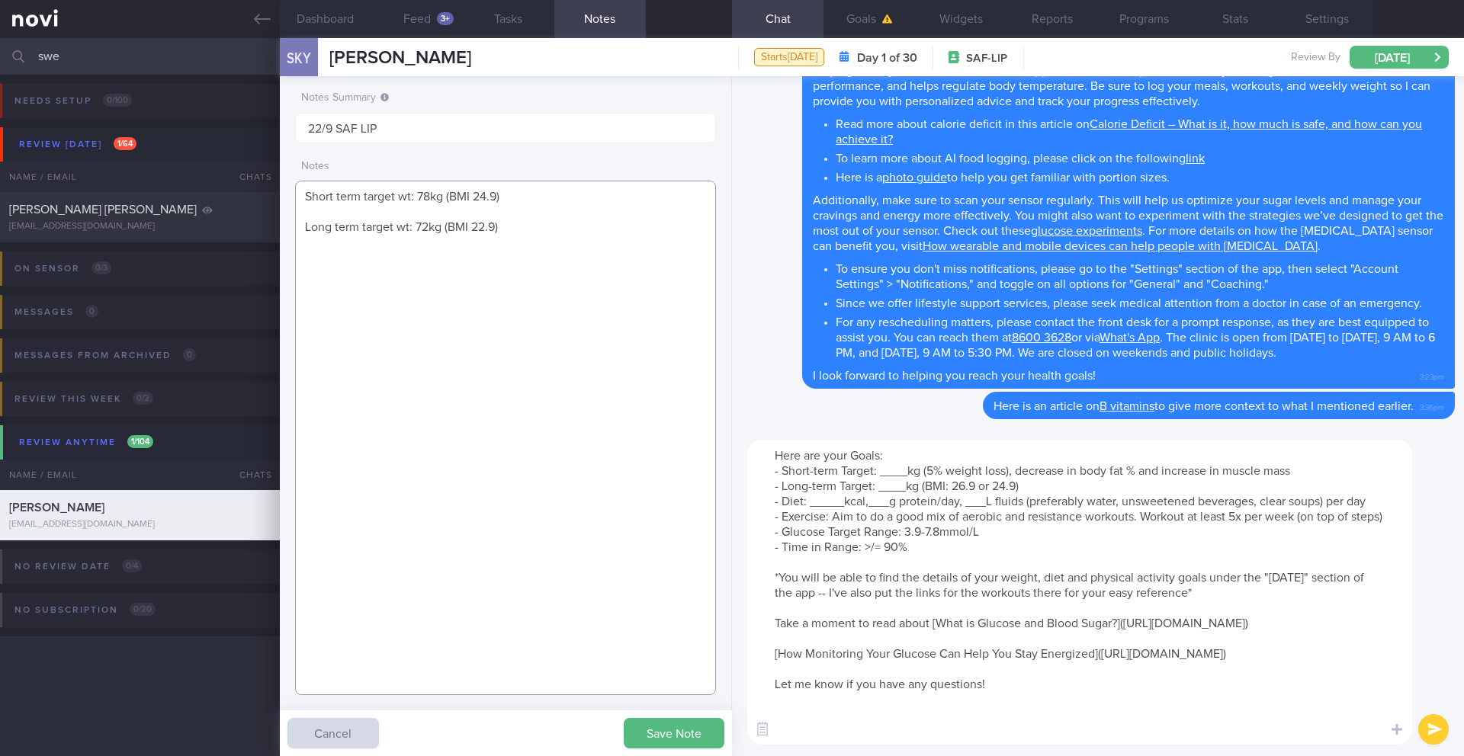
type textarea "Short term target wt: 78kg (BMI 24.9) Long term target wt: 72kg (BMI 22.9)"
drag, startPoint x: 908, startPoint y: 471, endPoint x: 884, endPoint y: 470, distance: 24.4
click at [884, 470] on textarea "Here are your Goals: - Short-term Target: ____kg (5% weight loss), decrease in …" at bounding box center [1079, 592] width 665 height 305
drag, startPoint x: 991, startPoint y: 472, endPoint x: 916, endPoint y: 475, distance: 74.8
click at [916, 475] on textarea "Here are your Goals: - Short-term Target: 78kg (5% weight loss), decrease in bo…" at bounding box center [1079, 592] width 665 height 305
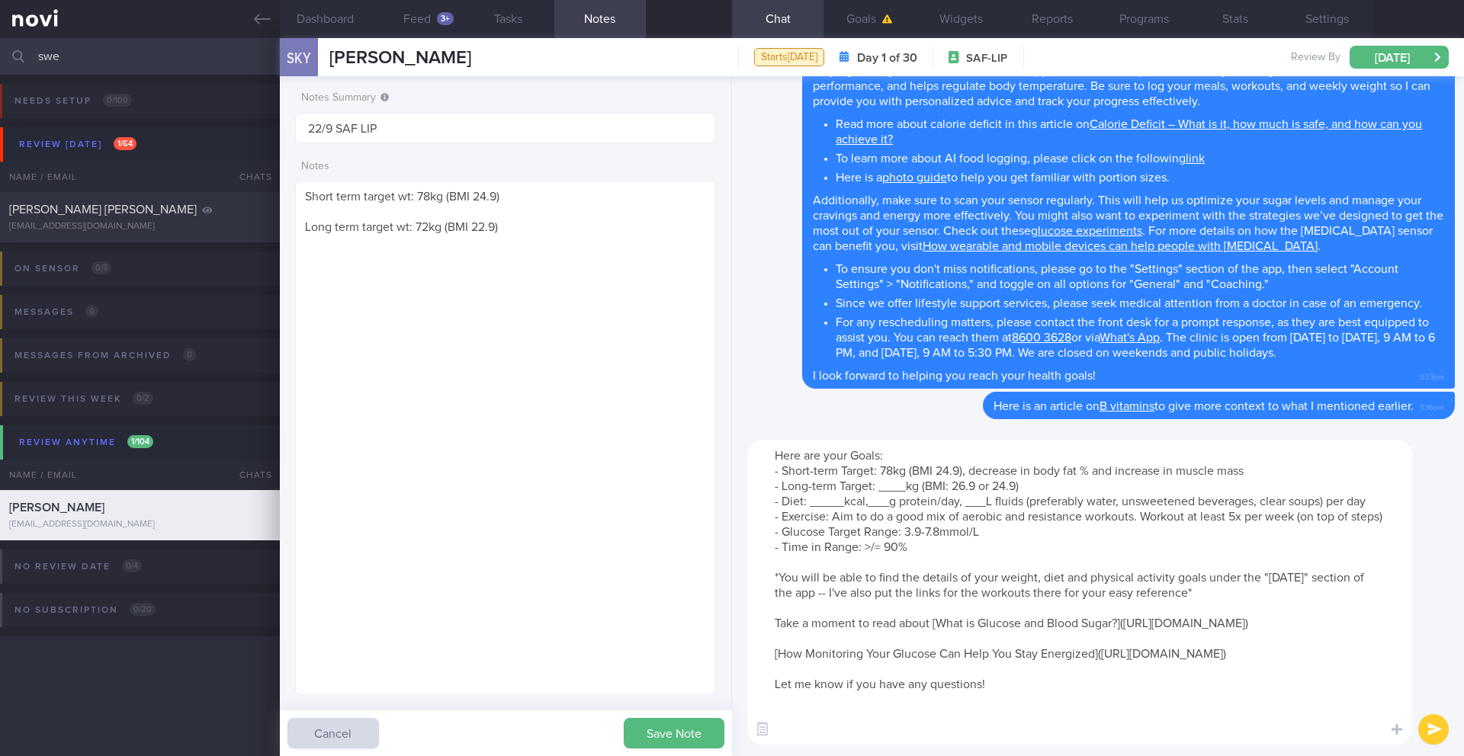
drag, startPoint x: 899, startPoint y: 489, endPoint x: 879, endPoint y: 484, distance: 20.5
click at [879, 484] on textarea "Here are your Goals: - Short-term Target: 78kg (BMI 24.9), decrease in body fat…" at bounding box center [1079, 592] width 665 height 305
drag, startPoint x: 999, startPoint y: 486, endPoint x: 943, endPoint y: 486, distance: 56.4
click at [936, 486] on textarea "Here are your Goals: - Short-term Target: 78kg (BMI 24.9), decrease in body fat…" at bounding box center [1079, 592] width 665 height 305
drag, startPoint x: 1002, startPoint y: 486, endPoint x: 940, endPoint y: 486, distance: 61.7
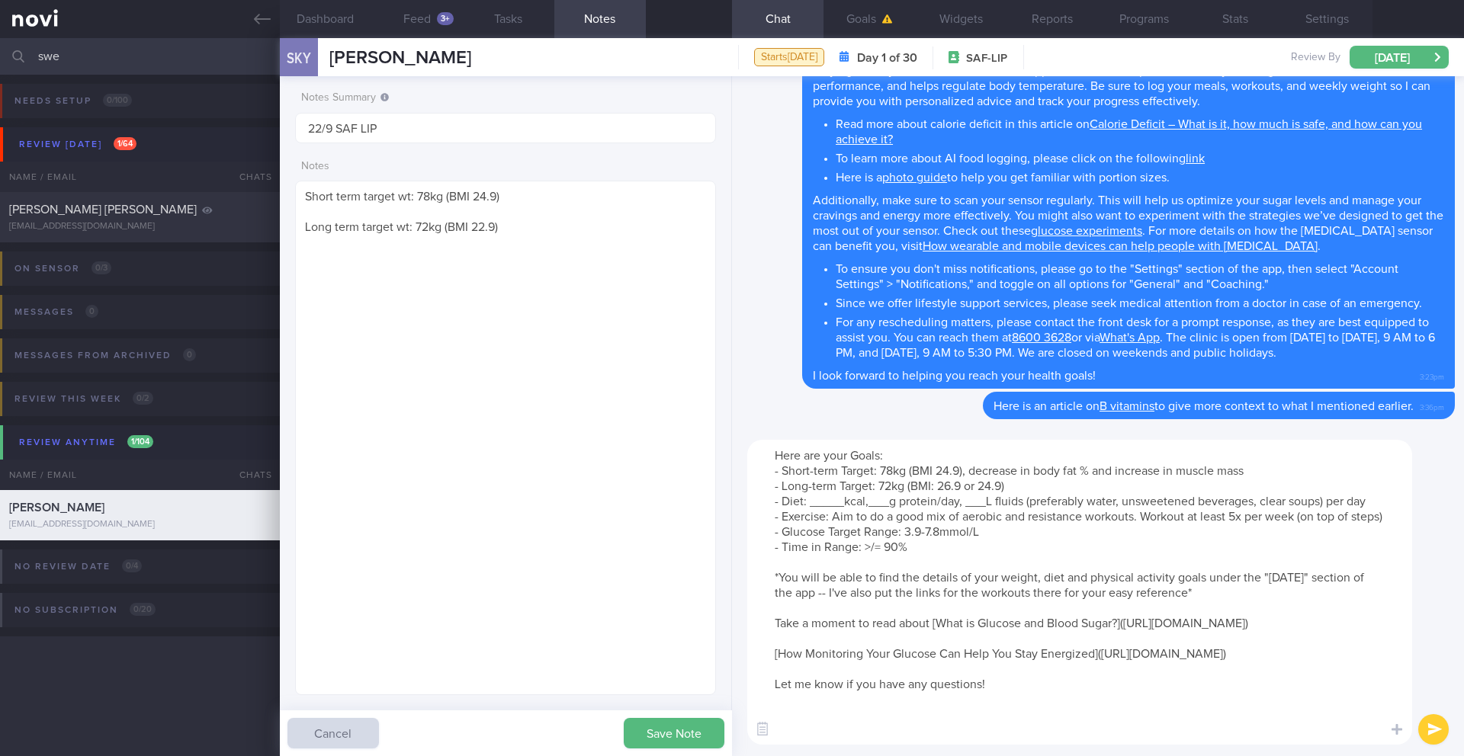
click at [940, 486] on textarea "Here are your Goals: - Short-term Target: 78kg (BMI 24.9), decrease in body fat…" at bounding box center [1079, 592] width 665 height 305
click at [683, 618] on button "Save Note" at bounding box center [674, 733] width 101 height 30
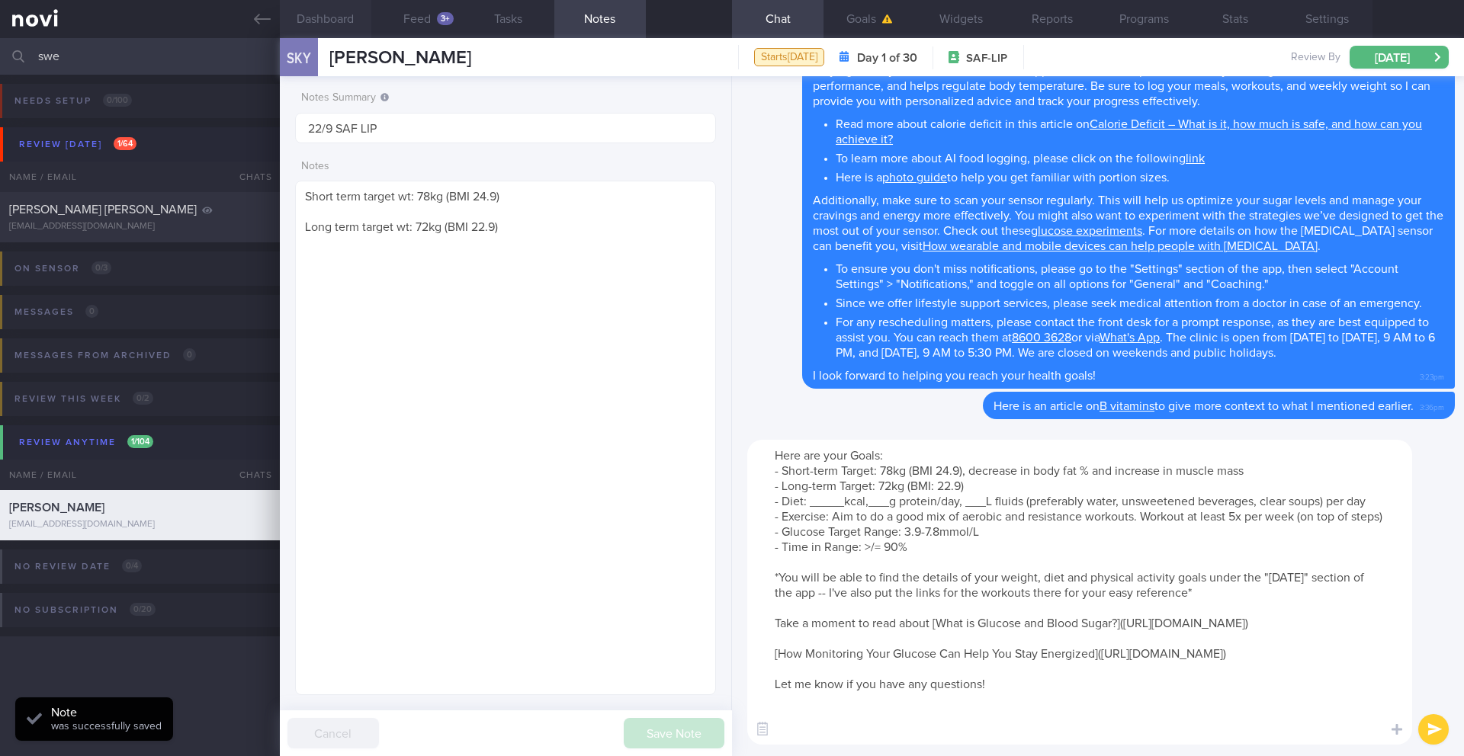
click at [313, 30] on button "Dashboard" at bounding box center [325, 19] width 91 height 38
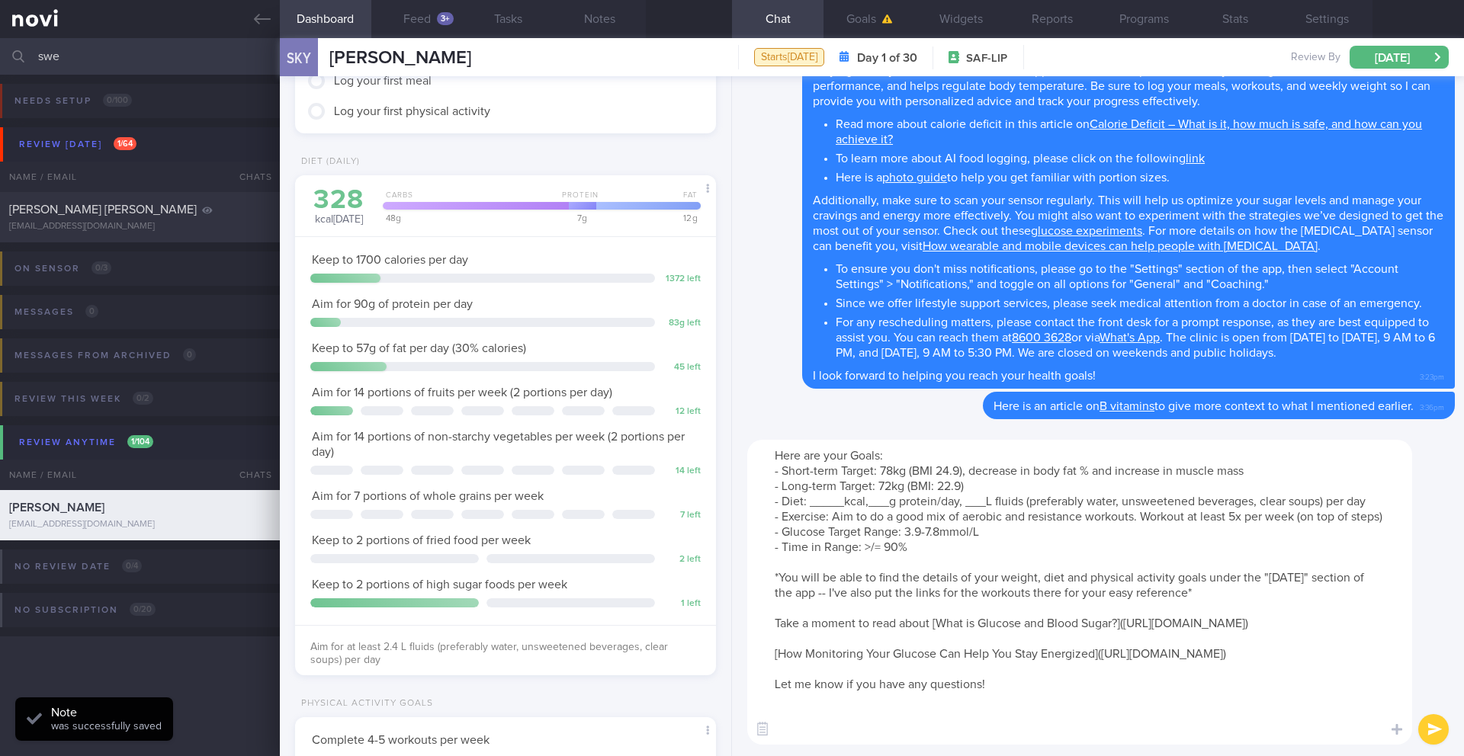
scroll to position [101, 0]
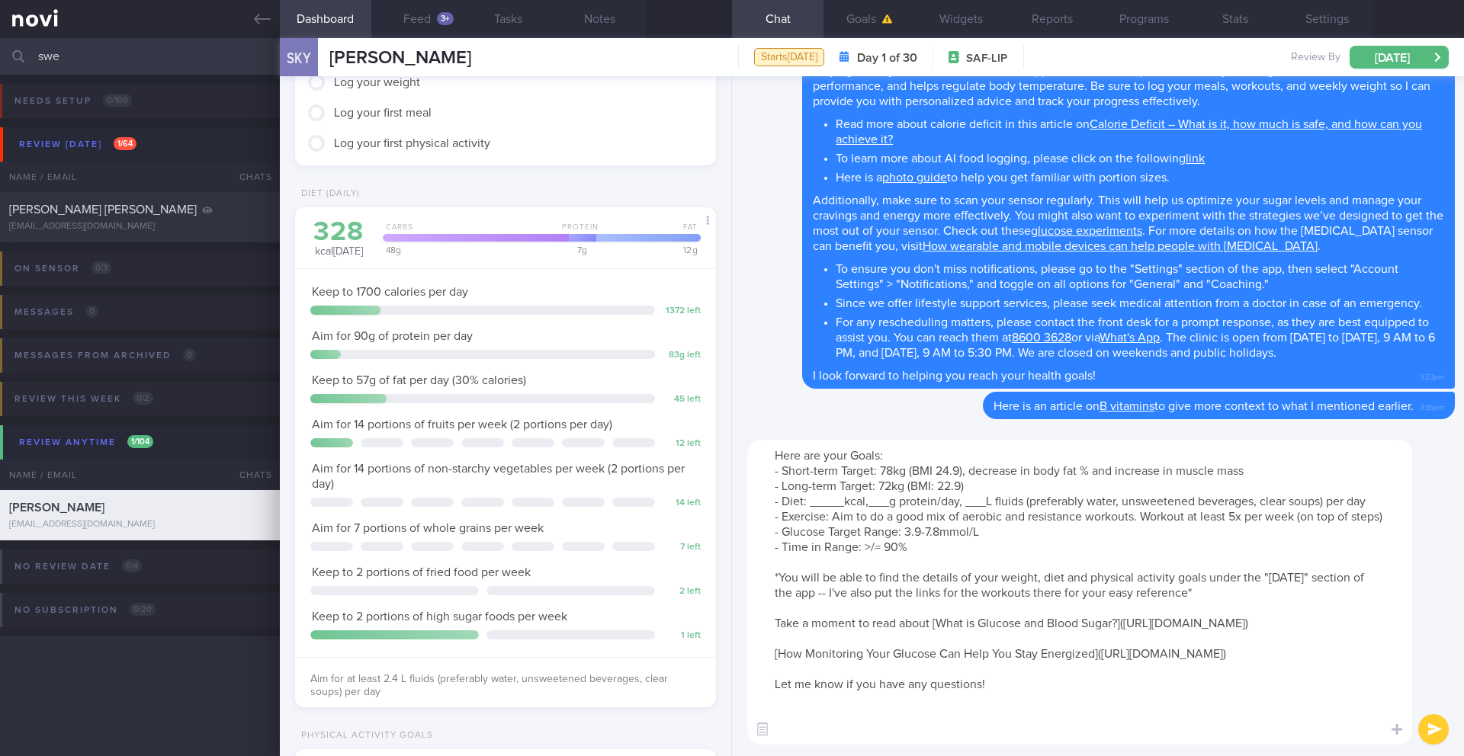
drag, startPoint x: 840, startPoint y: 502, endPoint x: 809, endPoint y: 505, distance: 31.4
click at [809, 505] on textarea "Here are your Goals: - Short-term Target: 78kg (BMI 24.9), decrease in body fat…" at bounding box center [1079, 592] width 665 height 305
click at [859, 507] on textarea "Here are your Goals: - Short-term Target: 78kg (BMI 24.9), decrease in body fat…" at bounding box center [1079, 592] width 665 height 305
click at [884, 502] on textarea "Here are your Goals: - Short-term Target: 78kg (BMI 24.9), decrease in body fat…" at bounding box center [1079, 592] width 665 height 305
click at [969, 505] on textarea "Here are your Goals: - Short-term Target: 78kg (BMI 24.9), decrease in body fat…" at bounding box center [1079, 592] width 665 height 305
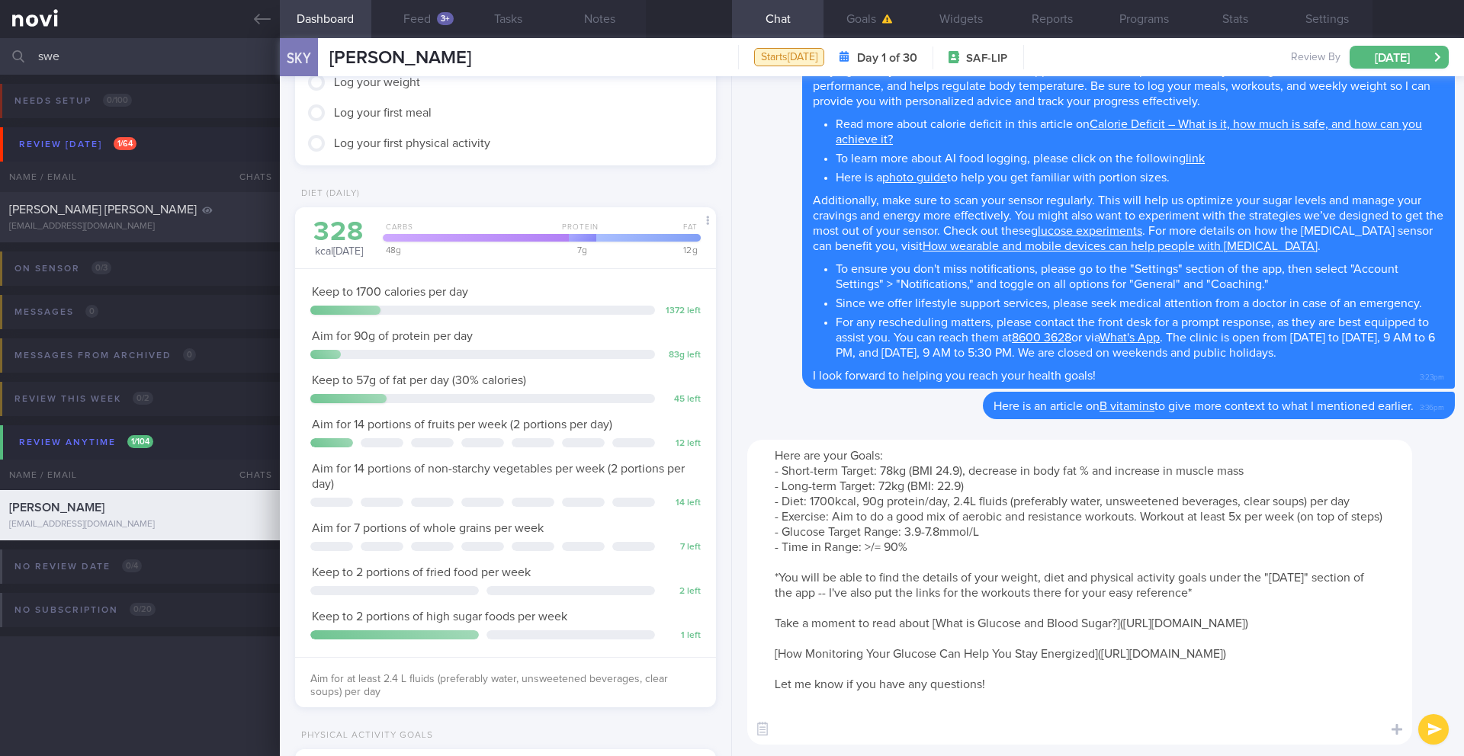
drag, startPoint x: 1143, startPoint y: 518, endPoint x: 1297, endPoint y: 526, distance: 154.2
click at [1097, 526] on textarea "Here are your Goals: - Short-term Target: 78kg (BMI 24.9), decrease in body fat…" at bounding box center [1079, 592] width 665 height 305
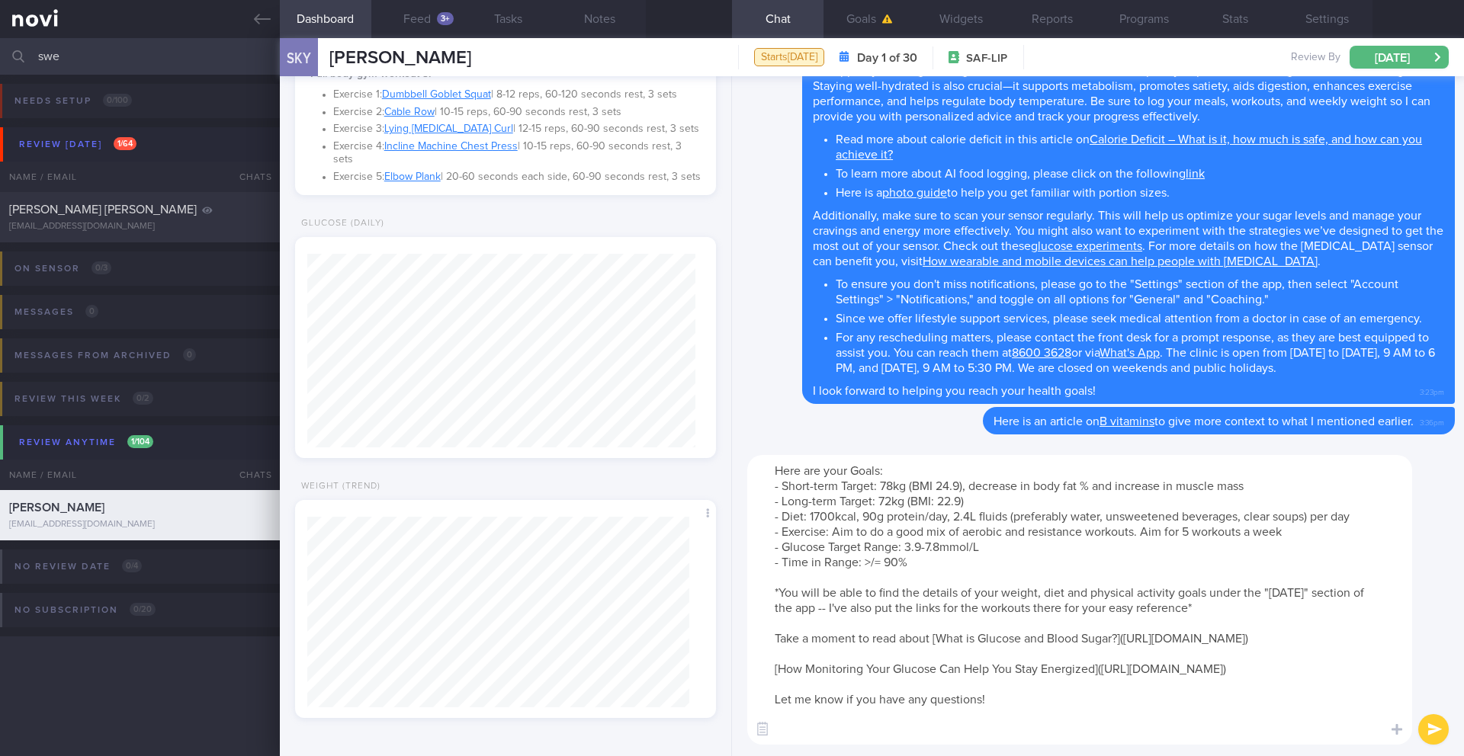
scroll to position [1299, 0]
type textarea "Here are your Goals: - Short-term Target: 78kg (BMI 24.9), decrease in body fat…"
click at [1097, 618] on button "submit" at bounding box center [1433, 729] width 30 height 30
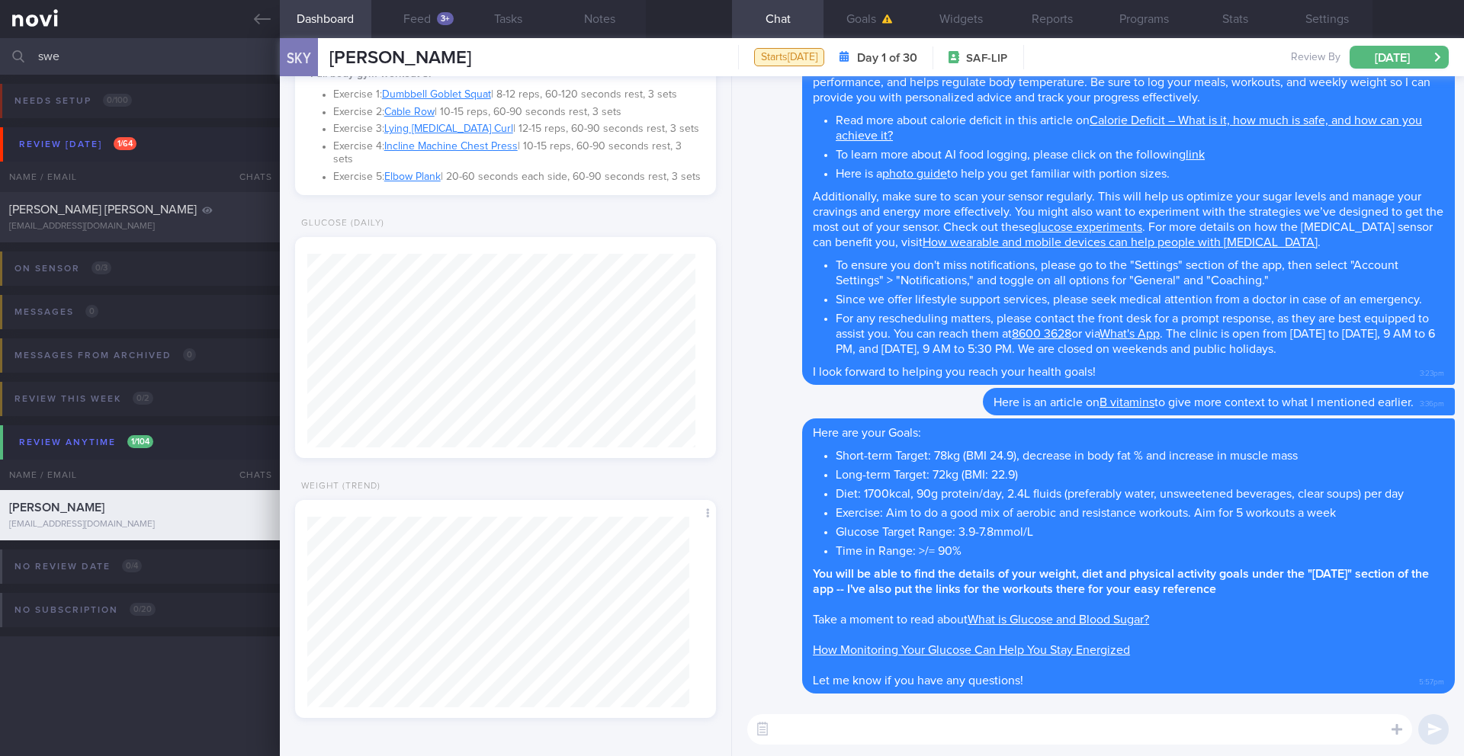
click at [107, 56] on input "swe" at bounding box center [732, 56] width 1464 height 37
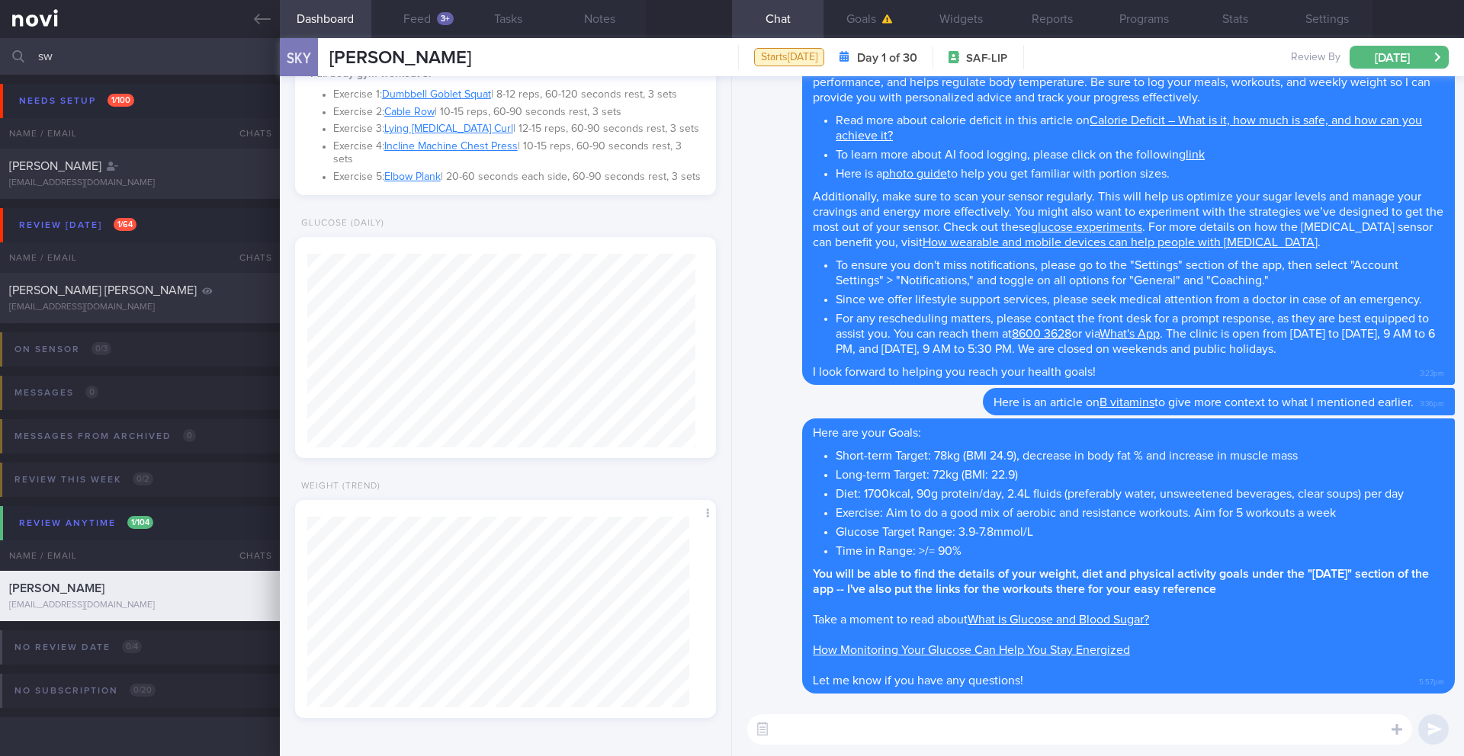
type input "s"
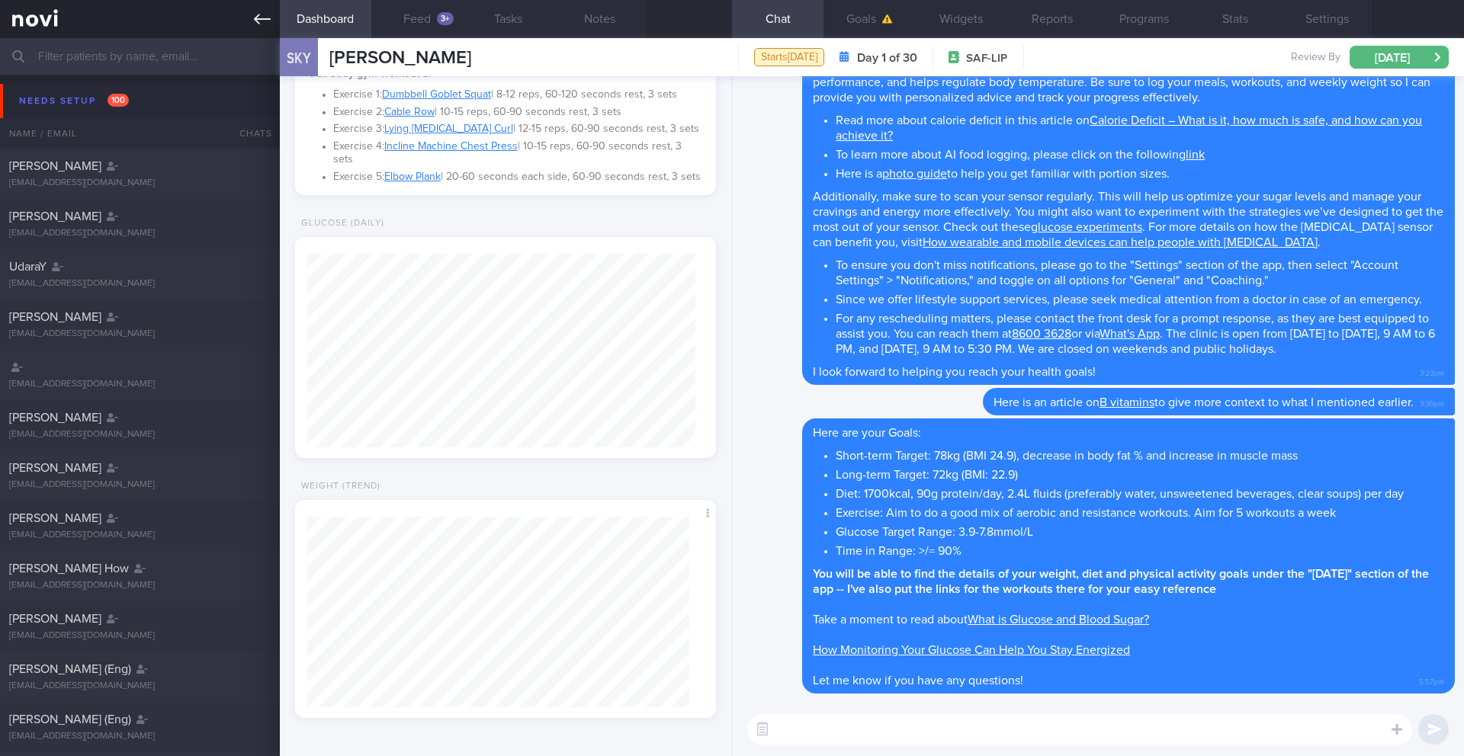
click at [252, 15] on link at bounding box center [140, 19] width 280 height 38
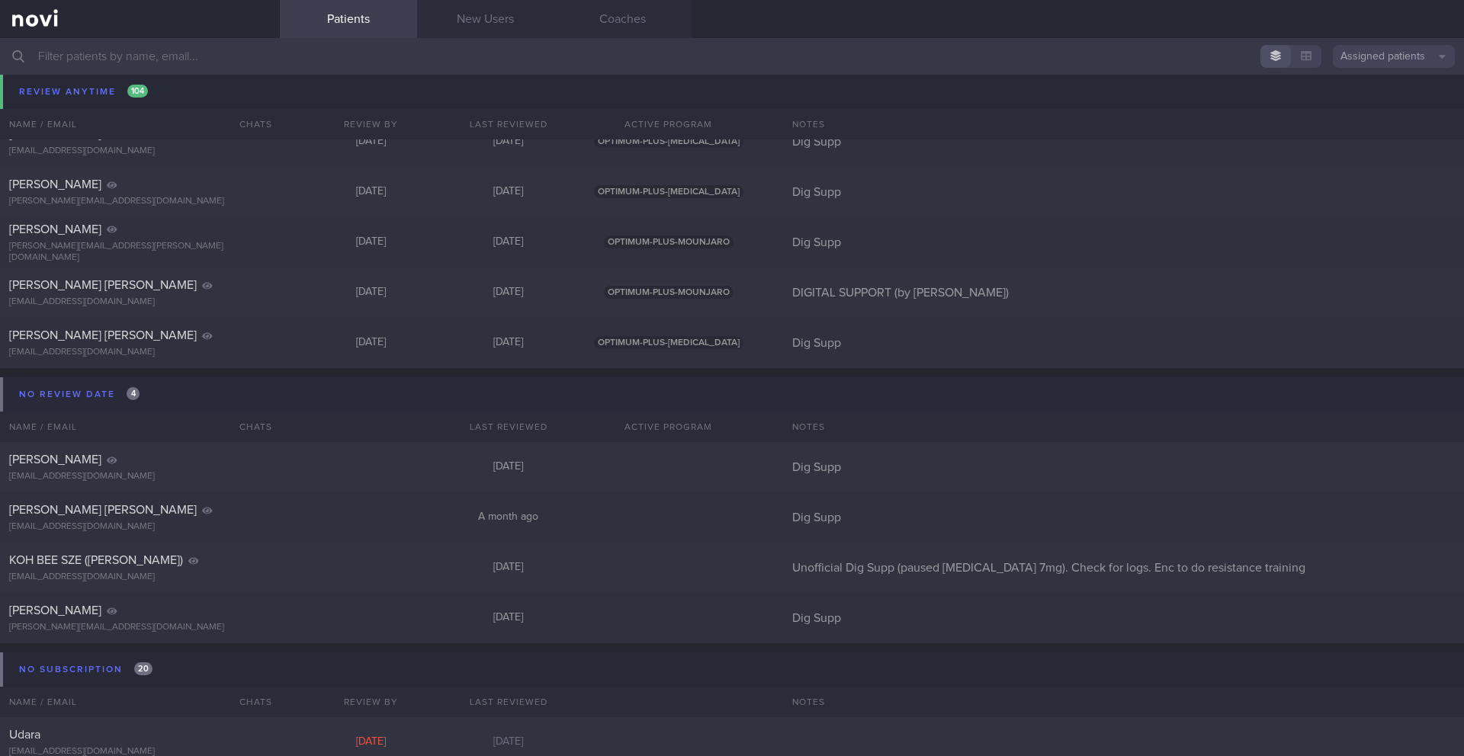
scroll to position [13899, 0]
